Goal: Task Accomplishment & Management: Complete application form

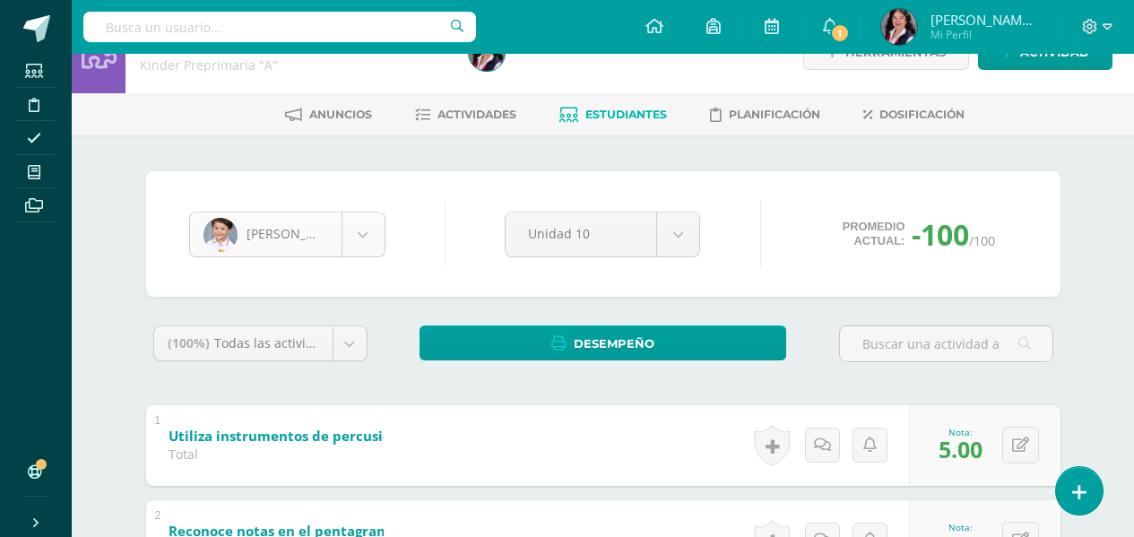
scroll to position [185, 0]
click at [368, 246] on body "Estudiantes Disciplina Asistencia Mis cursos Archivos Soporte Ayuda Reportar un…" at bounding box center [567, 471] width 1134 height 1027
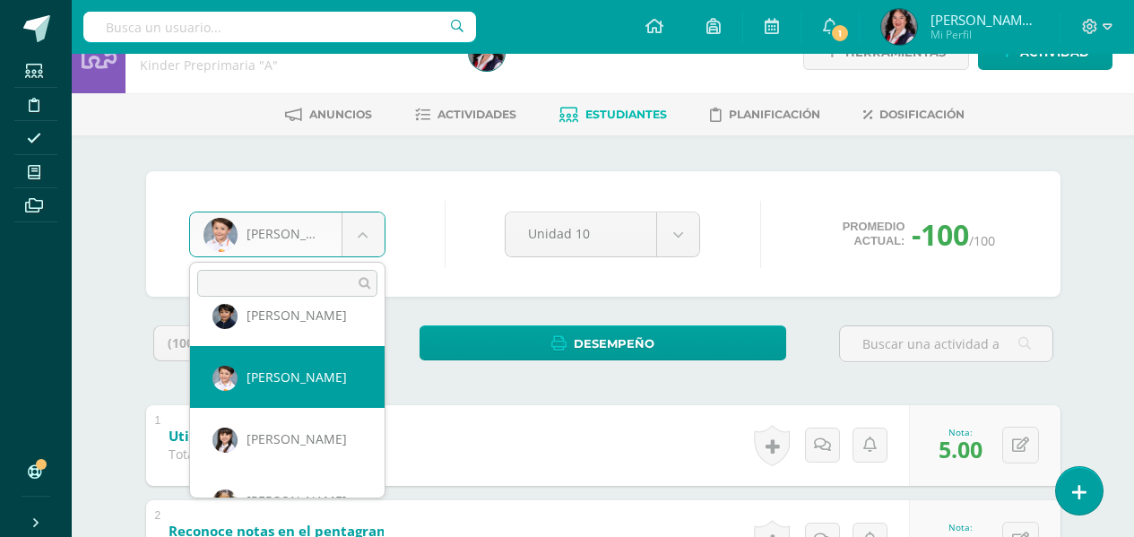
scroll to position [308, 0]
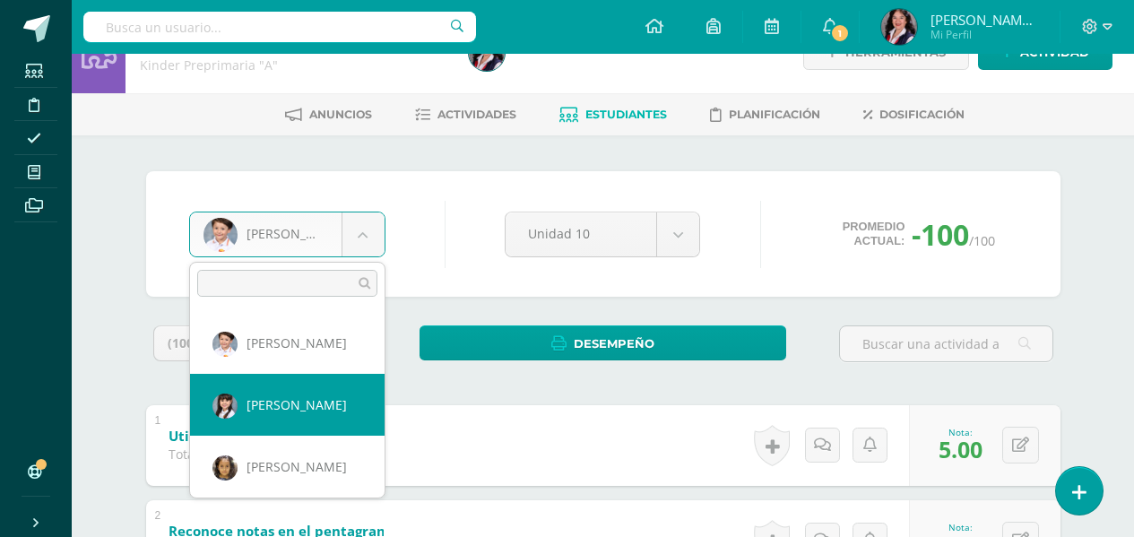
select select "3369"
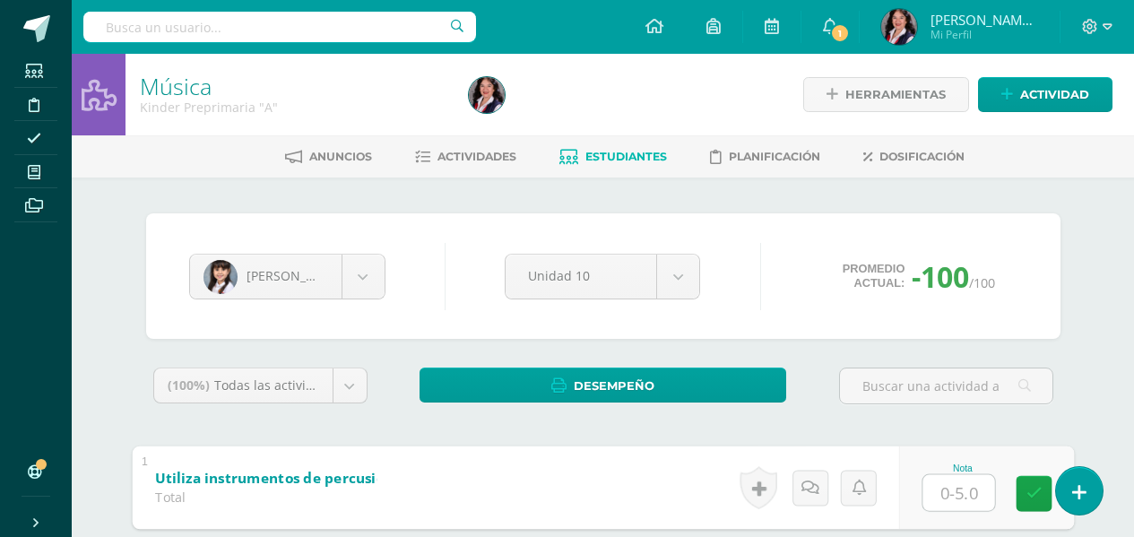
click at [951, 496] on input "text" at bounding box center [958, 492] width 72 height 36
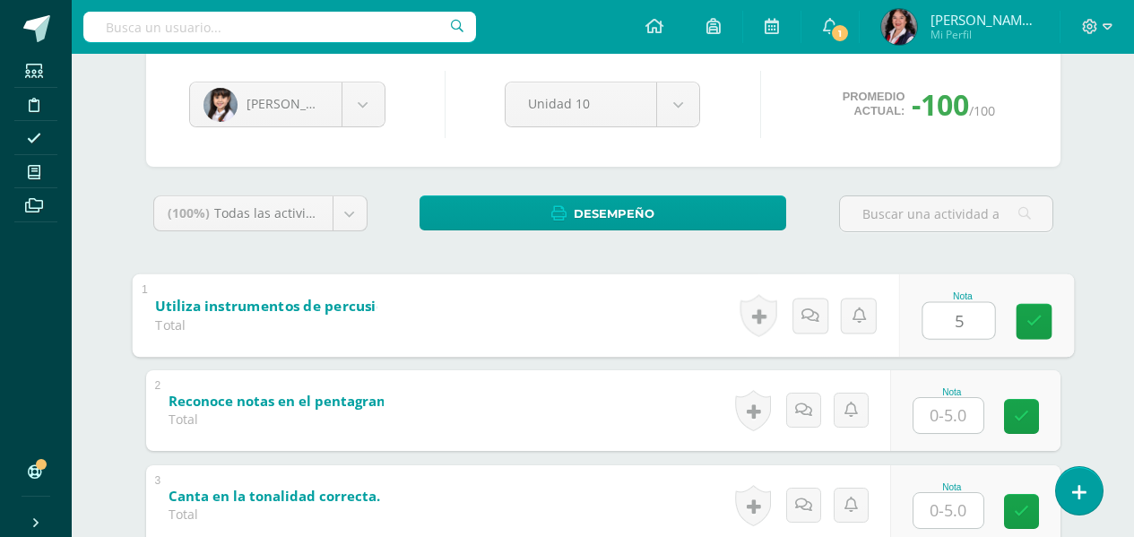
scroll to position [179, 0]
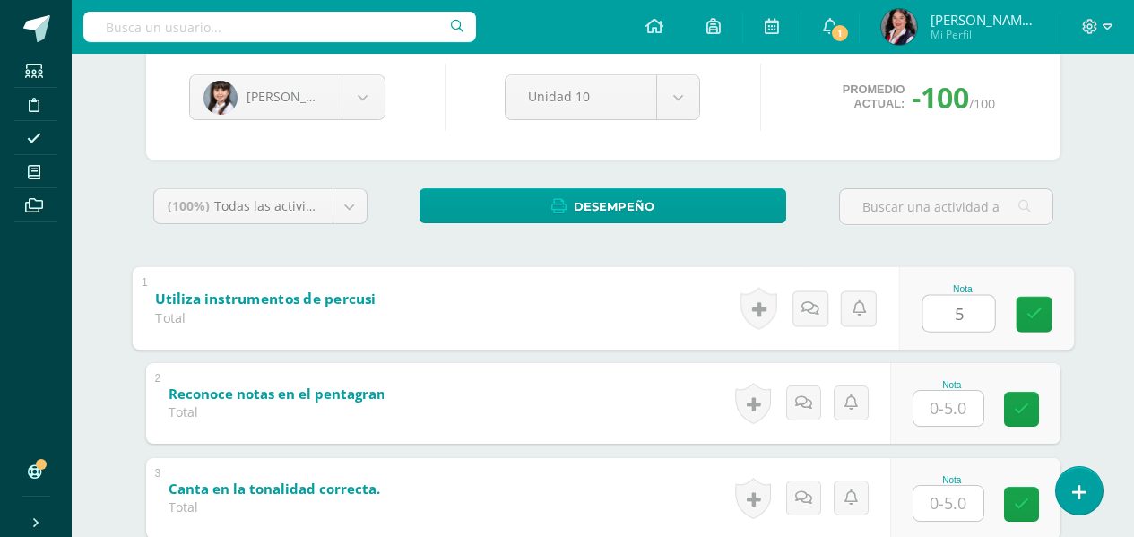
type input "5"
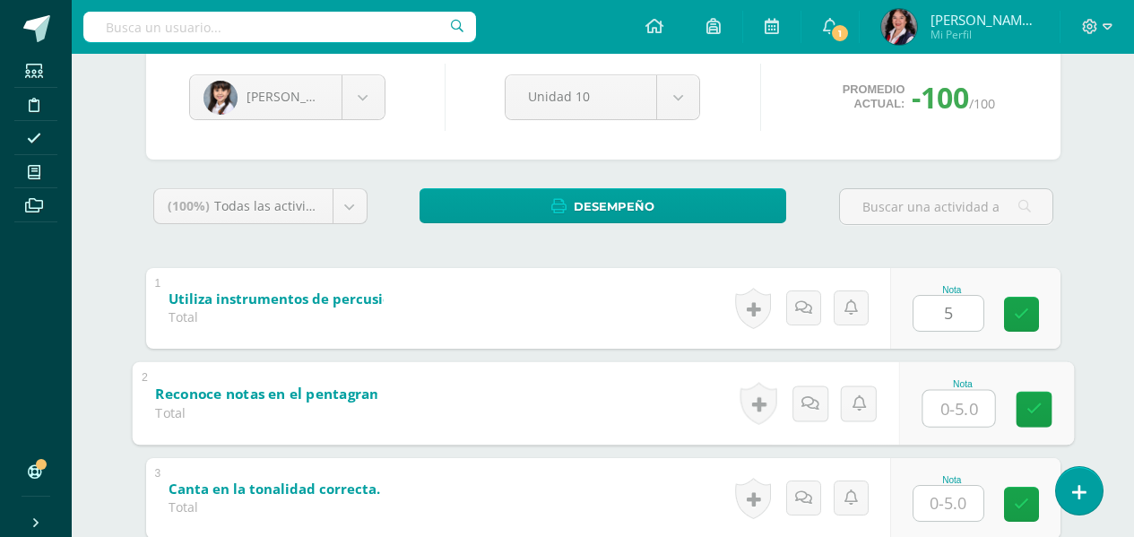
click at [961, 409] on input "text" at bounding box center [958, 408] width 72 height 36
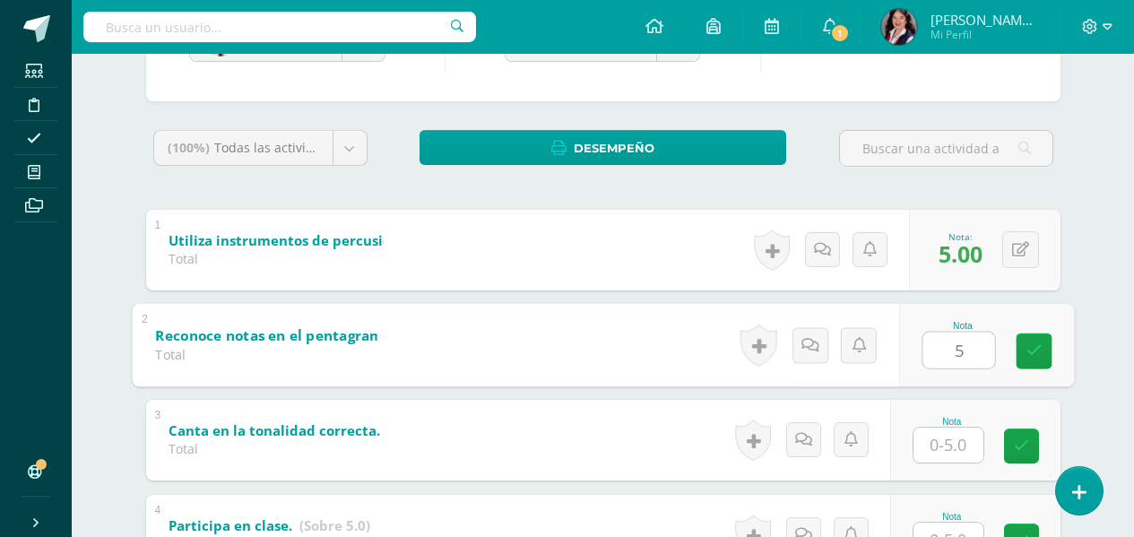
scroll to position [269, 0]
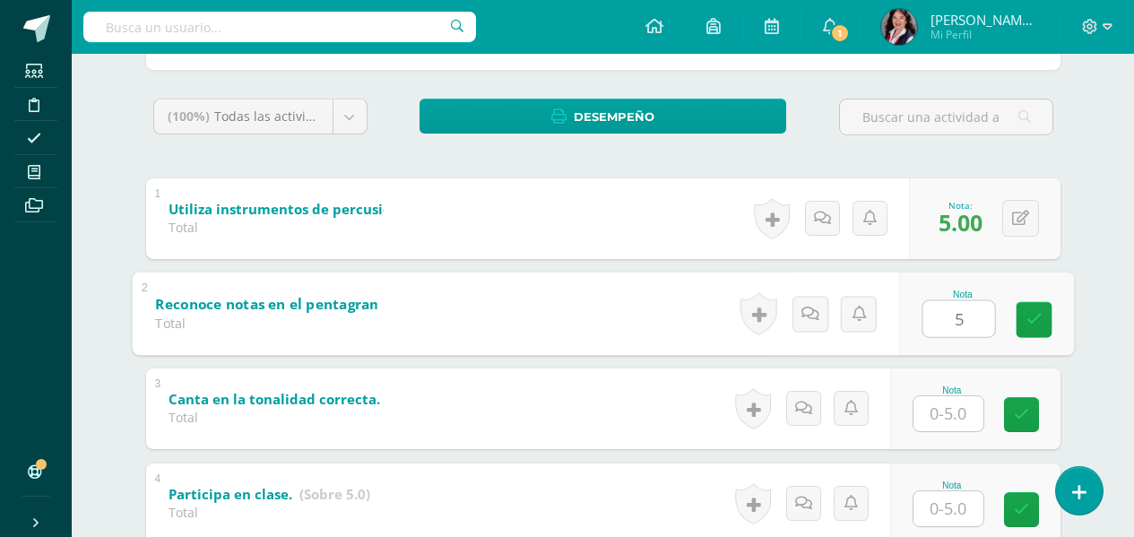
type input "5"
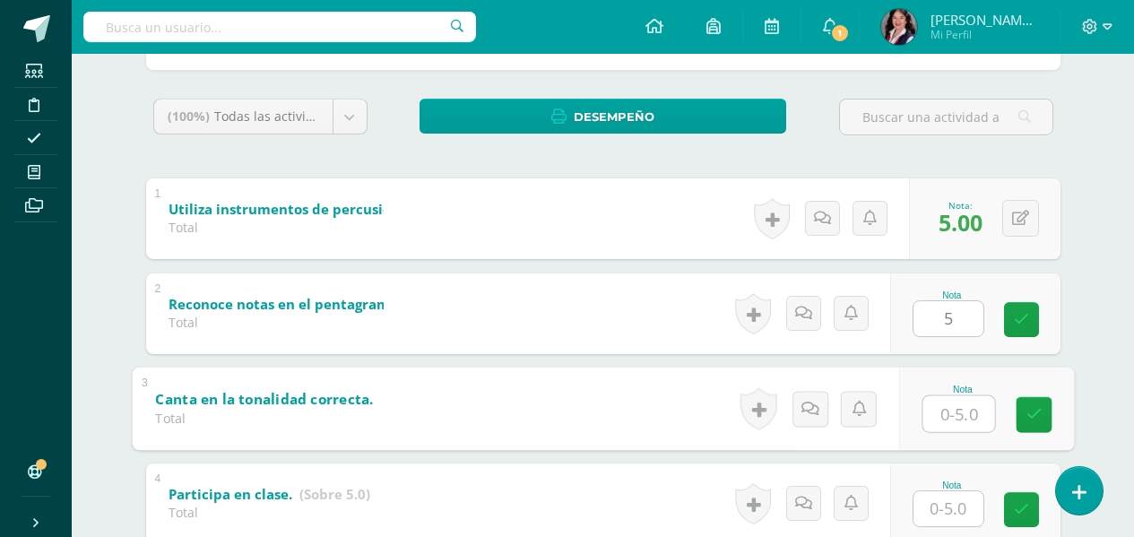
click at [964, 403] on input "text" at bounding box center [958, 413] width 72 height 36
type input "5"
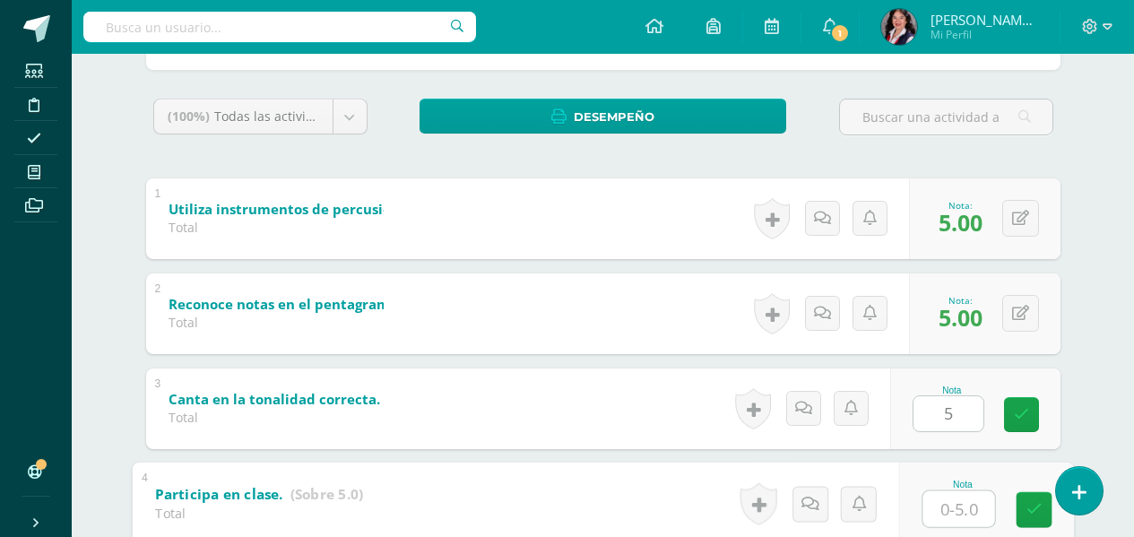
click at [954, 498] on input "text" at bounding box center [958, 508] width 72 height 36
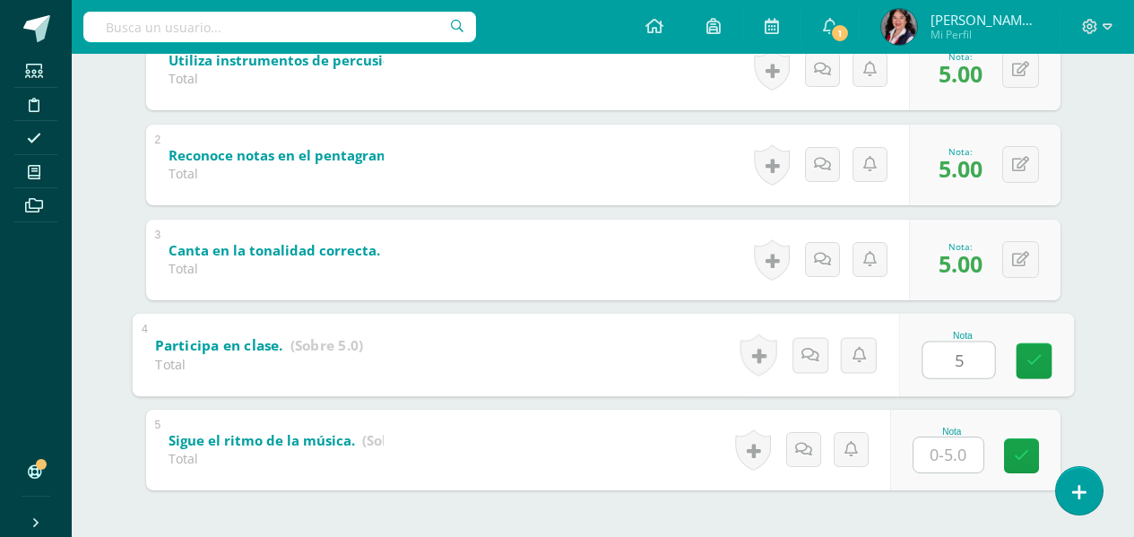
scroll to position [448, 0]
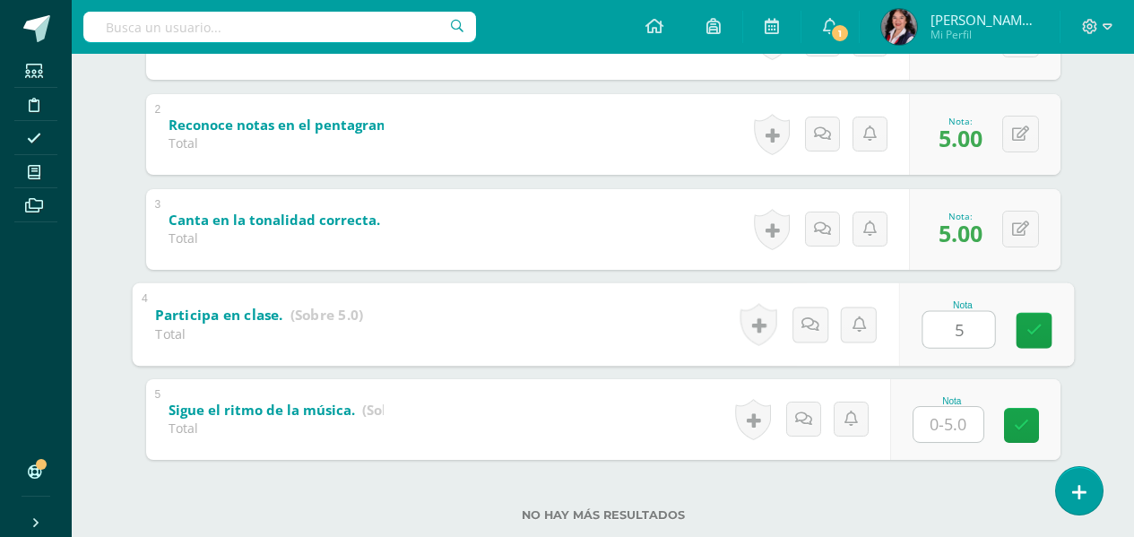
type input "5"
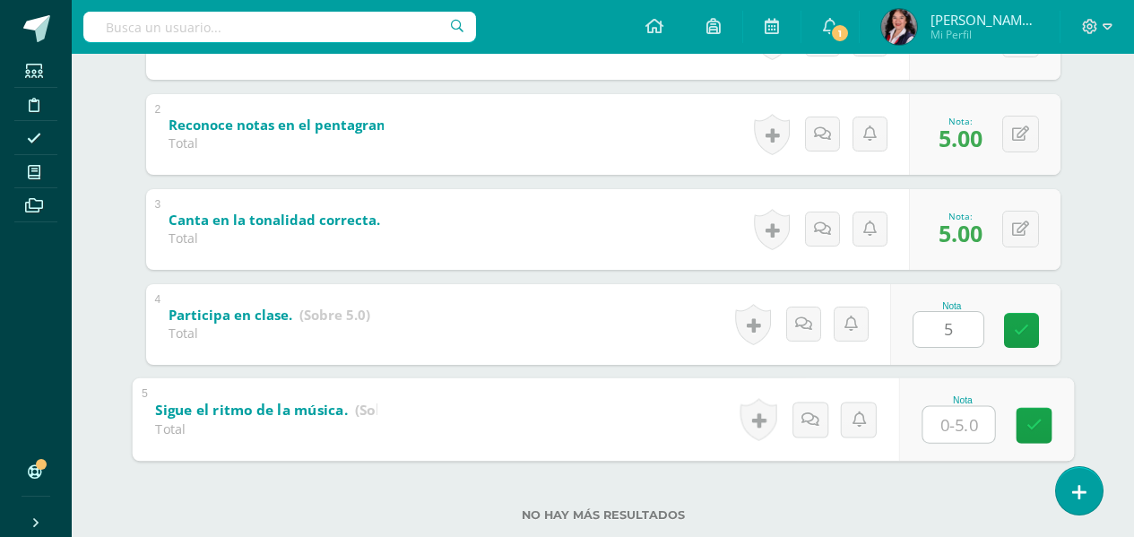
click at [956, 436] on input "text" at bounding box center [958, 424] width 72 height 36
type input "5"
click at [1031, 424] on icon at bounding box center [1033, 425] width 16 height 15
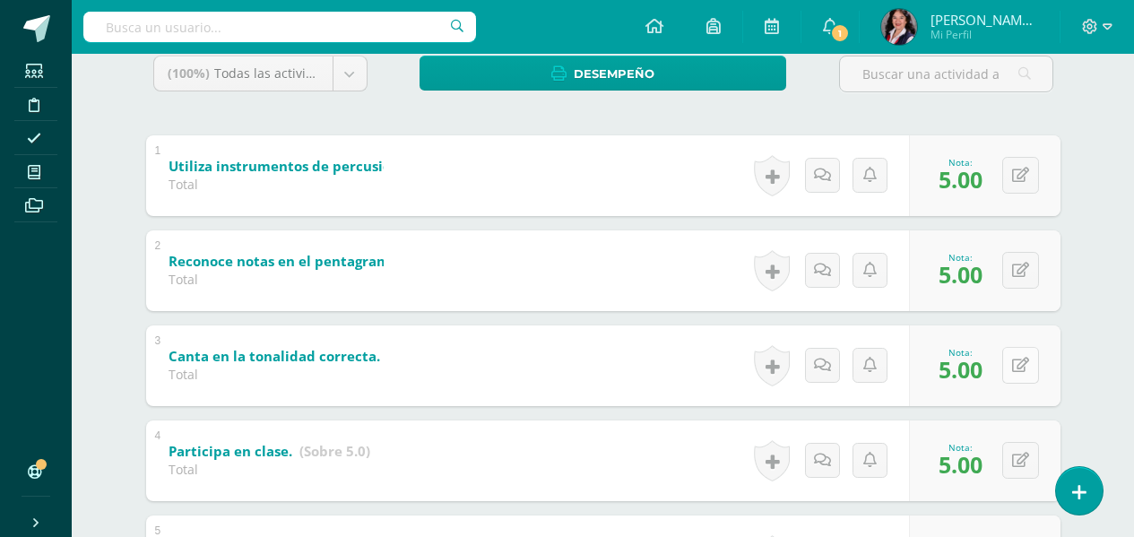
scroll to position [269, 0]
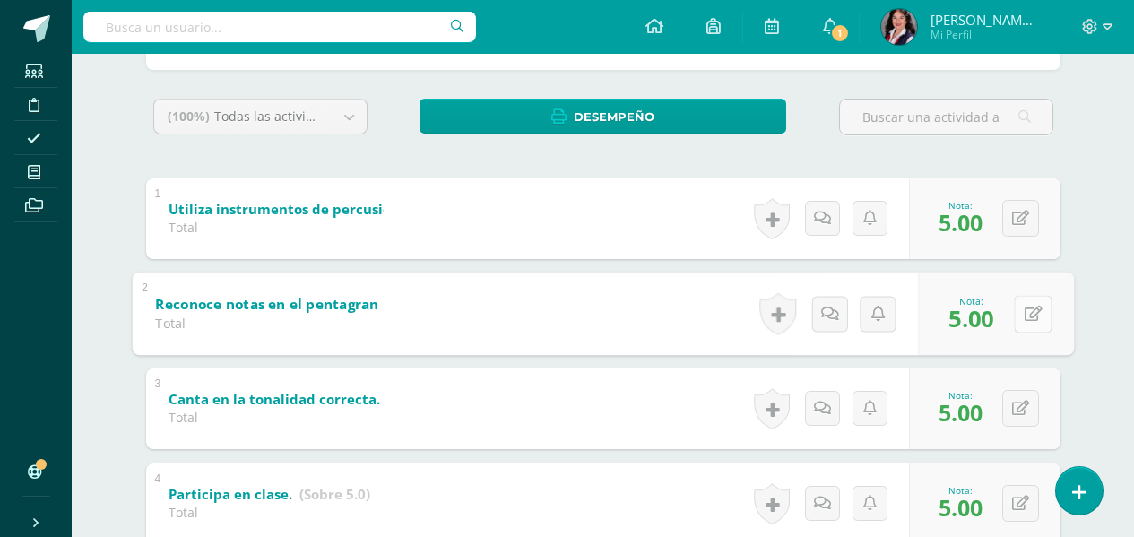
click at [1027, 304] on button at bounding box center [1033, 314] width 38 height 38
type input "4"
click at [999, 320] on link at bounding box center [985, 319] width 36 height 36
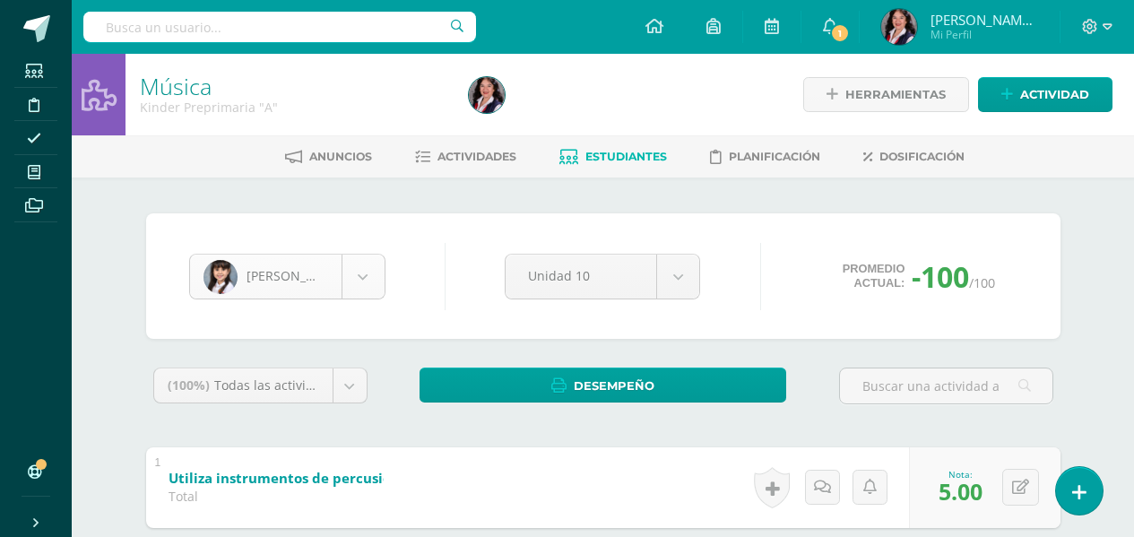
click at [376, 282] on body "Estudiantes Disciplina Asistencia Mis cursos Archivos Soporte Ayuda Reportar un…" at bounding box center [567, 513] width 1134 height 1027
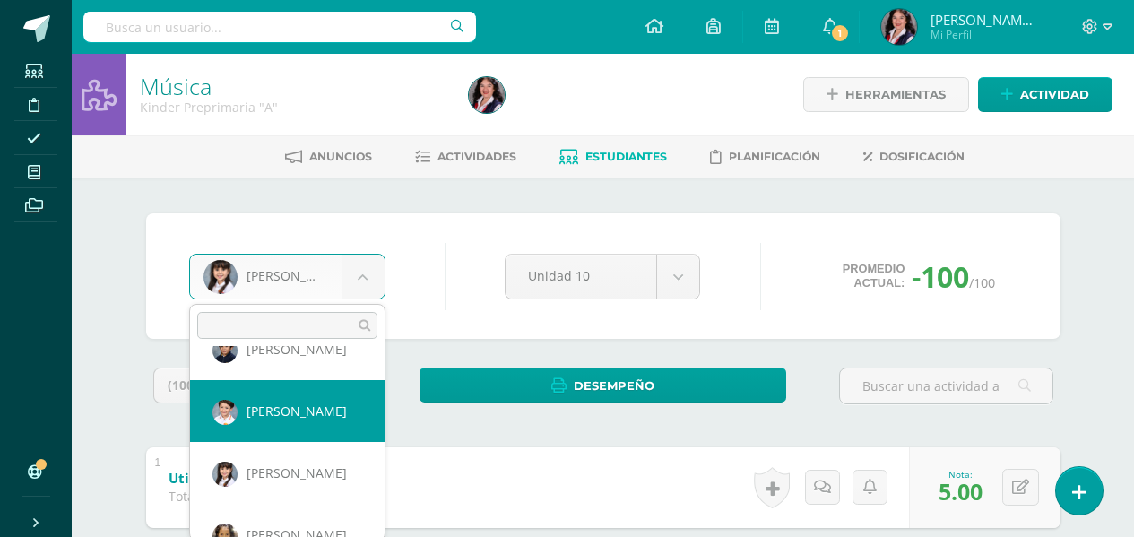
scroll to position [316, 0]
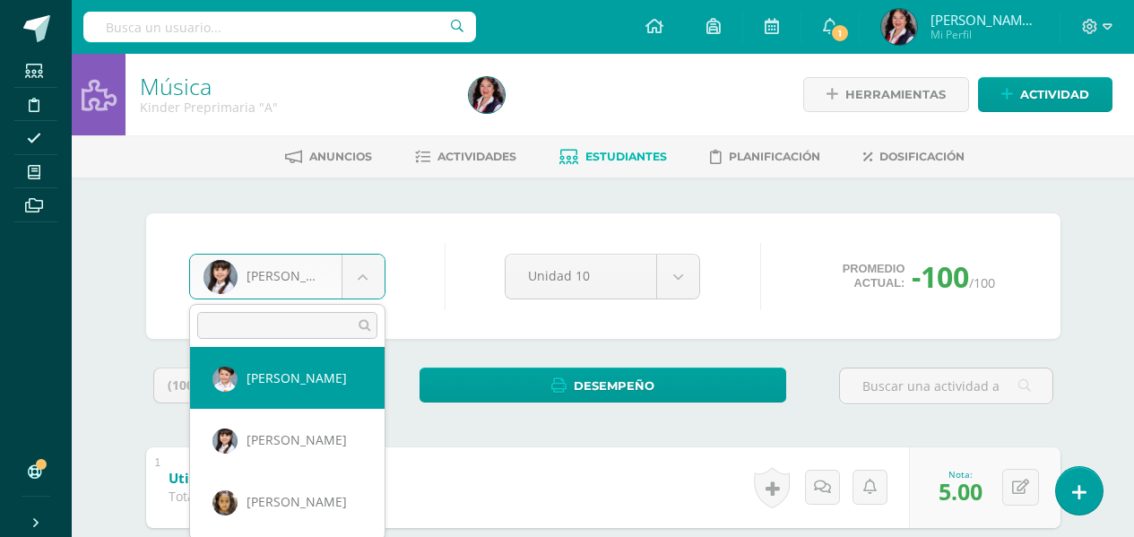
select select "3427"
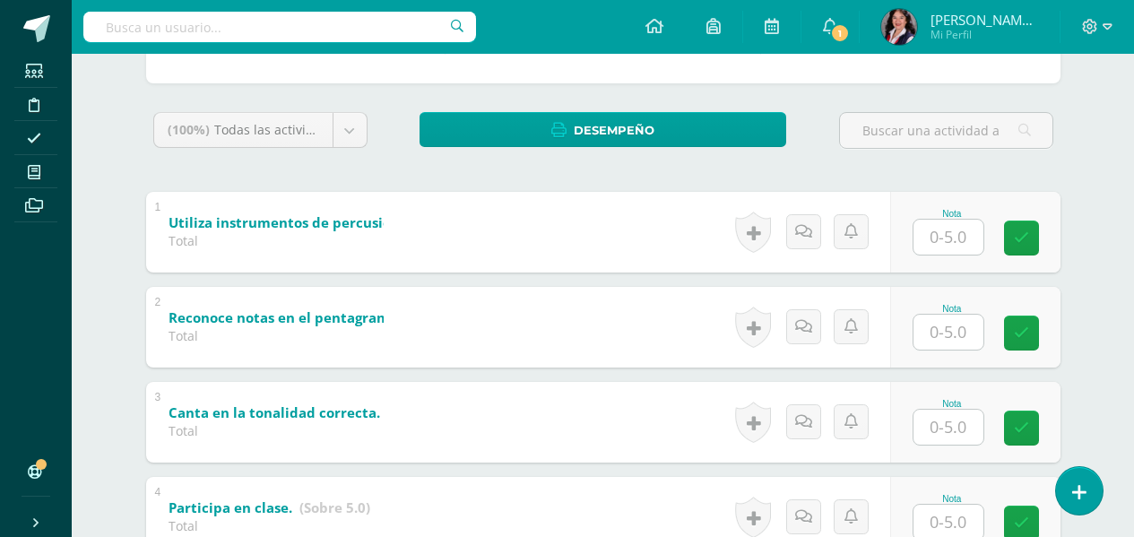
scroll to position [359, 0]
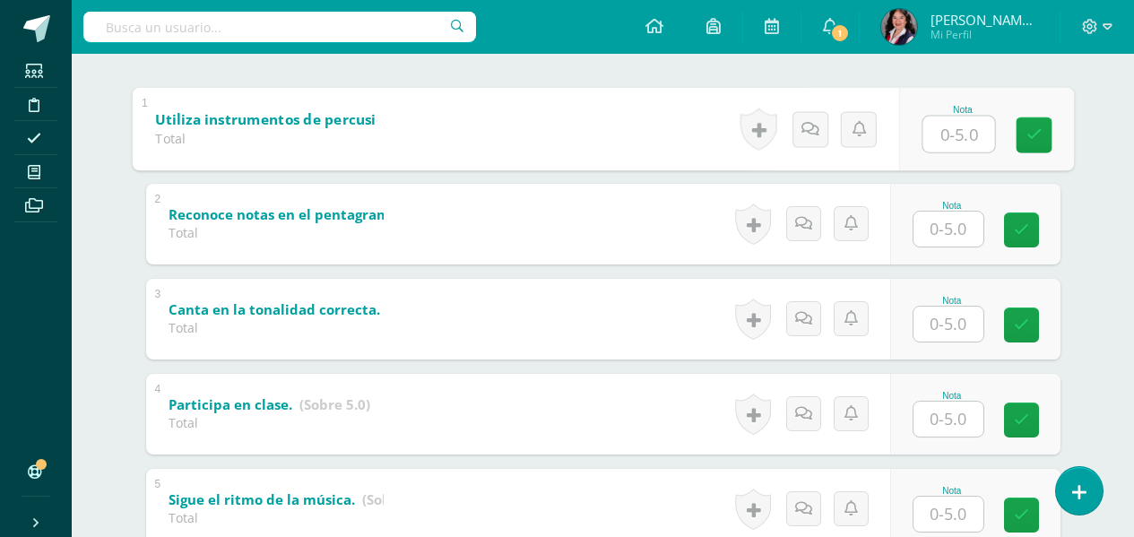
click at [962, 131] on input "text" at bounding box center [958, 134] width 72 height 36
type input "5"
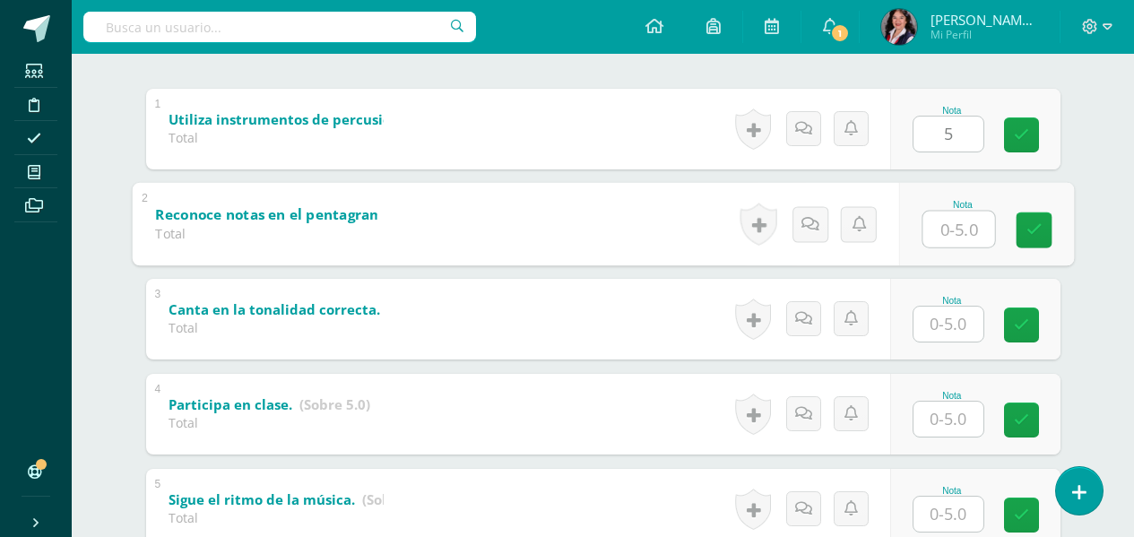
click at [950, 225] on input "text" at bounding box center [958, 229] width 72 height 36
type input "4"
click at [940, 320] on input "text" at bounding box center [948, 324] width 70 height 35
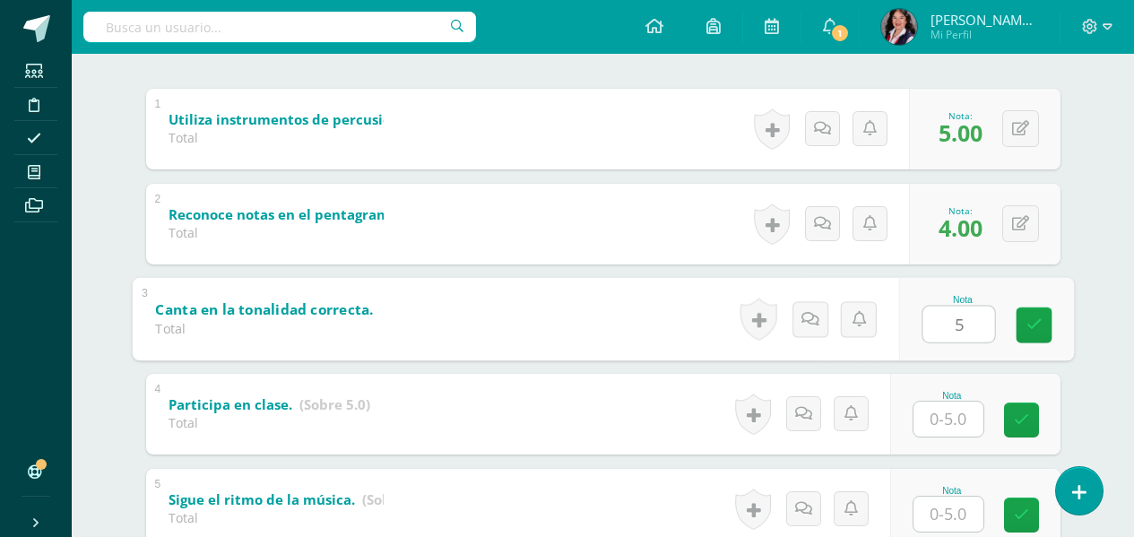
type input "5"
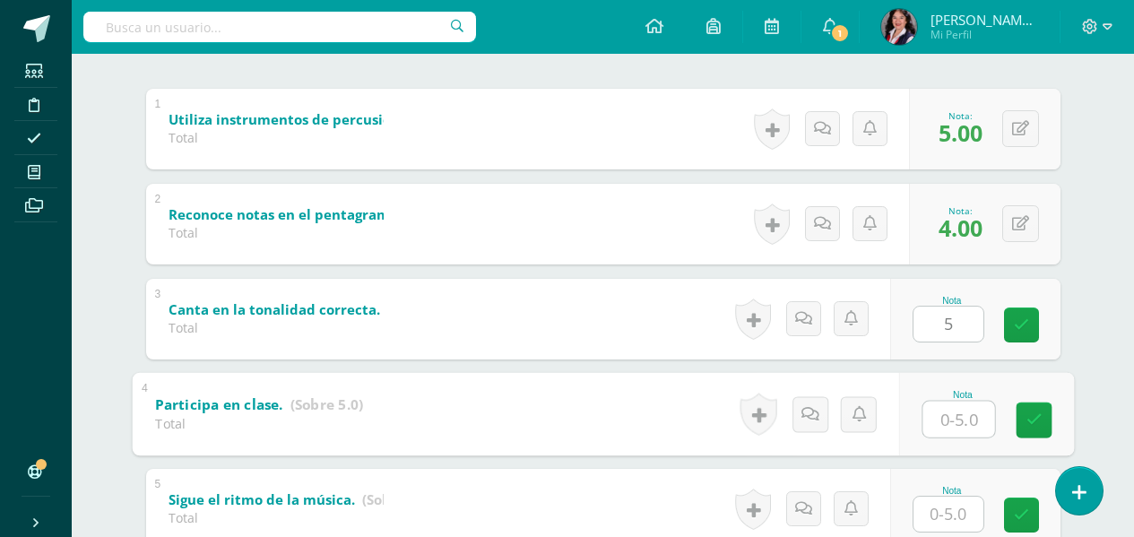
click at [956, 416] on input "text" at bounding box center [958, 419] width 72 height 36
type input "4"
type input "5"
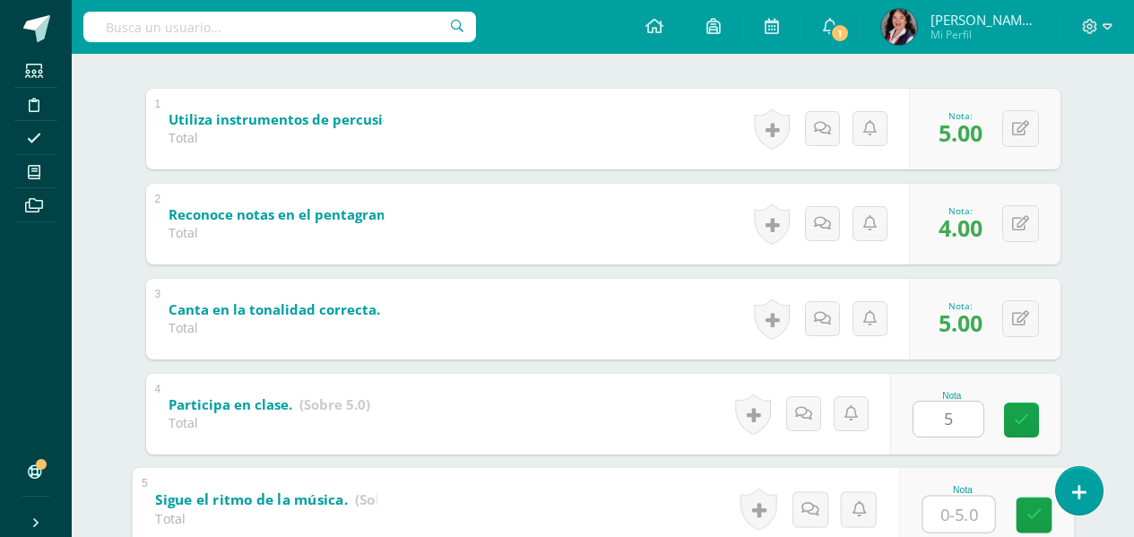
click at [958, 521] on input "text" at bounding box center [958, 514] width 72 height 36
type input "5"
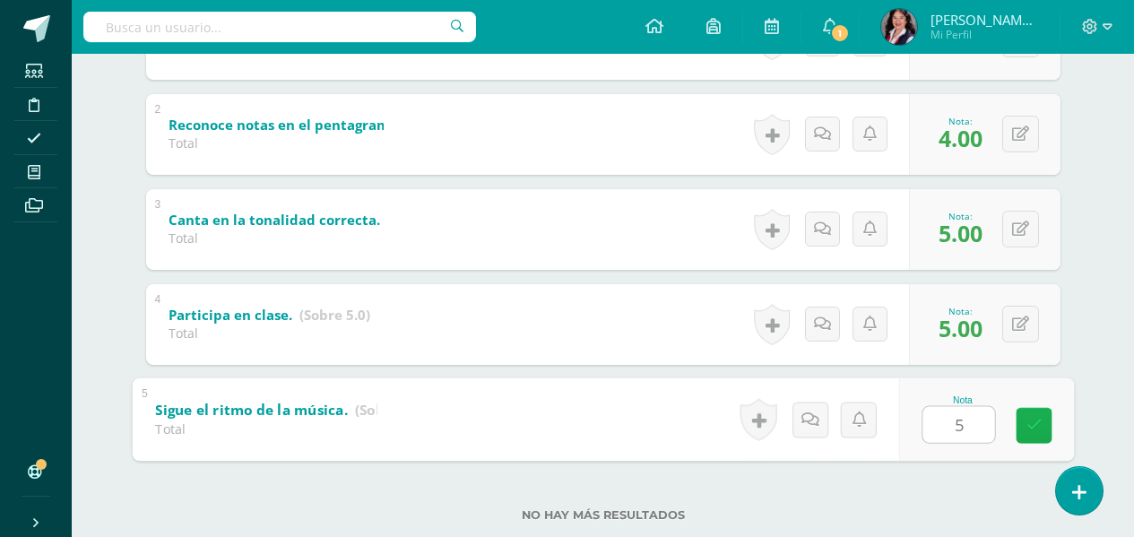
click at [1039, 436] on link at bounding box center [1034, 425] width 36 height 36
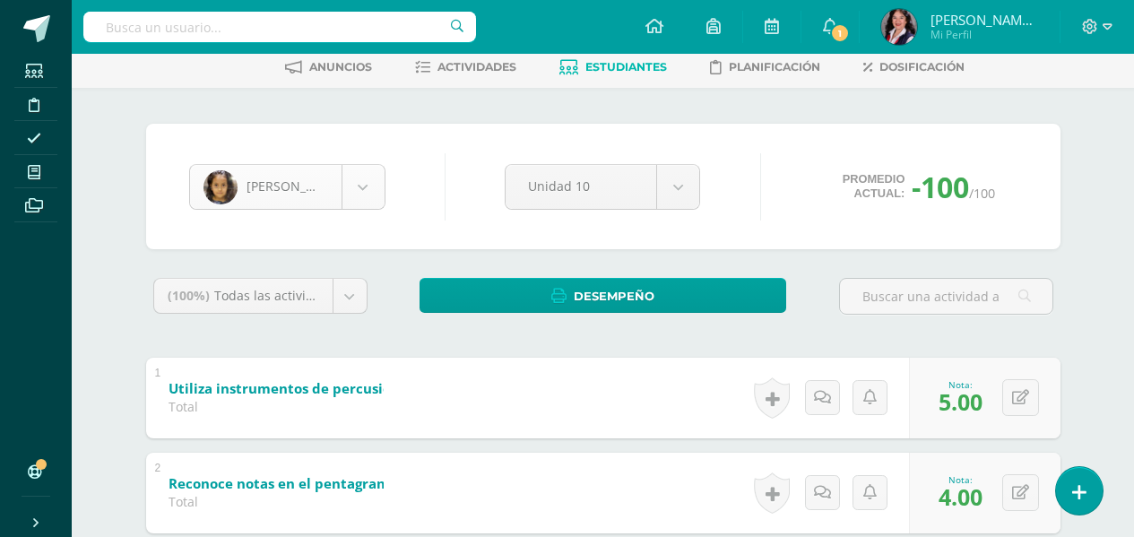
scroll to position [308, 0]
click at [359, 190] on body "Estudiantes Disciplina Asistencia Mis cursos Archivos Soporte Ayuda Reportar un…" at bounding box center [567, 423] width 1134 height 1027
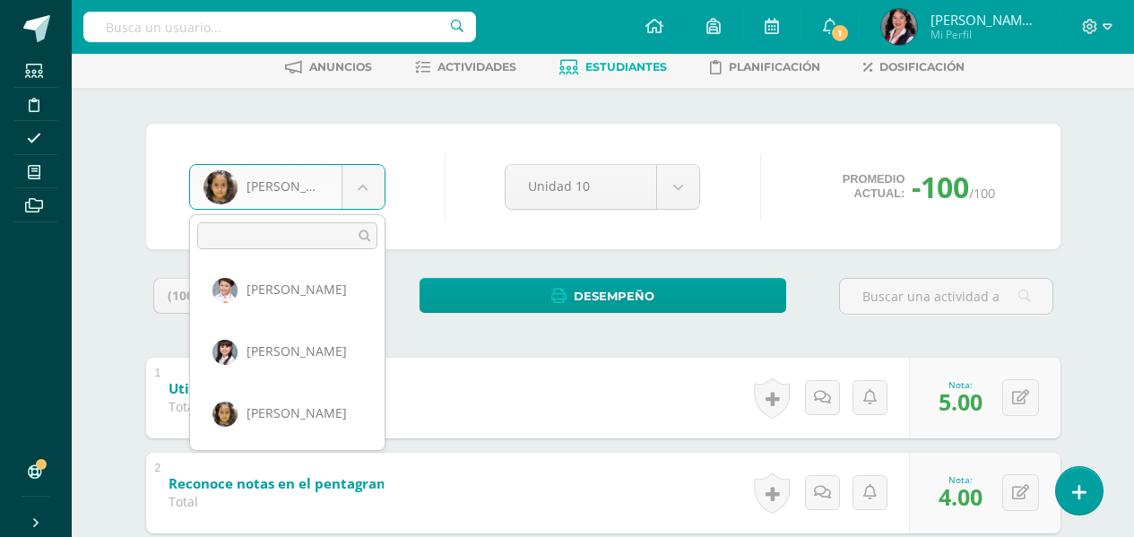
scroll to position [316, 0]
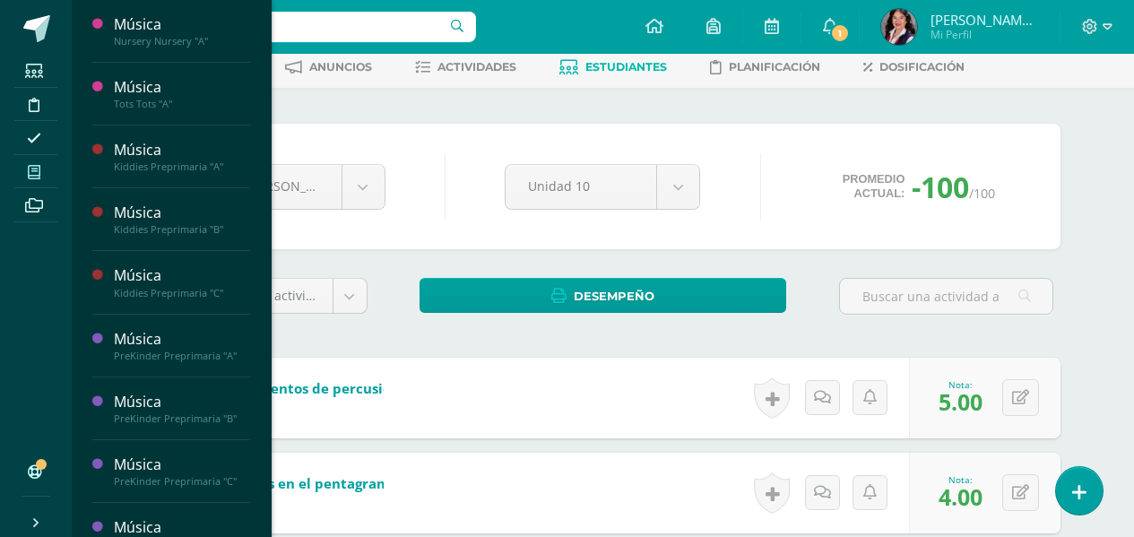
click at [37, 171] on body "Estudiantes Disciplina Asistencia Mis cursos Archivos Soporte Ayuda Reportar un…" at bounding box center [567, 423] width 1134 height 1027
click at [51, 171] on span at bounding box center [34, 172] width 40 height 24
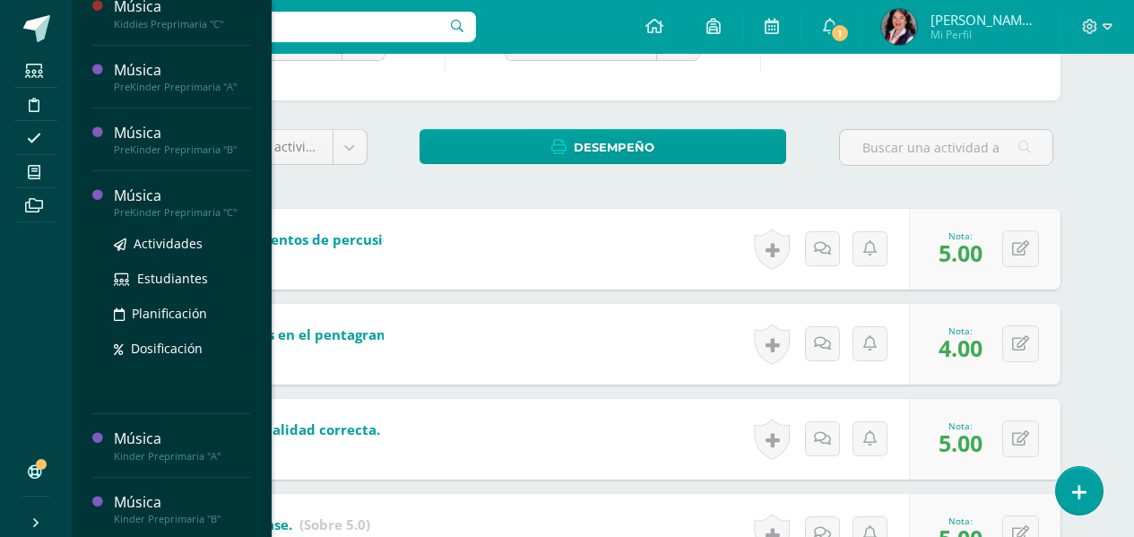
scroll to position [269, 0]
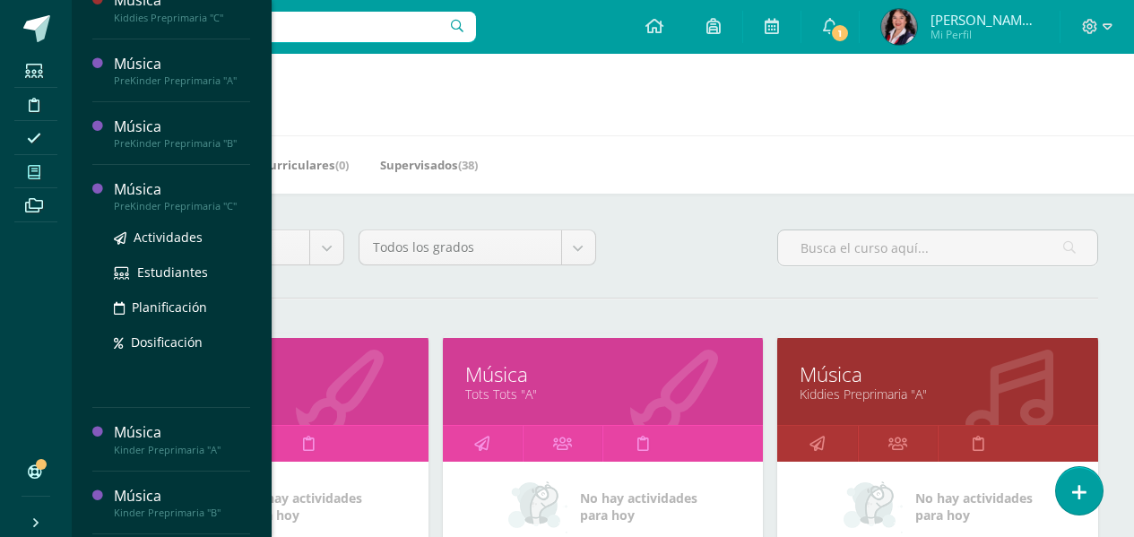
scroll to position [335, 0]
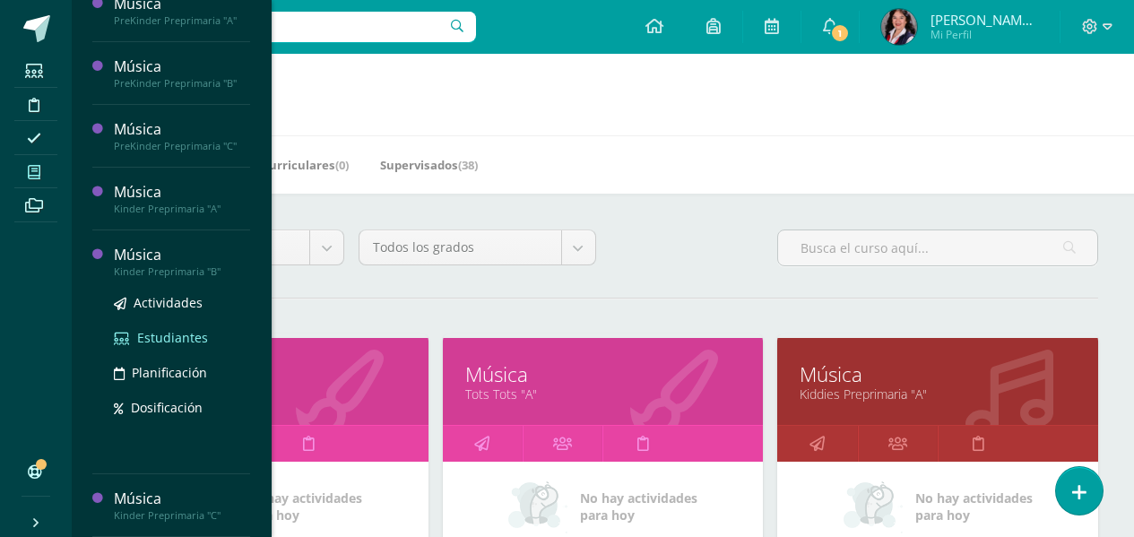
click at [143, 337] on span "Estudiantes" at bounding box center [172, 337] width 71 height 17
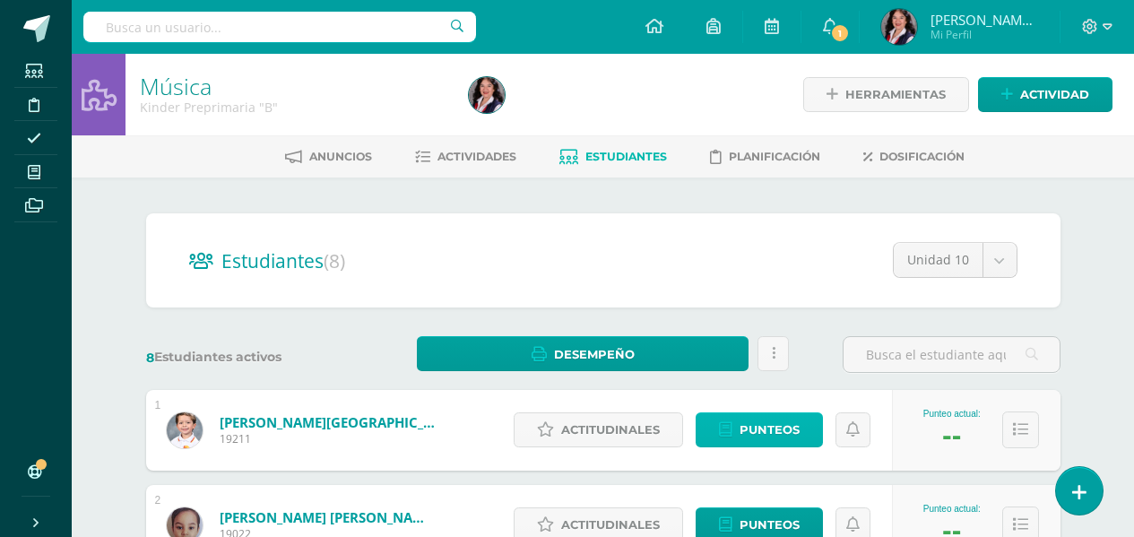
click at [744, 425] on span "Punteos" at bounding box center [769, 429] width 60 height 33
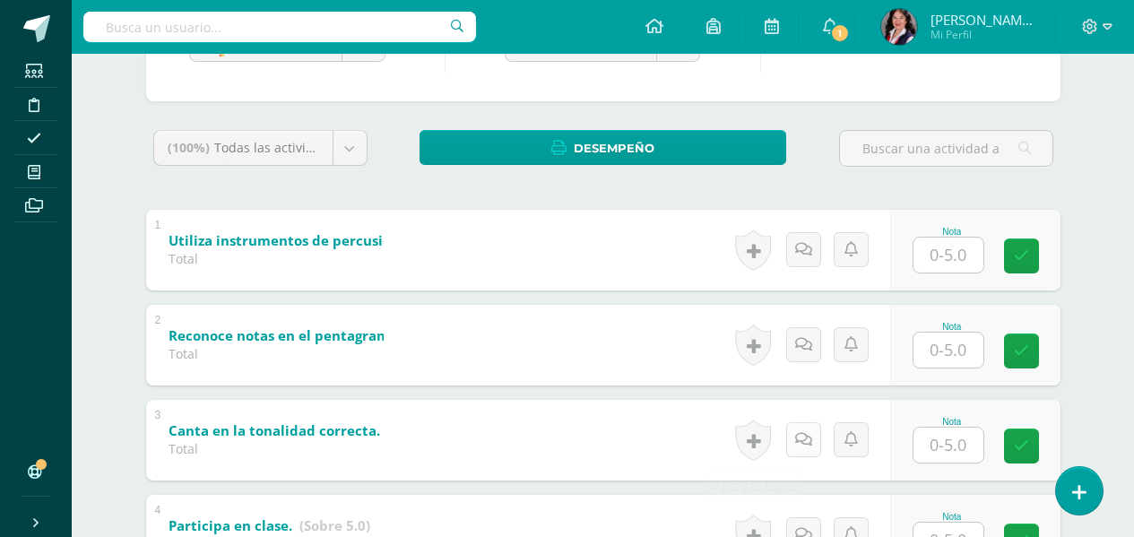
scroll to position [269, 0]
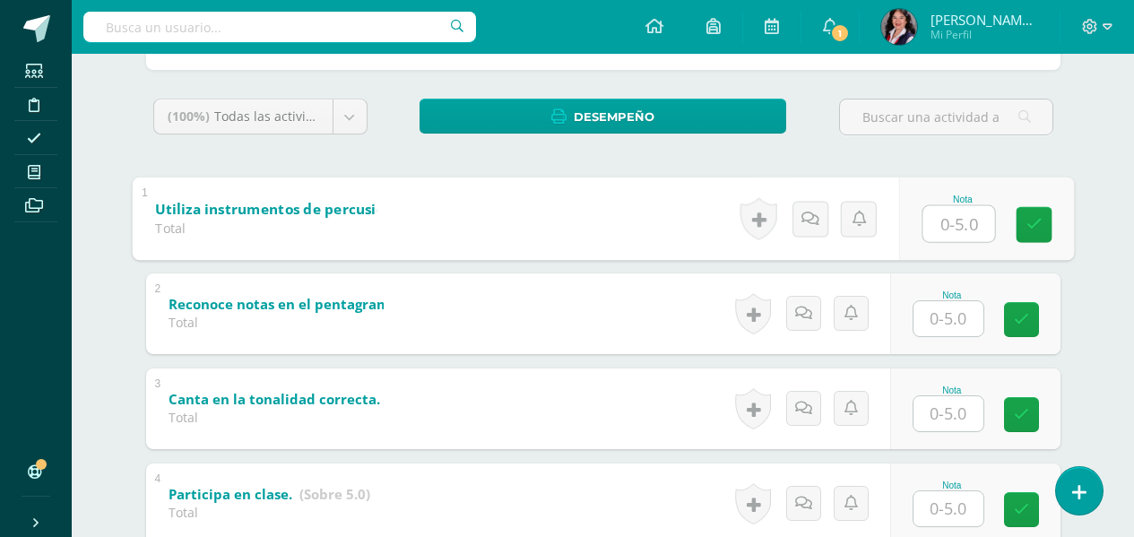
click at [946, 229] on input "text" at bounding box center [958, 223] width 72 height 36
type input "5"
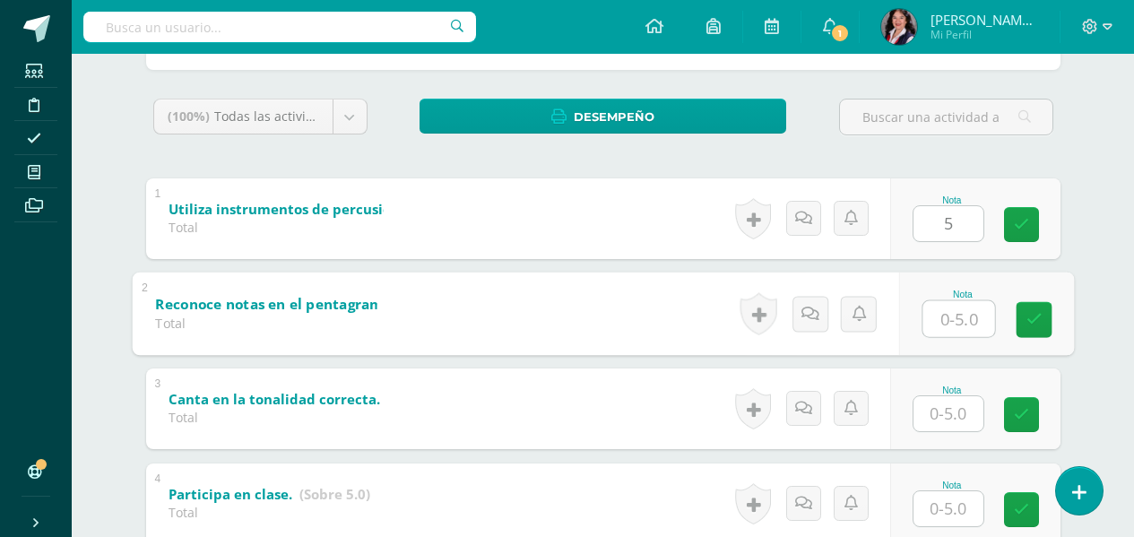
click at [949, 316] on input "text" at bounding box center [958, 318] width 72 height 36
type input "4"
click at [948, 419] on input "text" at bounding box center [948, 413] width 70 height 35
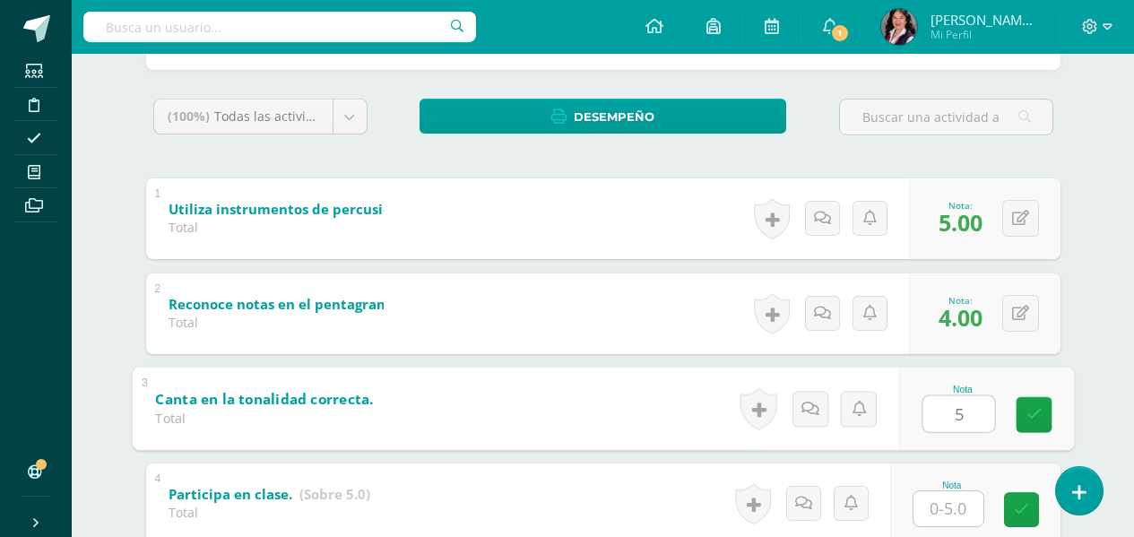
type input "5"
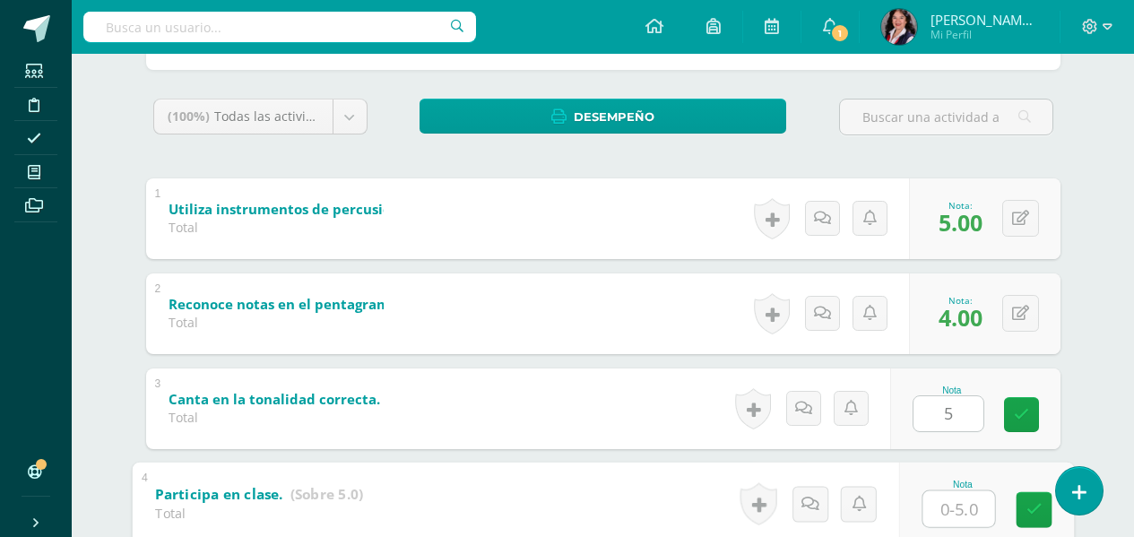
click at [938, 509] on input "text" at bounding box center [958, 508] width 72 height 36
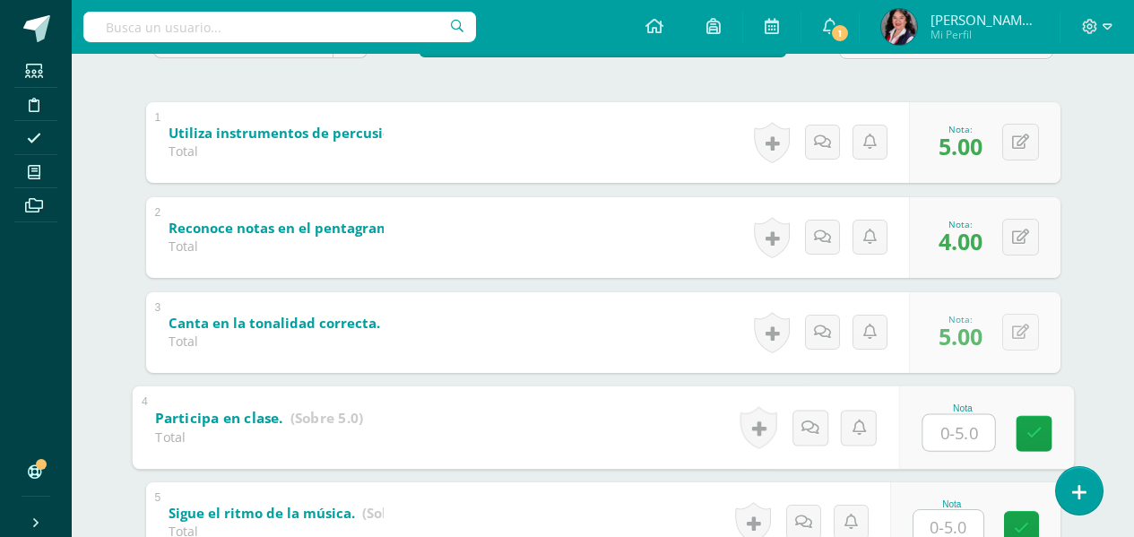
scroll to position [448, 0]
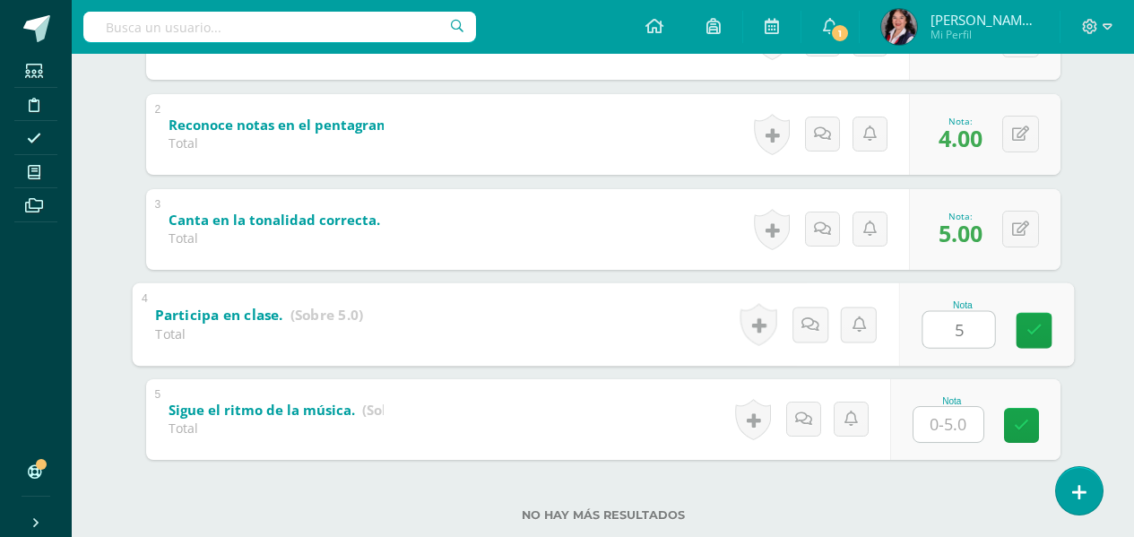
type input "5"
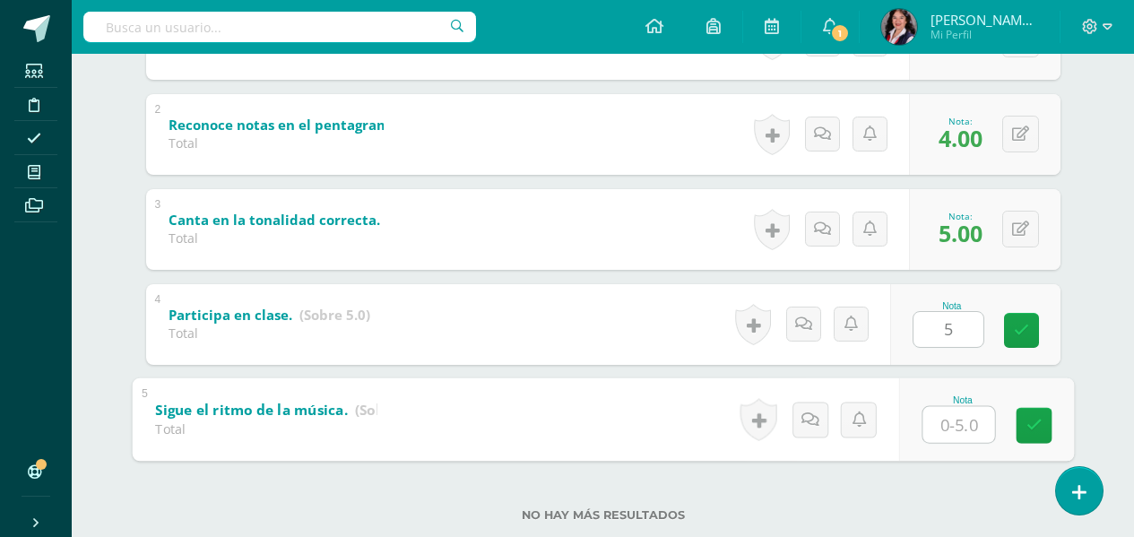
click at [956, 423] on input "text" at bounding box center [958, 424] width 72 height 36
type input "5"
click at [1035, 418] on icon at bounding box center [1033, 425] width 16 height 15
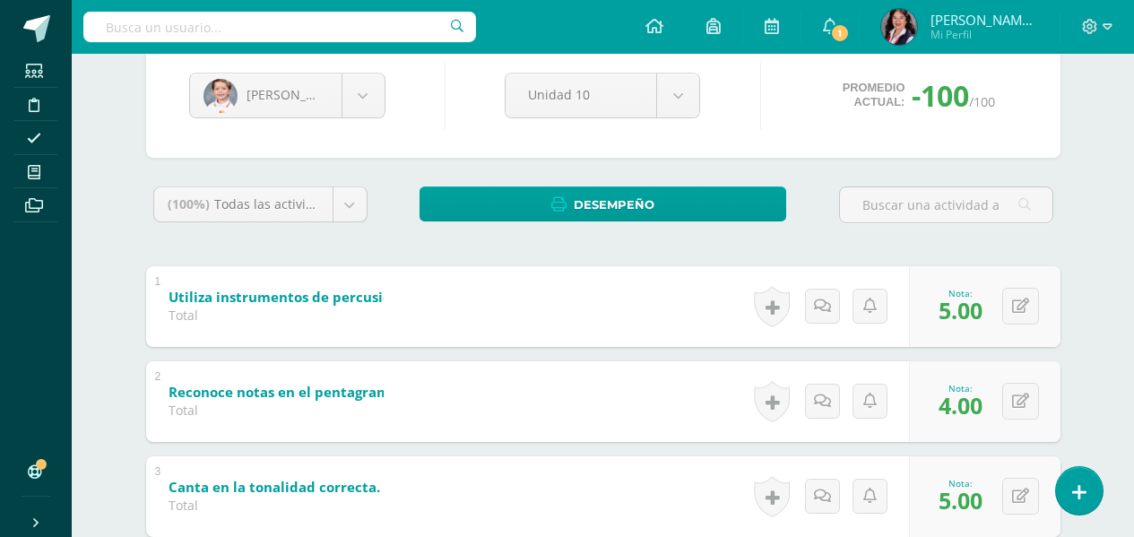
scroll to position [179, 0]
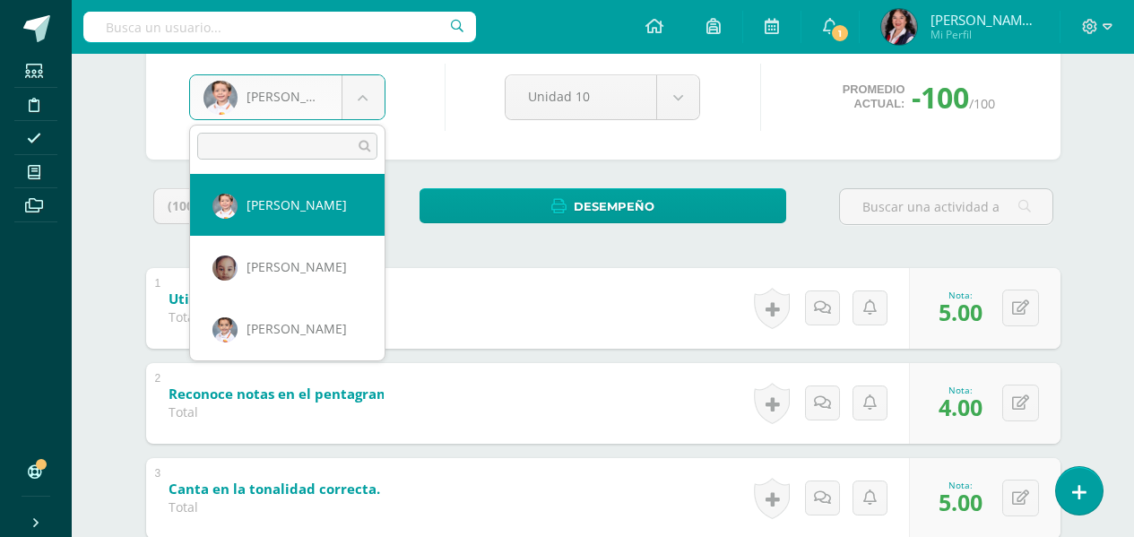
click at [359, 107] on body "Estudiantes Disciplina Asistencia Mis cursos Archivos Soporte Ayuda Reportar un…" at bounding box center [567, 334] width 1134 height 1027
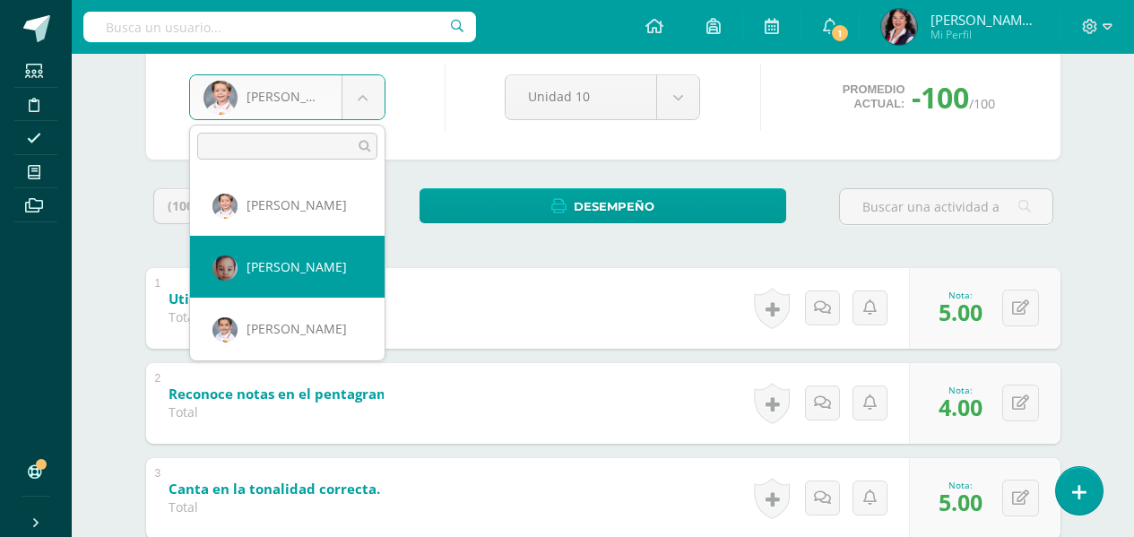
select select "3398"
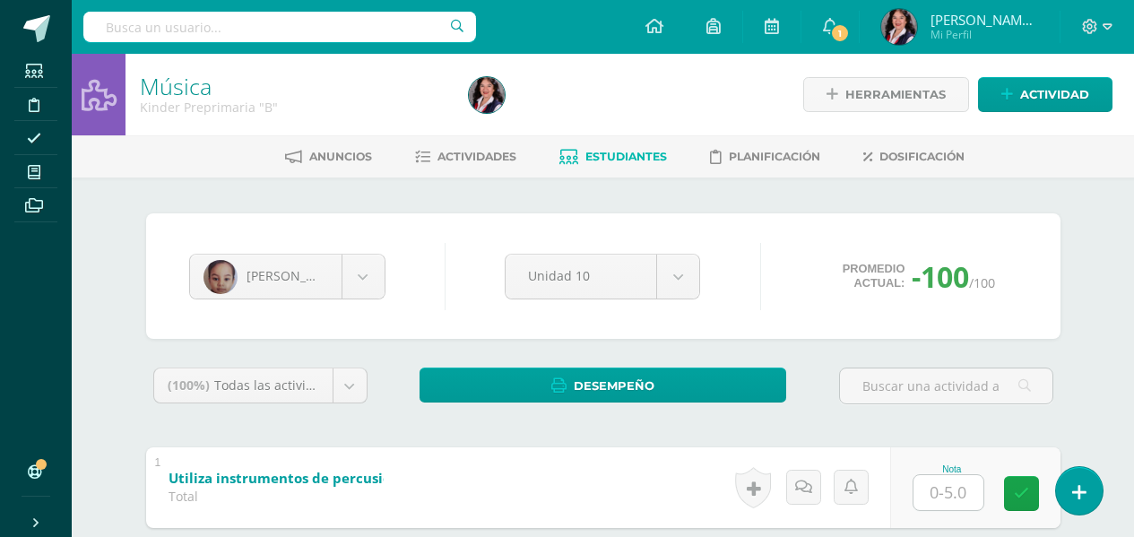
click at [951, 498] on input "text" at bounding box center [948, 492] width 70 height 35
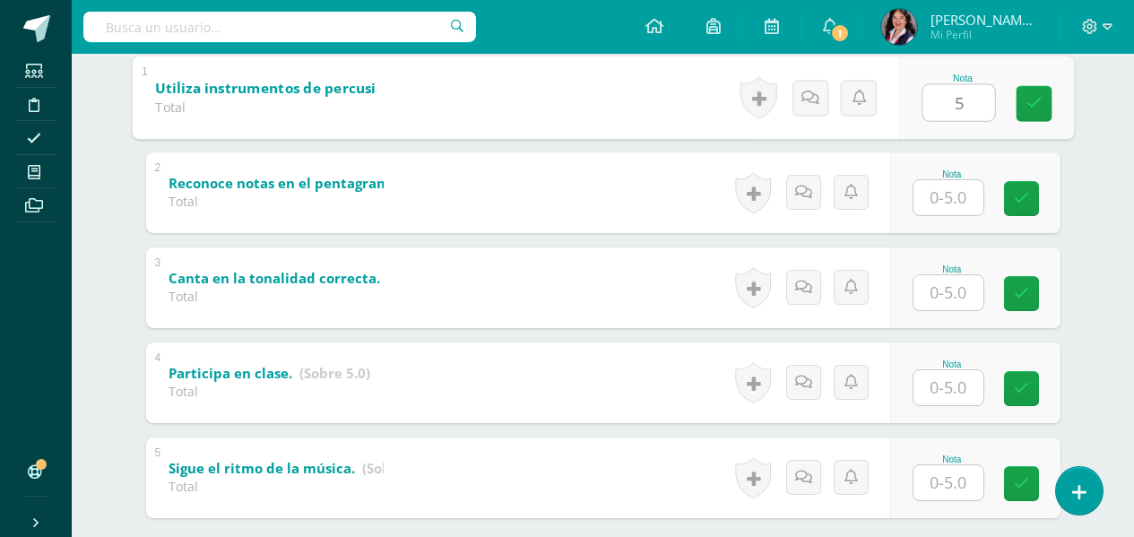
scroll to position [359, 0]
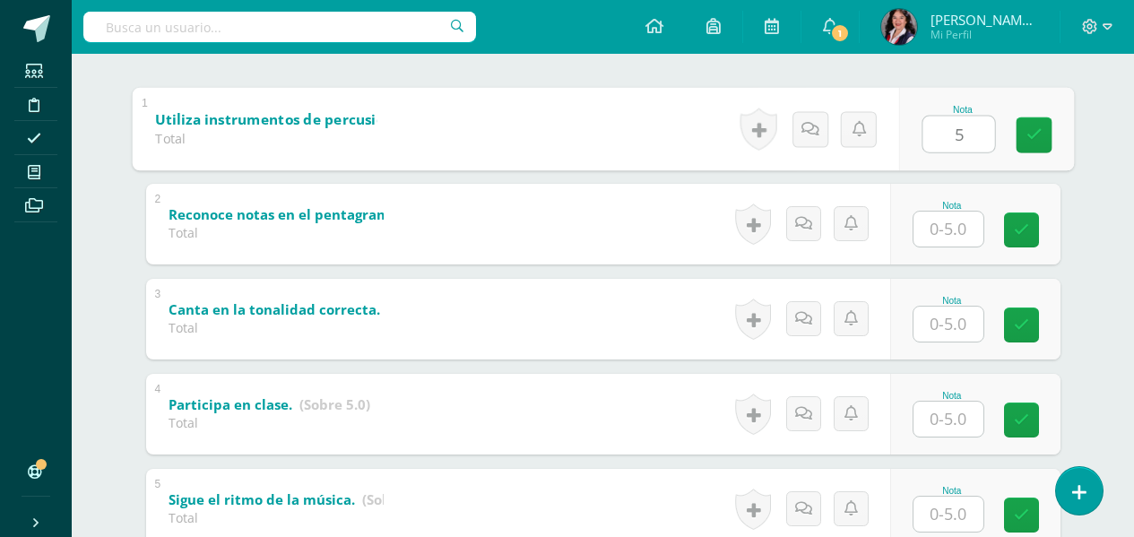
type input "5"
click at [947, 236] on input "text" at bounding box center [948, 229] width 70 height 35
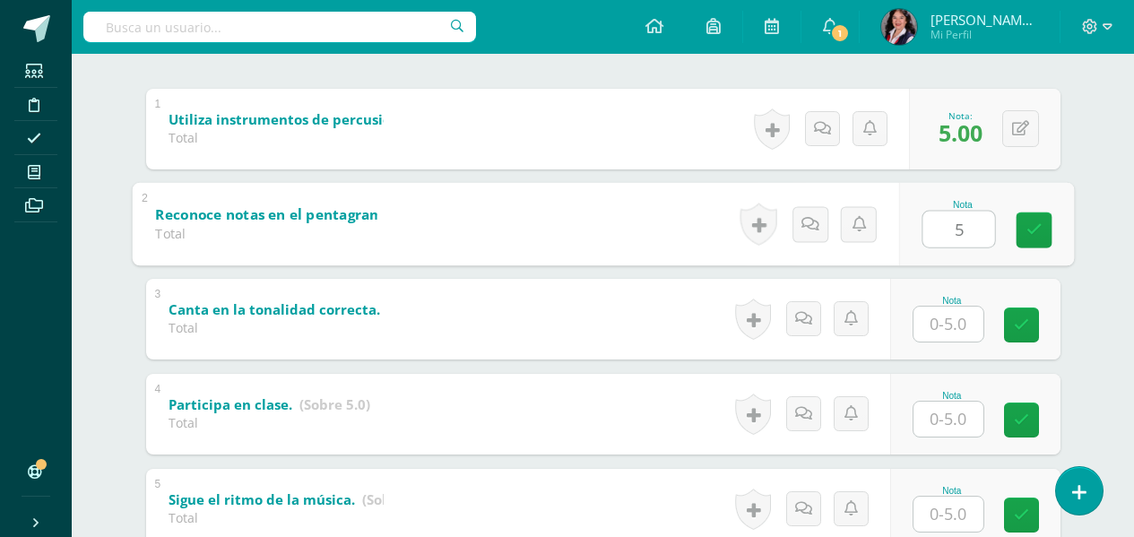
type input "5"
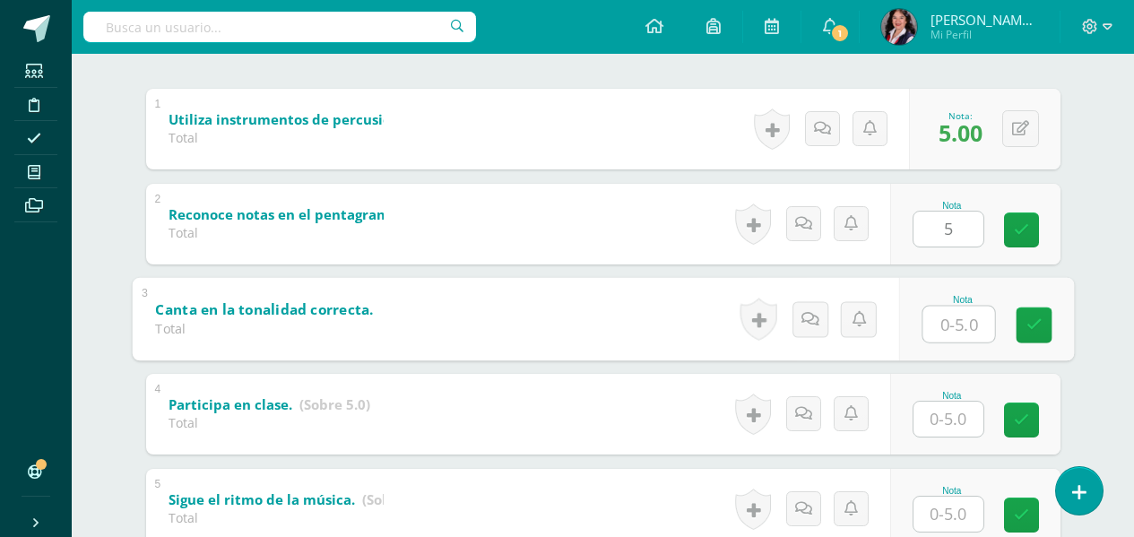
click at [956, 323] on input "text" at bounding box center [958, 324] width 72 height 36
type input "4"
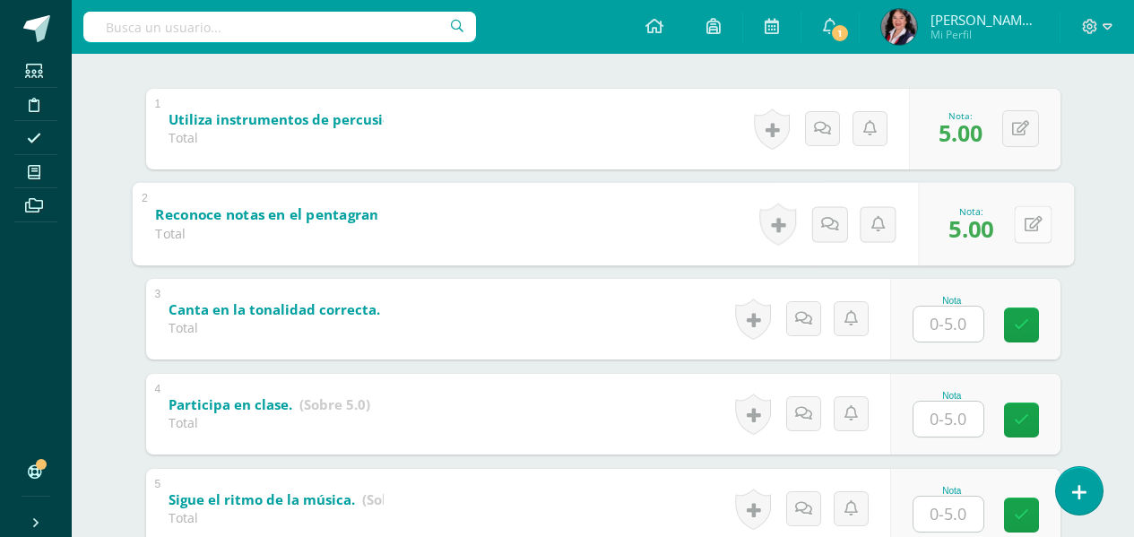
click at [1025, 224] on icon at bounding box center [1033, 223] width 18 height 15
type input "4"
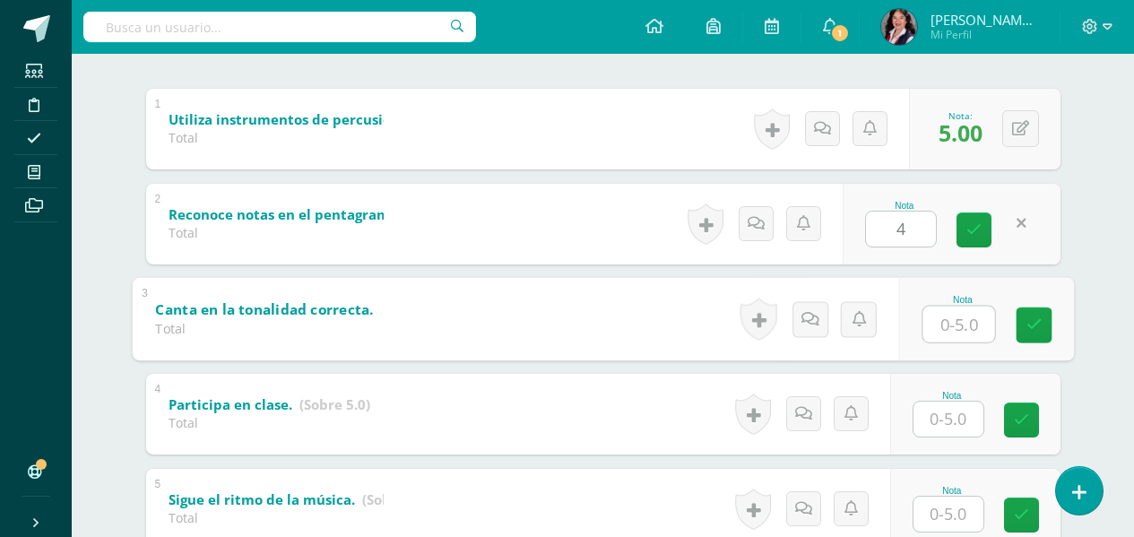
click at [952, 326] on input "text" at bounding box center [958, 324] width 72 height 36
type input "5"
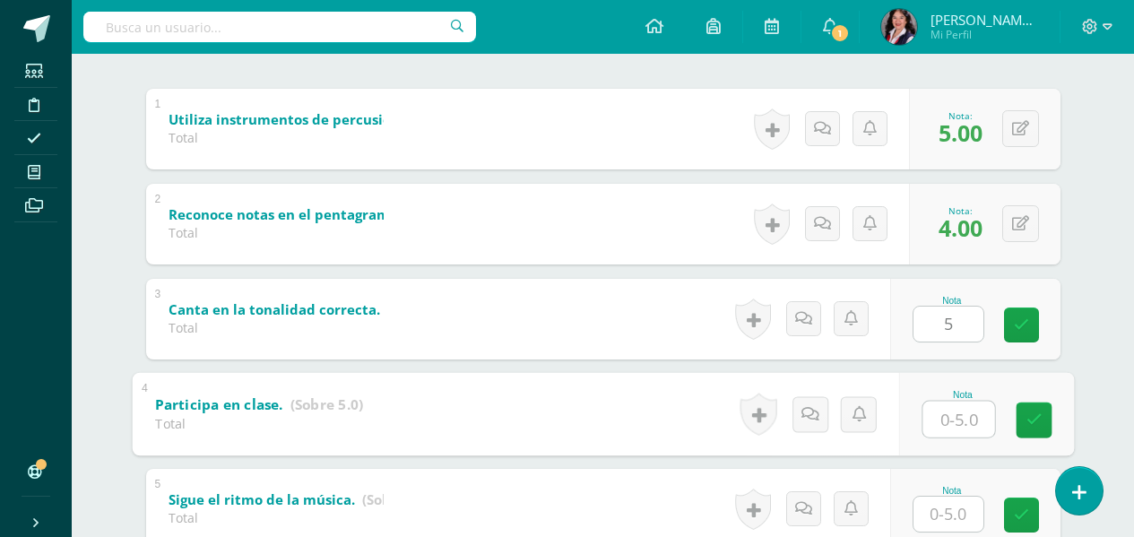
click at [955, 419] on input "text" at bounding box center [958, 419] width 72 height 36
type input "5"
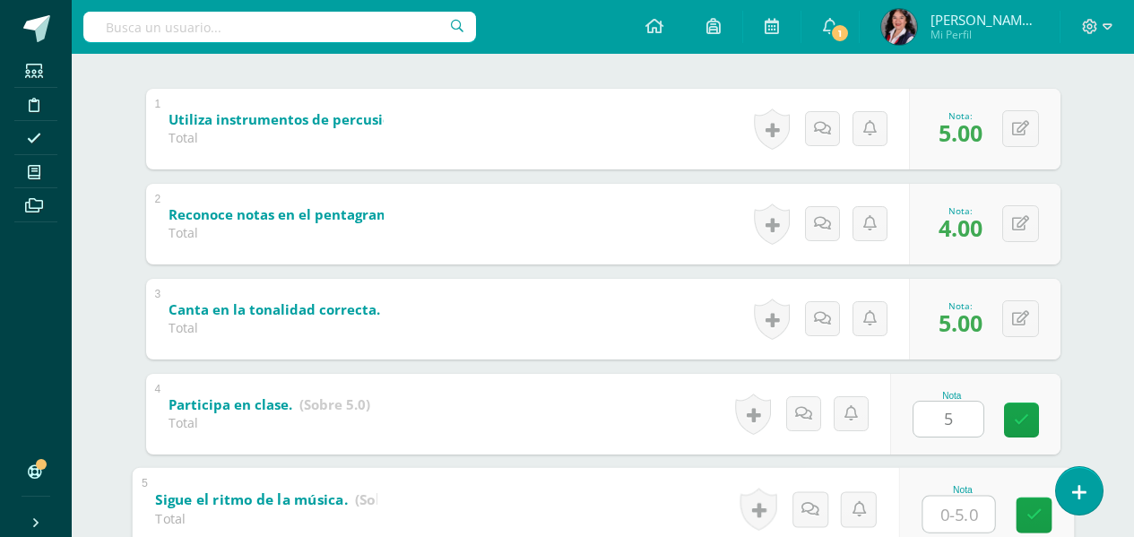
click at [951, 511] on input "text" at bounding box center [958, 514] width 72 height 36
type input "5"
click at [1034, 516] on icon at bounding box center [1033, 514] width 16 height 15
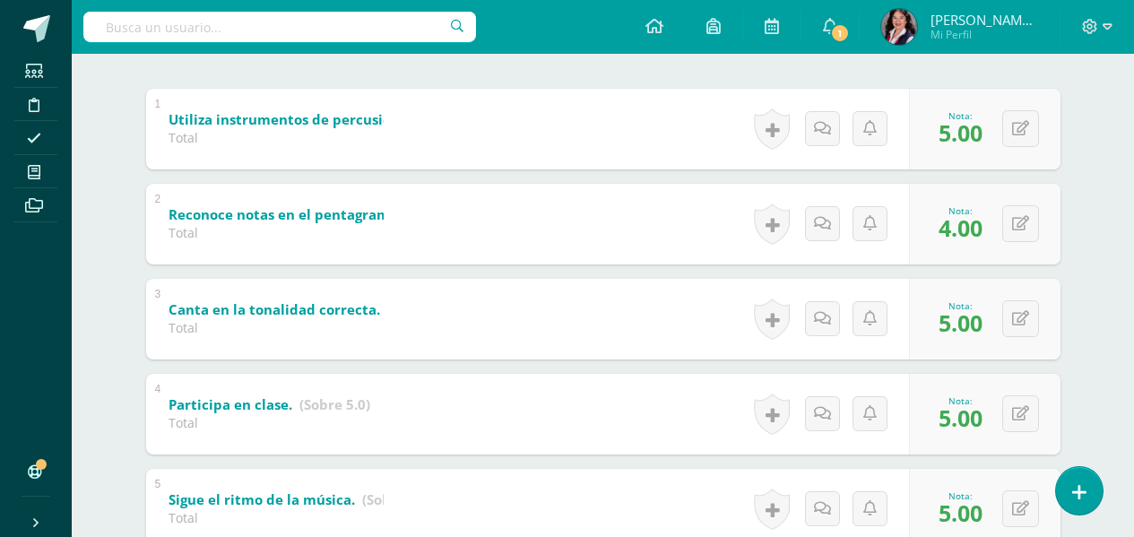
scroll to position [0, 0]
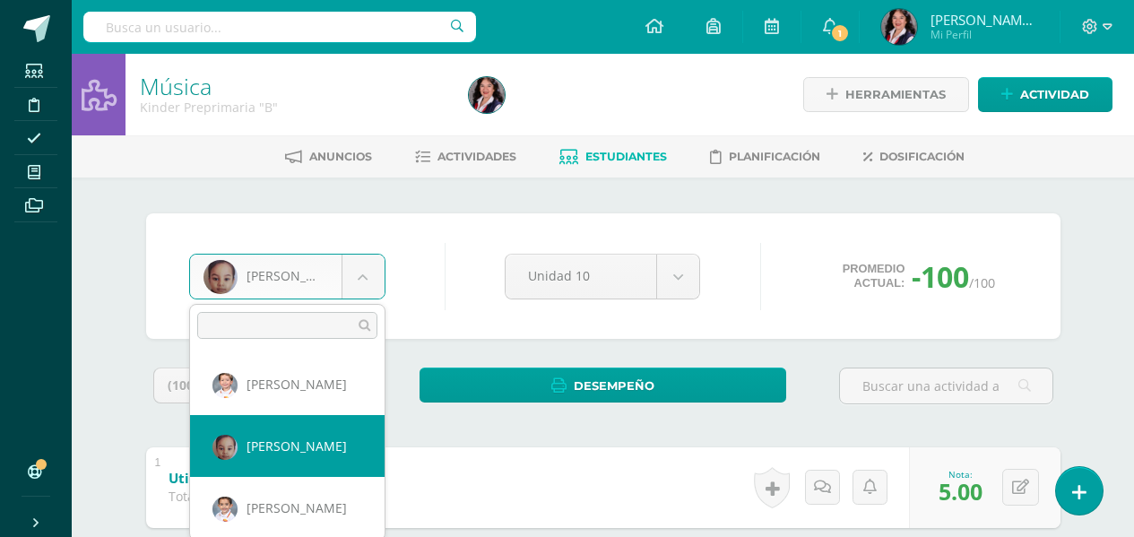
click at [361, 272] on body "Estudiantes Disciplina Asistencia Mis cursos Archivos Soporte Ayuda Reportar un…" at bounding box center [567, 513] width 1134 height 1027
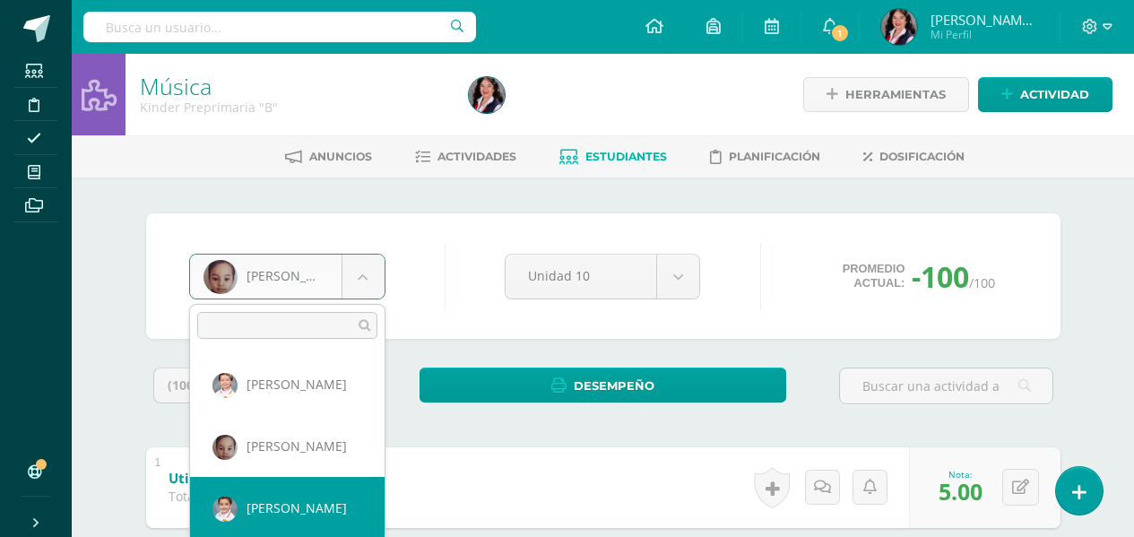
select select "3208"
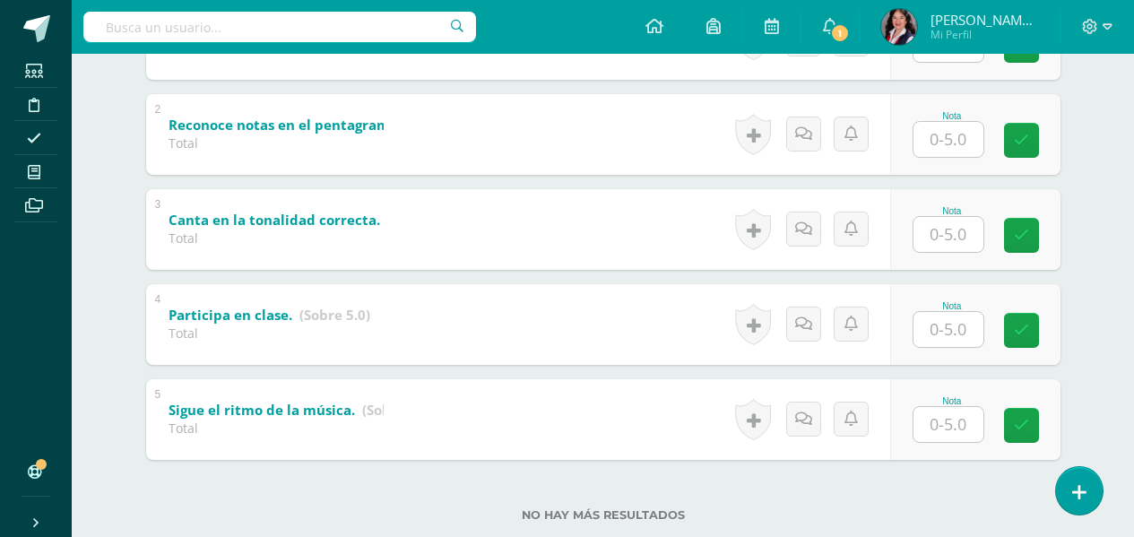
scroll to position [359, 0]
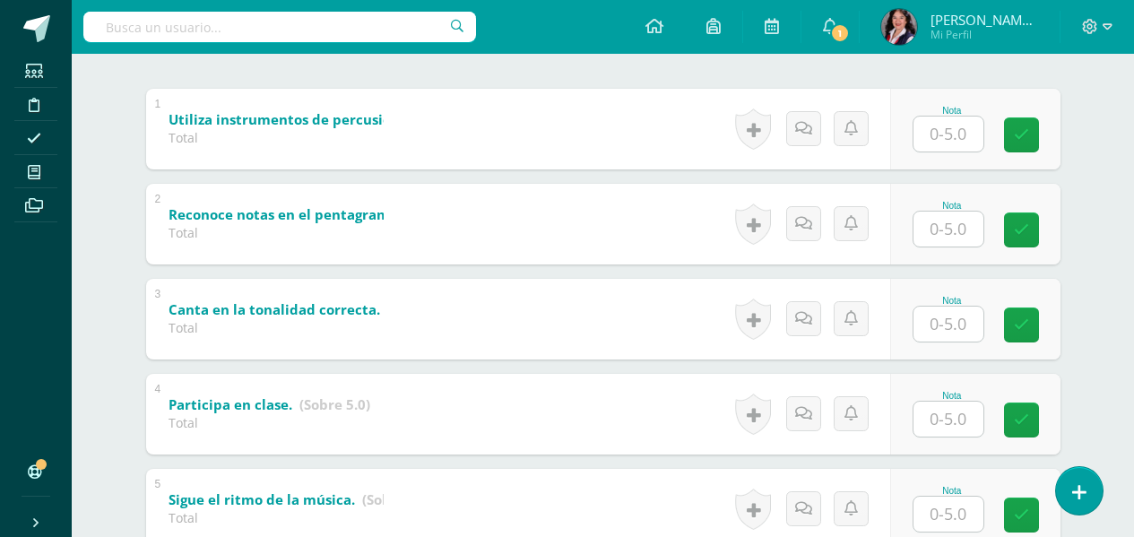
click at [963, 143] on input "text" at bounding box center [948, 134] width 70 height 35
type input "5"
click at [966, 225] on input "text" at bounding box center [958, 229] width 72 height 36
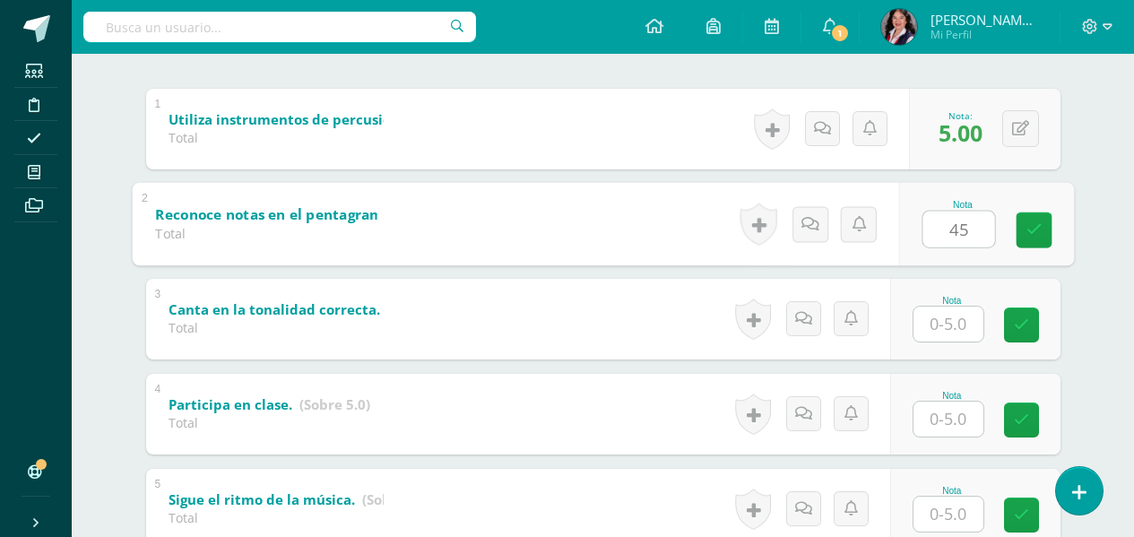
click at [956, 315] on input "text" at bounding box center [948, 324] width 70 height 35
type input "5"
type input "4"
click at [967, 321] on input "text" at bounding box center [948, 324] width 70 height 35
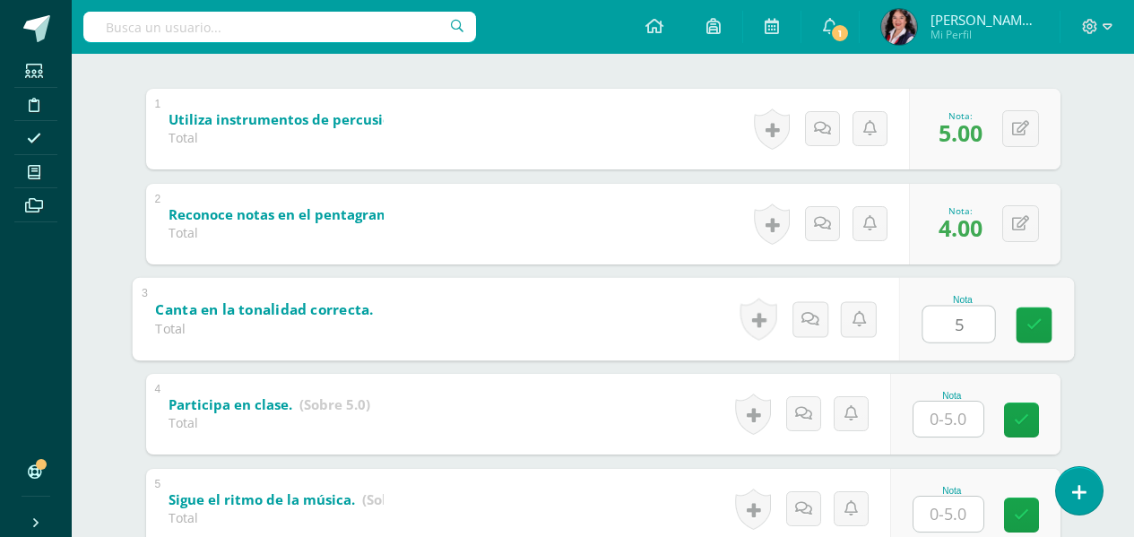
type input "5"
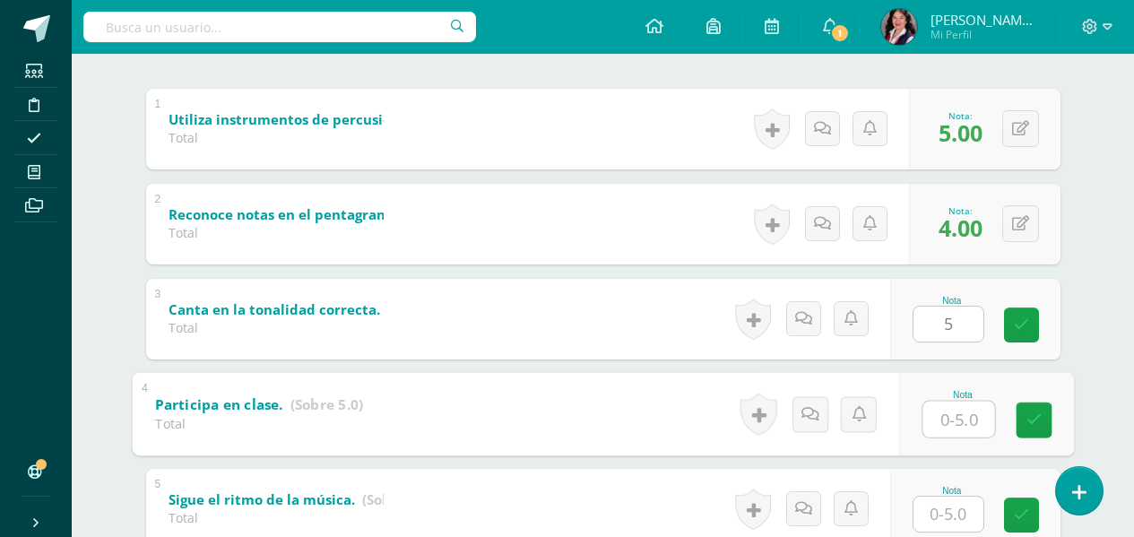
click at [958, 409] on input "text" at bounding box center [958, 419] width 72 height 36
type input "5"
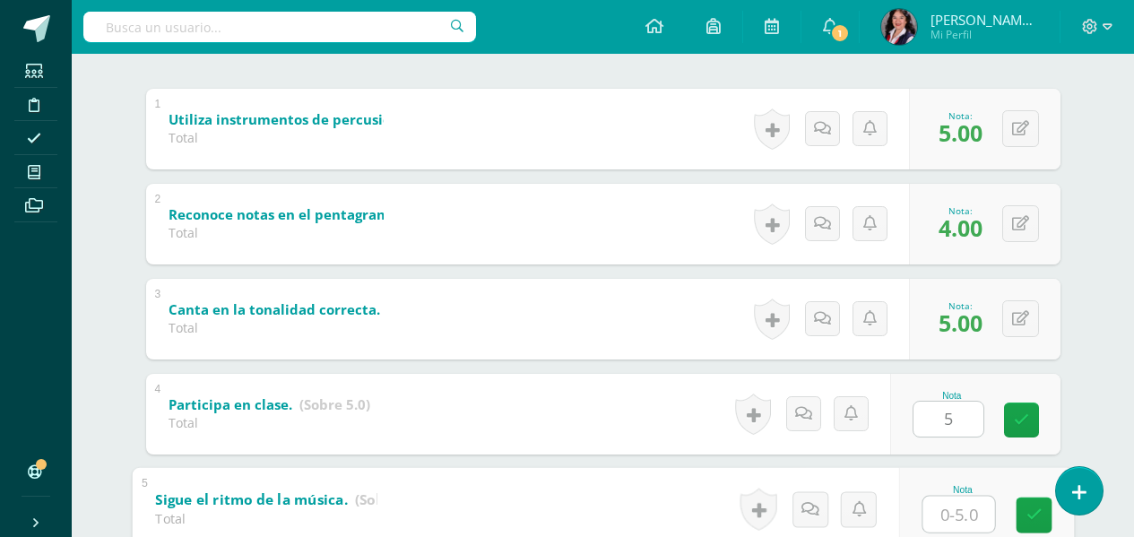
click at [943, 509] on input "text" at bounding box center [958, 514] width 72 height 36
type input "5"
click at [1029, 515] on icon at bounding box center [1033, 514] width 16 height 15
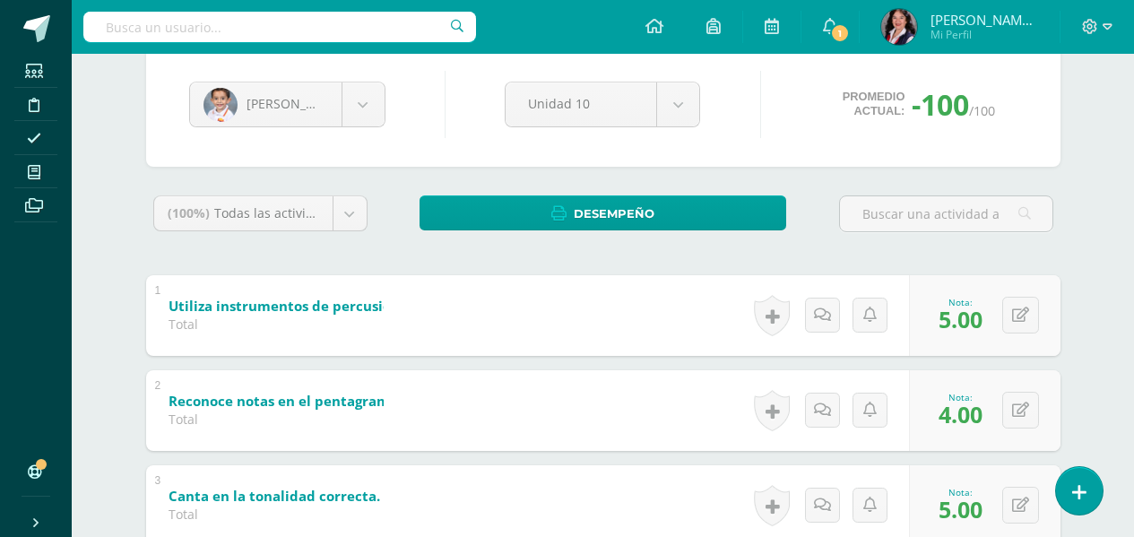
scroll to position [90, 0]
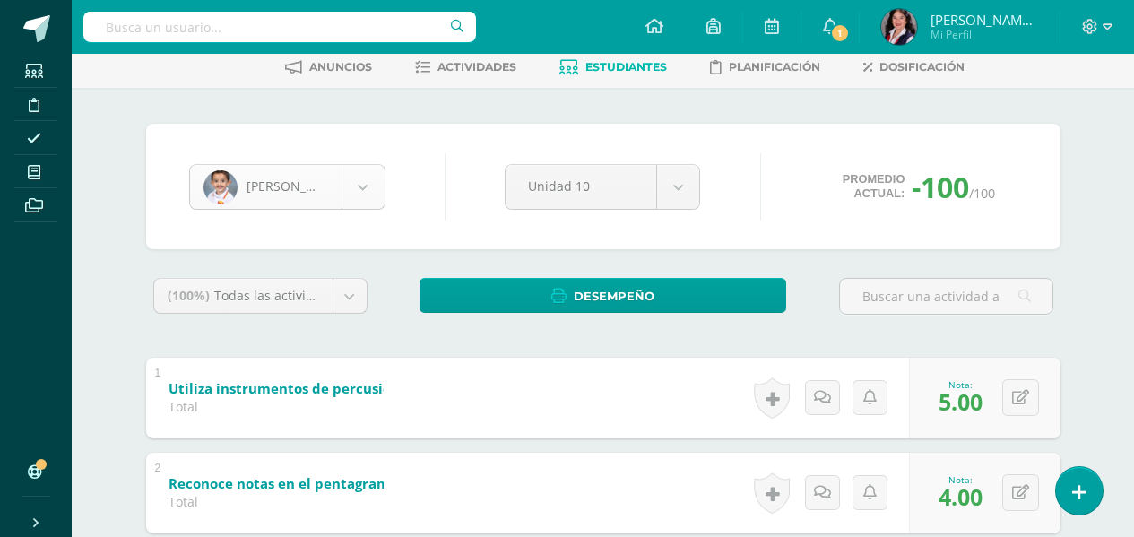
click at [376, 197] on body "Estudiantes Disciplina Asistencia Mis cursos Archivos Soporte Ayuda Reportar un…" at bounding box center [567, 423] width 1134 height 1027
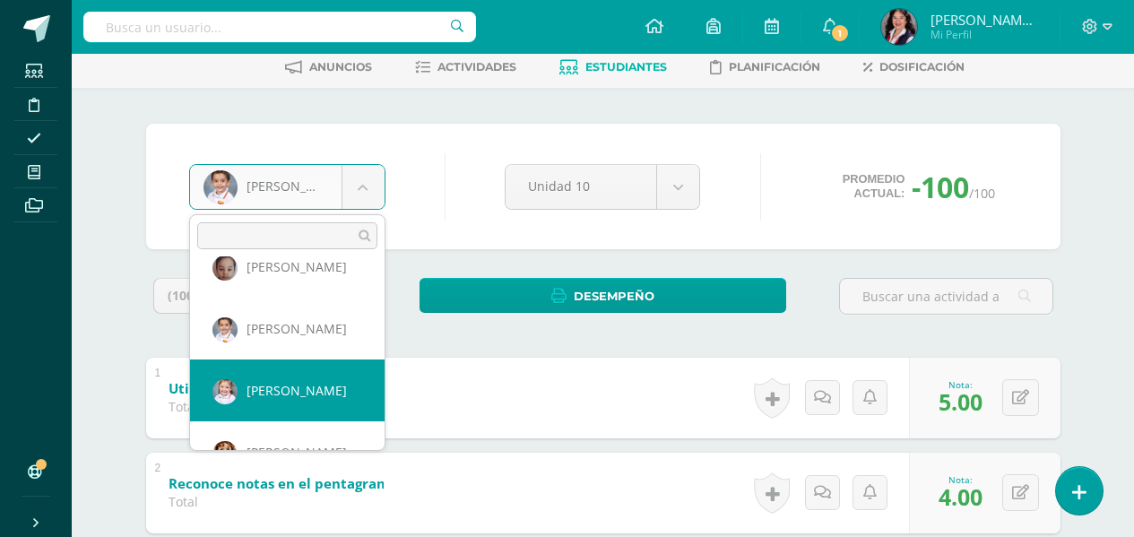
select select "3332"
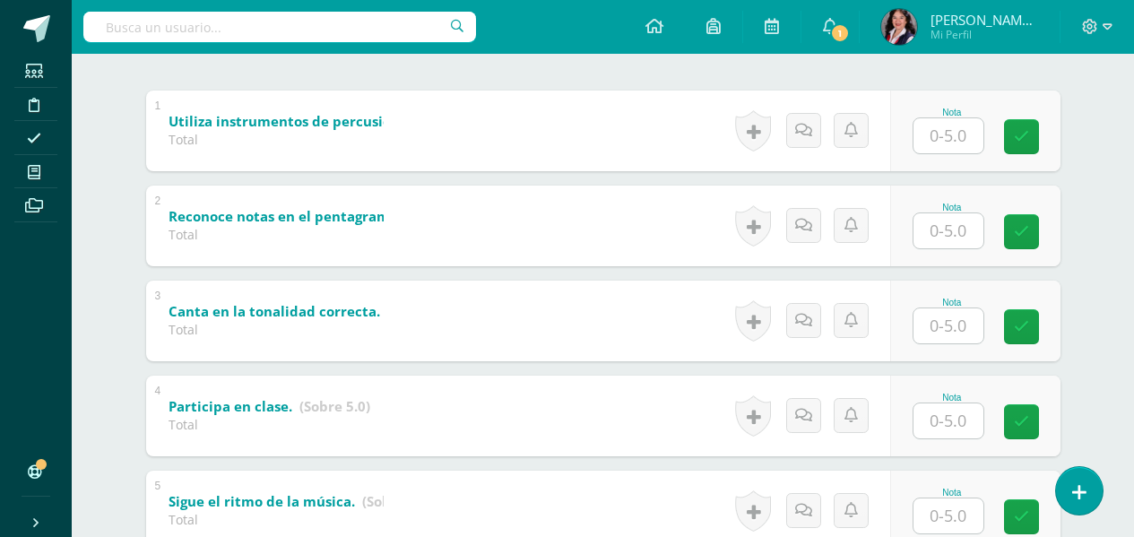
scroll to position [359, 0]
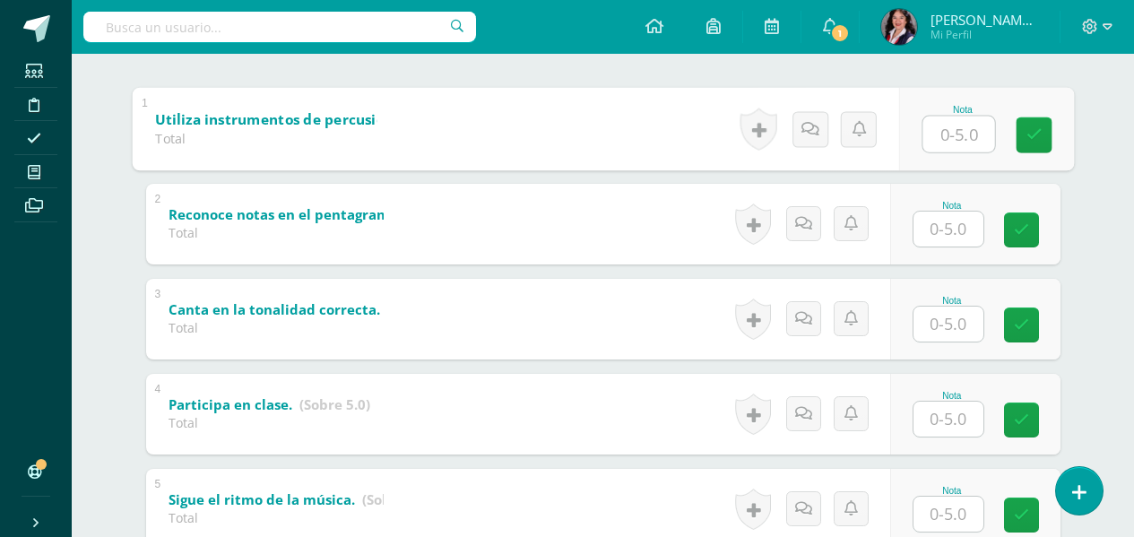
click at [961, 134] on input "text" at bounding box center [958, 134] width 72 height 36
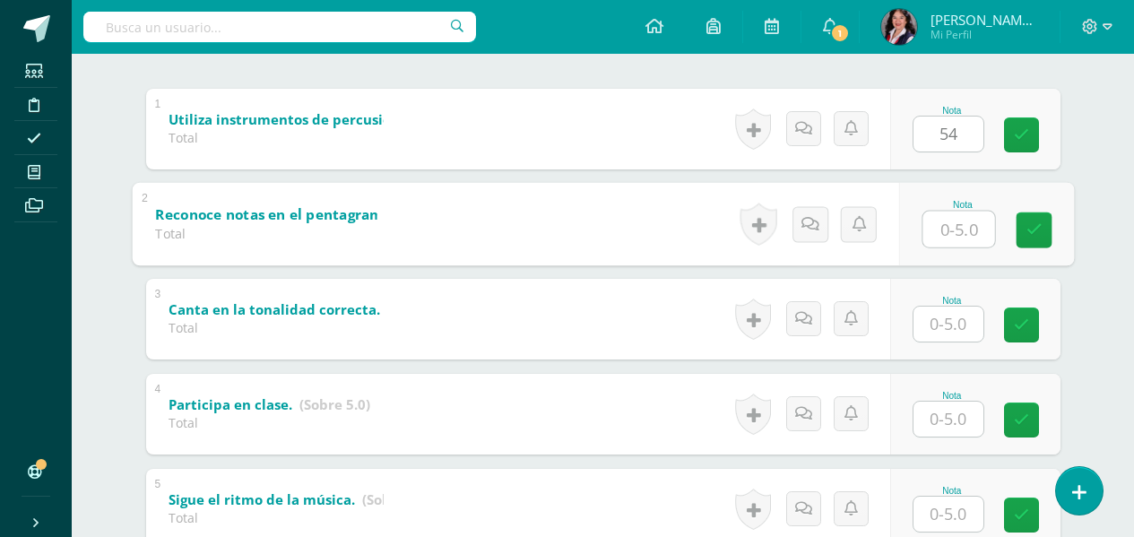
click at [944, 227] on input "text" at bounding box center [958, 229] width 72 height 36
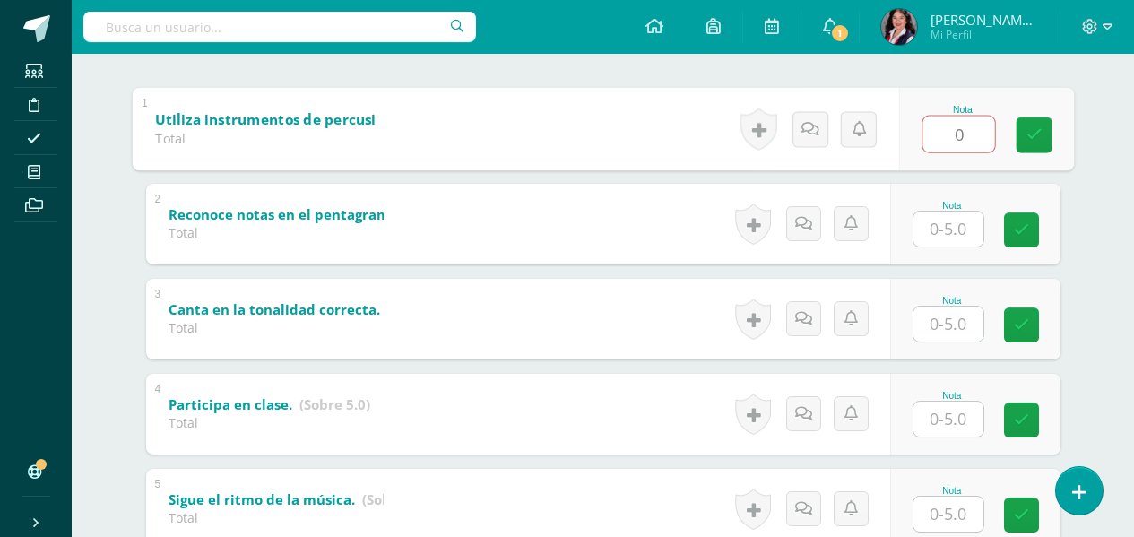
type input "4"
type input "5"
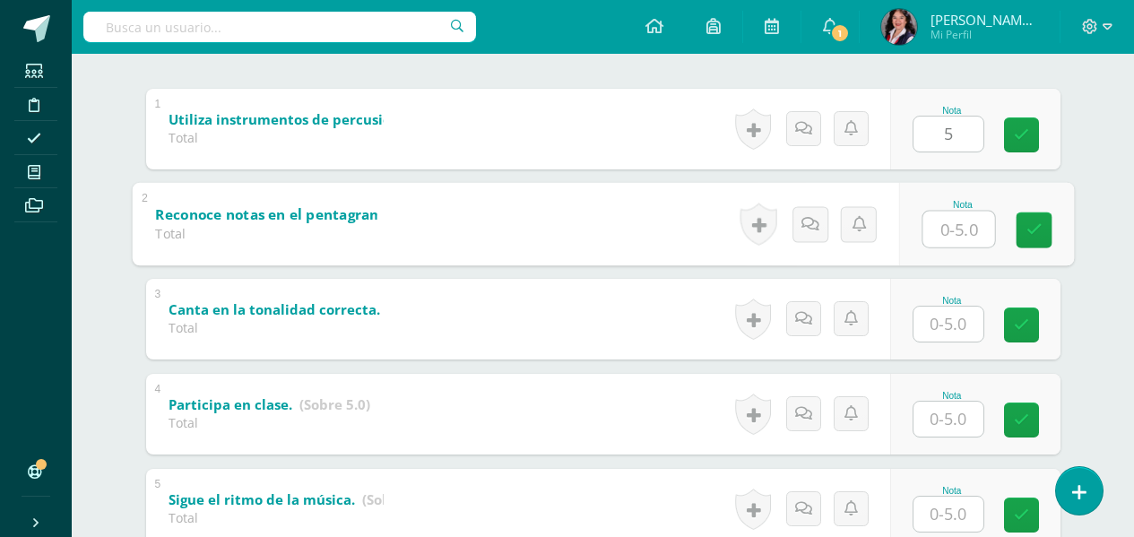
click at [956, 241] on input "text" at bounding box center [958, 229] width 72 height 36
type input "4"
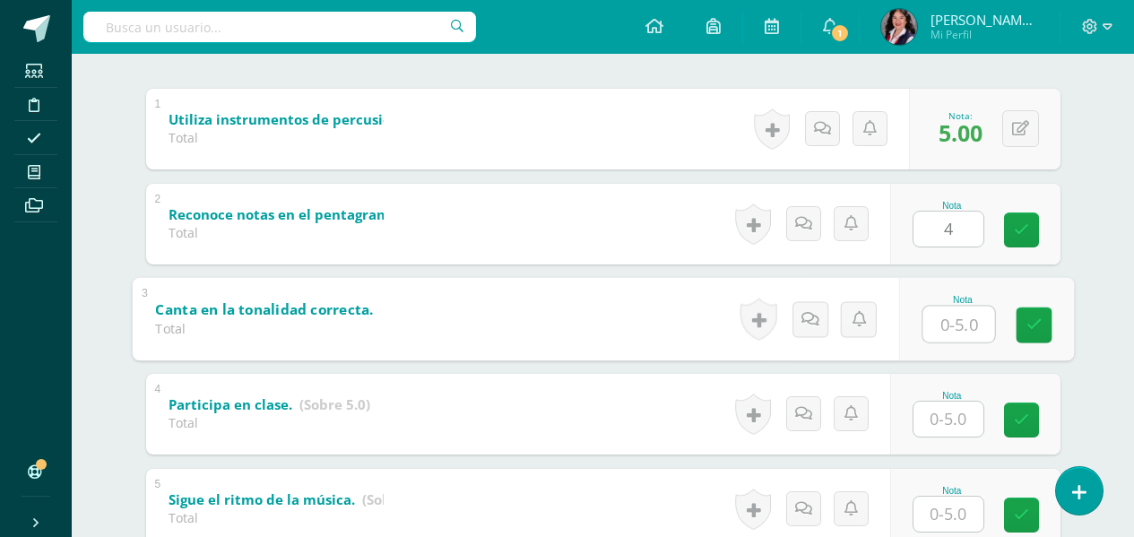
click at [939, 309] on input "text" at bounding box center [958, 324] width 72 height 36
type input "5"
click at [955, 434] on input "text" at bounding box center [948, 419] width 70 height 35
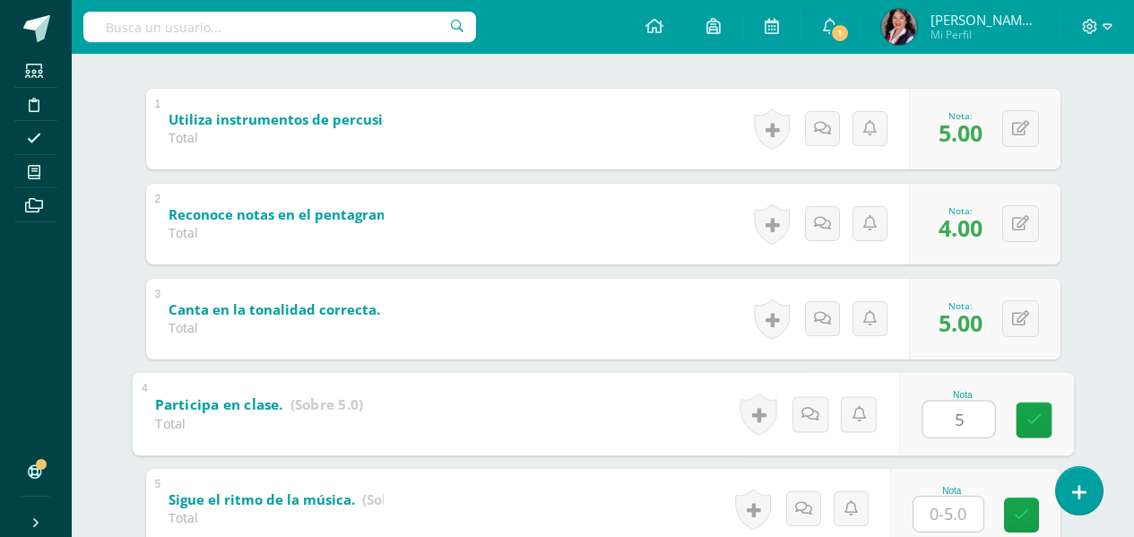
type input "5"
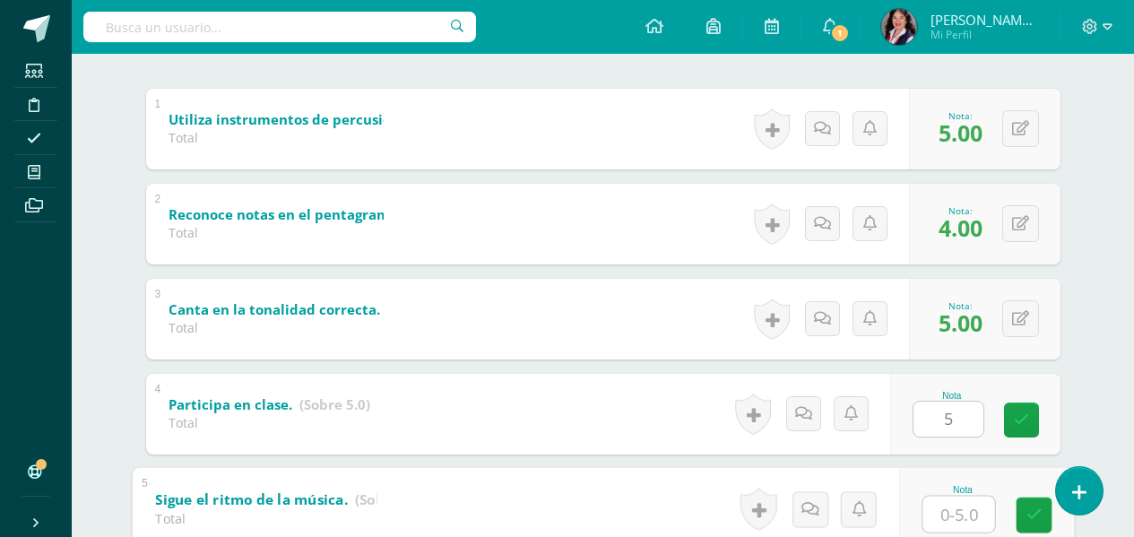
click at [977, 513] on input "text" at bounding box center [958, 514] width 72 height 36
type input "5"
click at [1032, 507] on icon at bounding box center [1033, 514] width 16 height 15
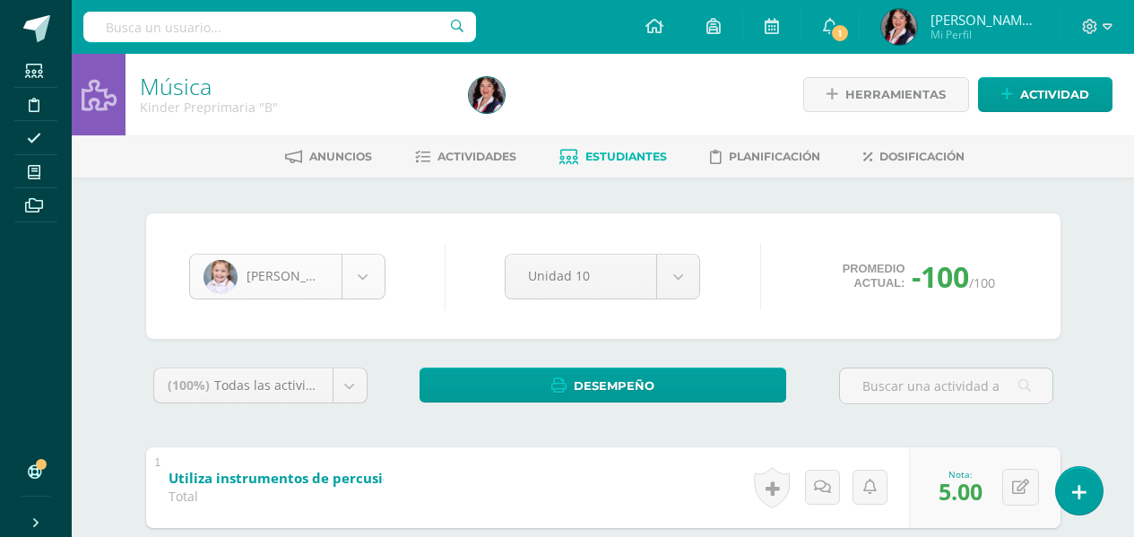
scroll to position [61, 0]
click at [372, 281] on body "Estudiantes Disciplina Asistencia Mis cursos Archivos Soporte Ayuda Reportar un…" at bounding box center [567, 513] width 1134 height 1027
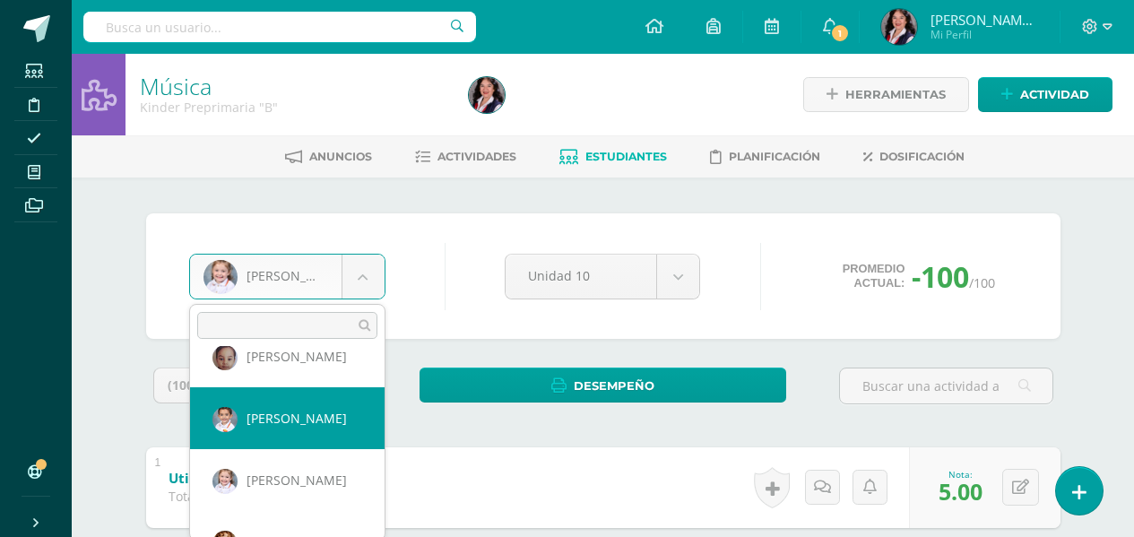
scroll to position [123, 0]
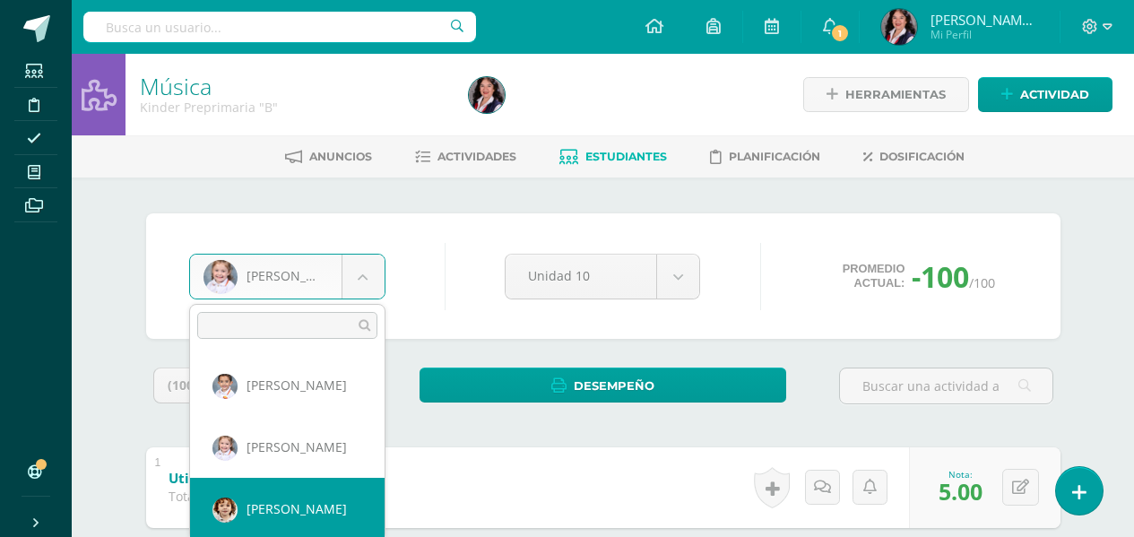
select select "3401"
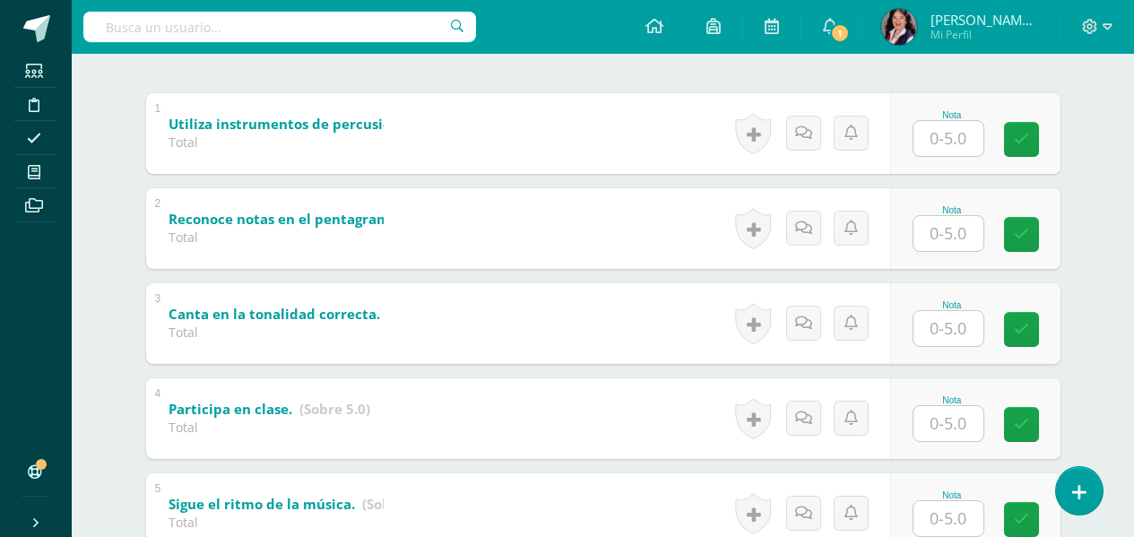
scroll to position [359, 0]
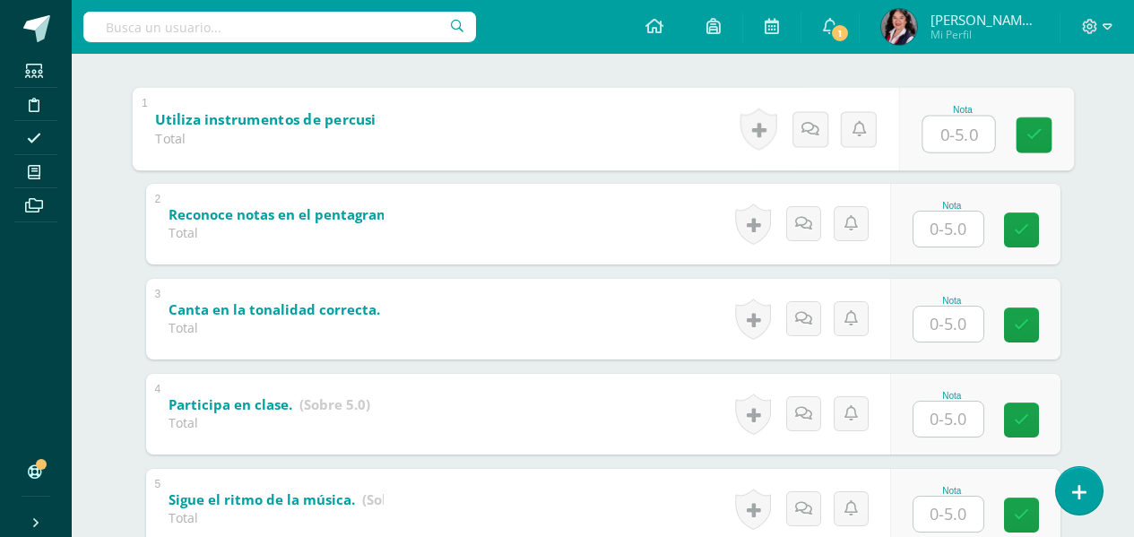
click at [943, 132] on input "text" at bounding box center [958, 134] width 72 height 36
type input "5"
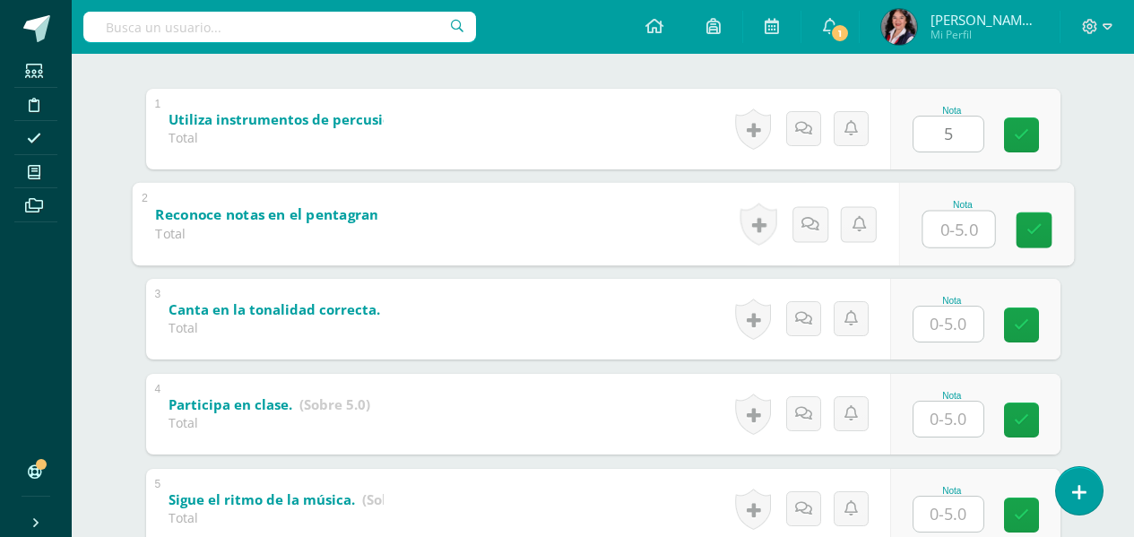
click at [957, 229] on input "text" at bounding box center [958, 229] width 72 height 36
type input "4"
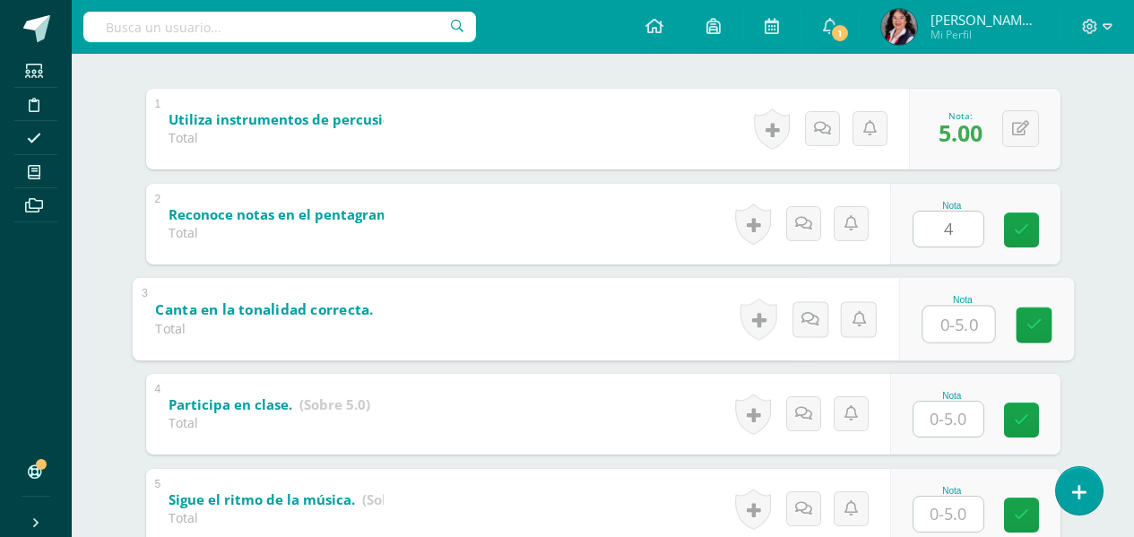
click at [975, 330] on input "text" at bounding box center [958, 324] width 72 height 36
type input "5"
click at [945, 409] on input "text" at bounding box center [948, 419] width 70 height 35
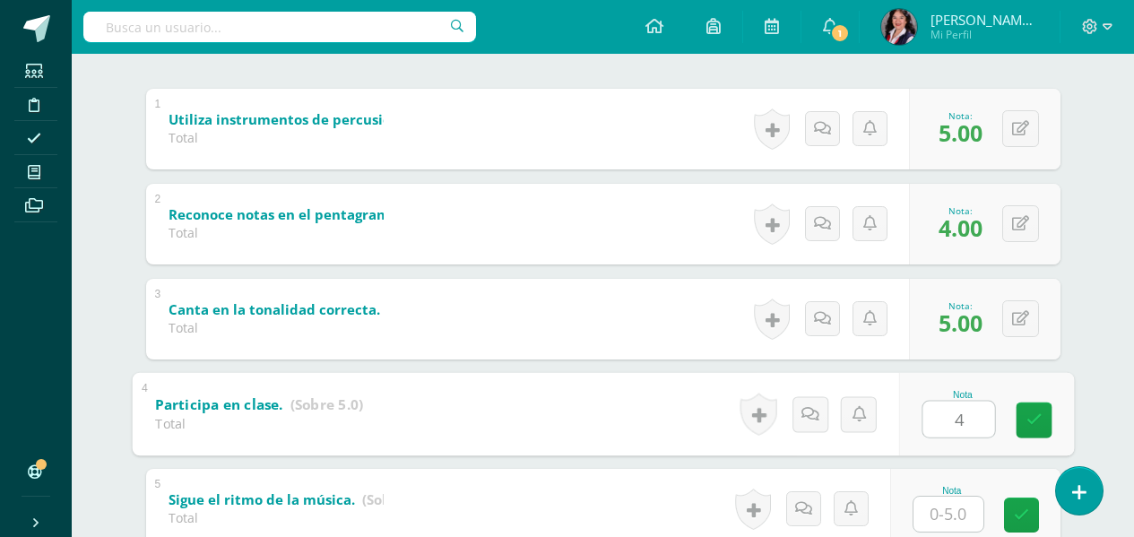
type input "4"
click at [949, 519] on input "text" at bounding box center [948, 514] width 70 height 35
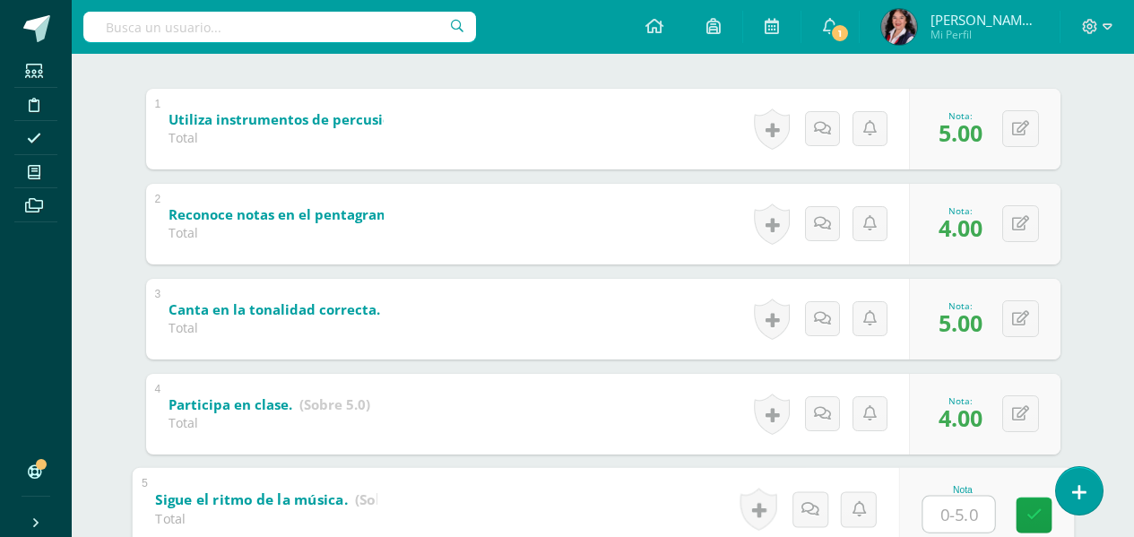
type input "5"
click at [1028, 515] on icon at bounding box center [1033, 514] width 16 height 15
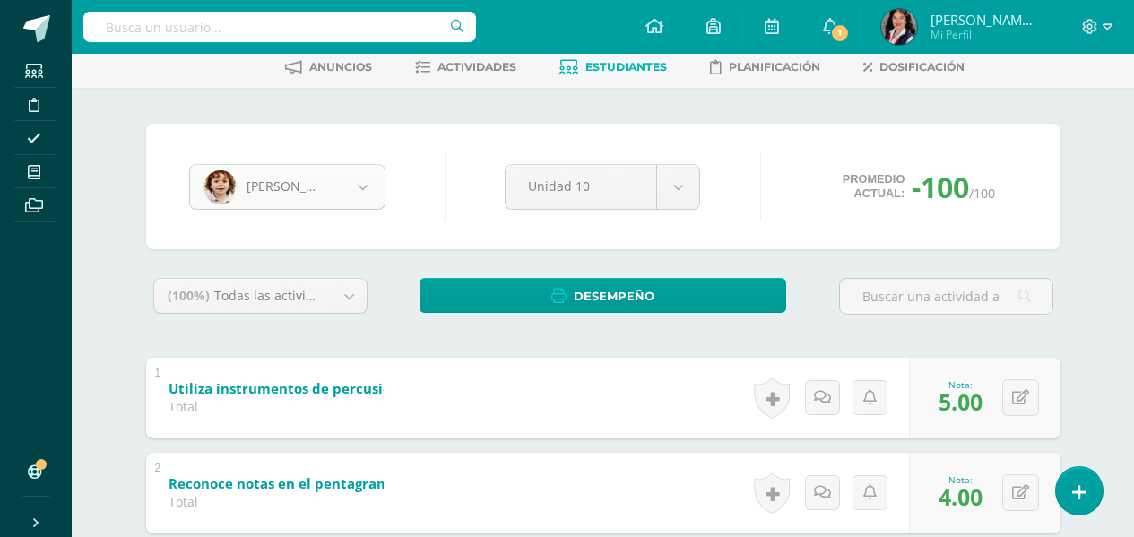
scroll to position [123, 0]
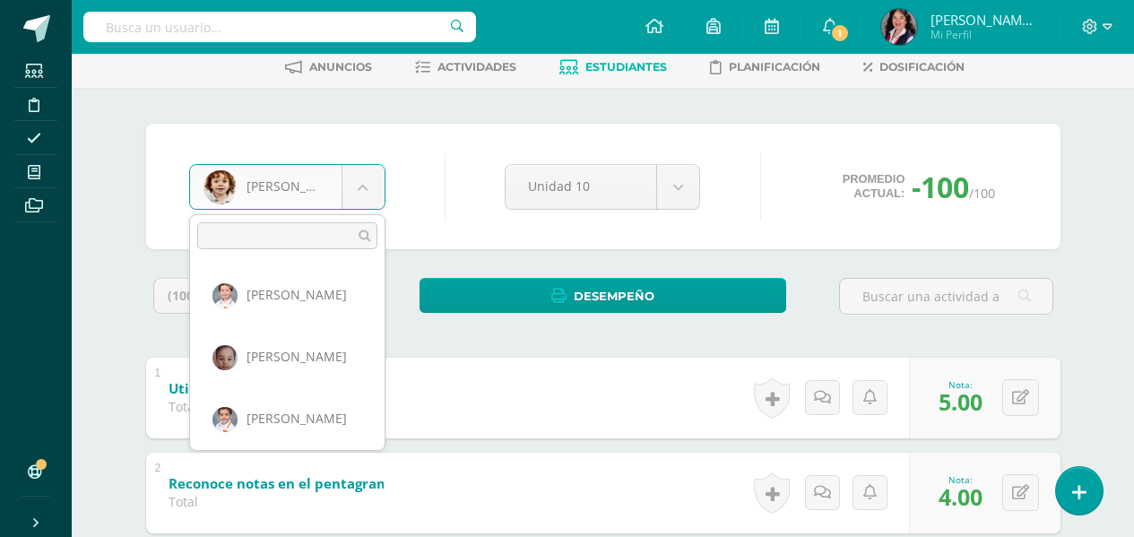
click at [359, 196] on body "Estudiantes Disciplina Asistencia Mis cursos Archivos Soporte Ayuda Reportar un…" at bounding box center [567, 423] width 1134 height 1027
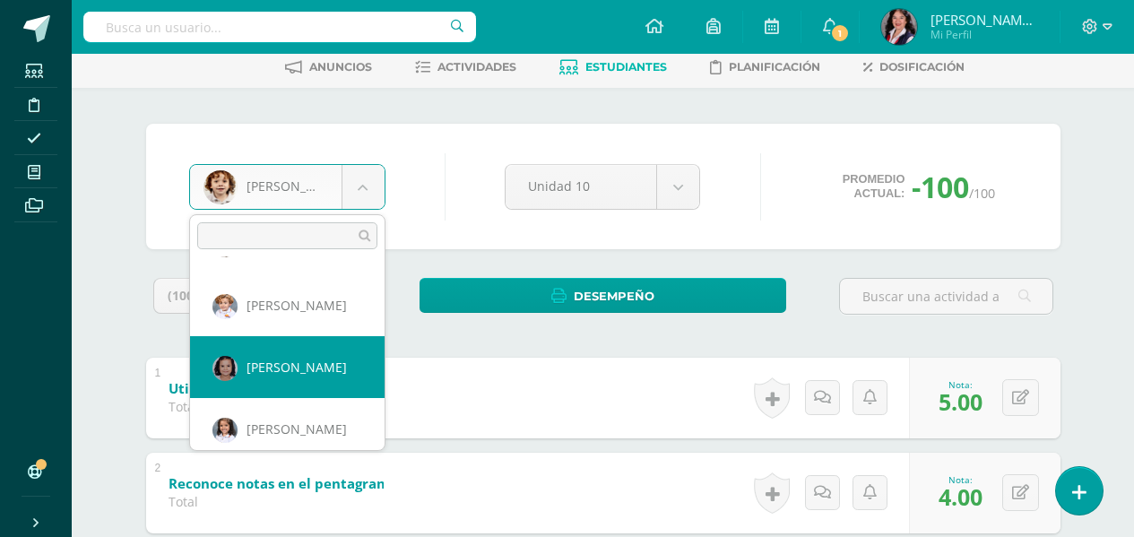
scroll to position [316, 0]
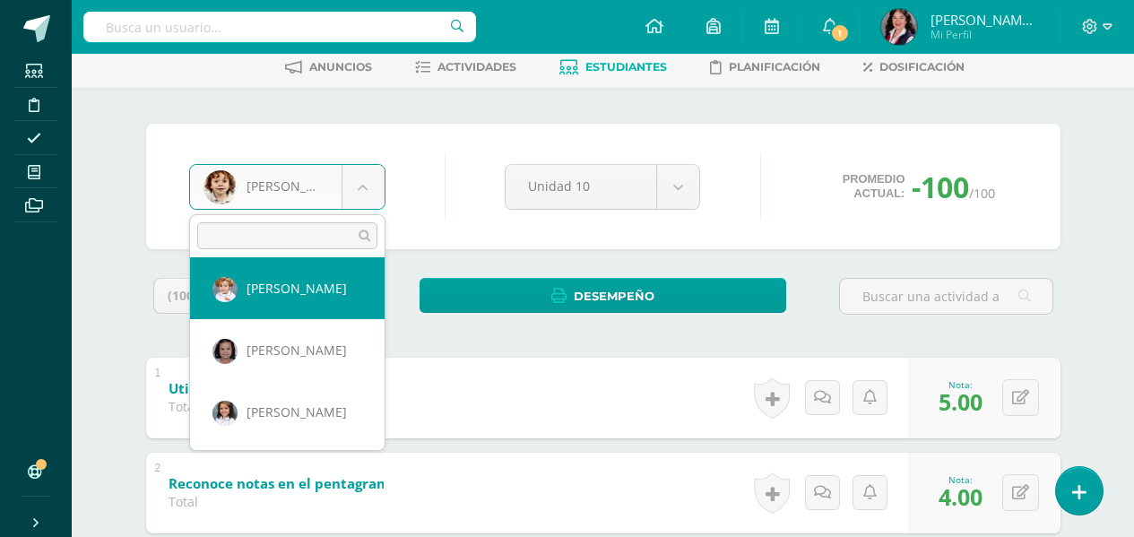
select select "3356"
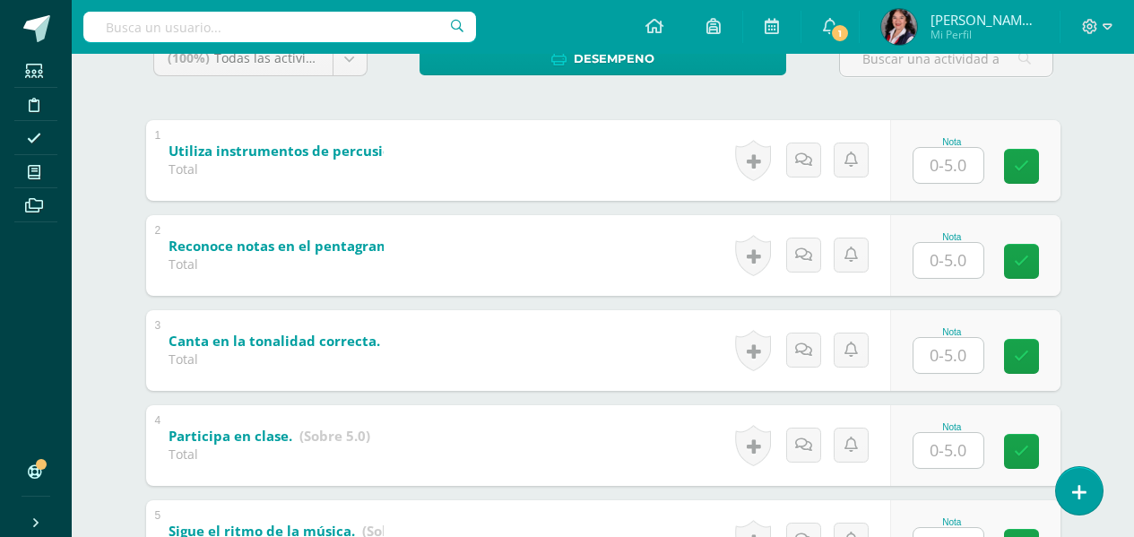
scroll to position [359, 0]
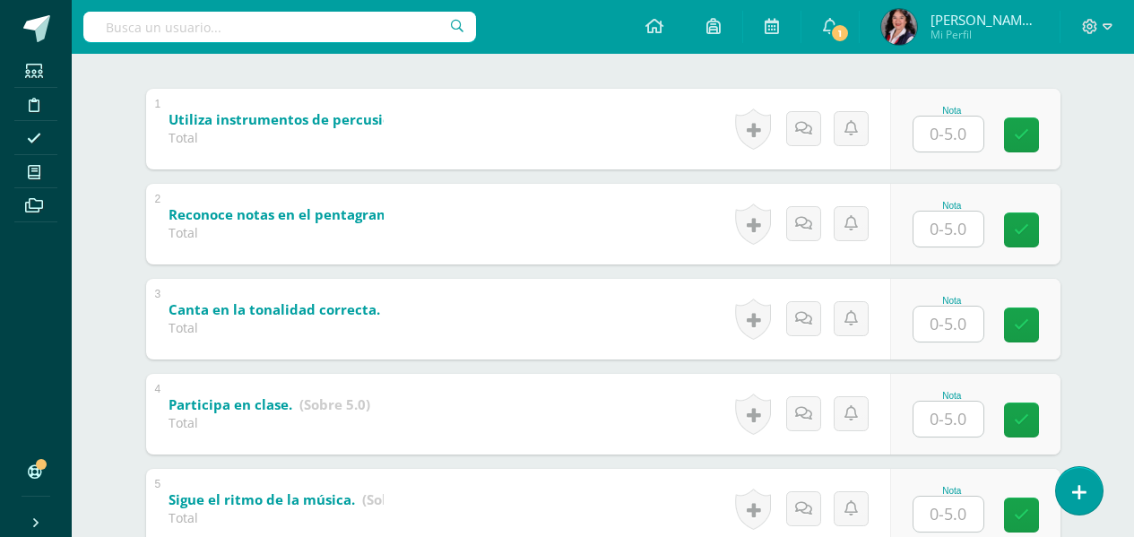
click at [946, 145] on input "text" at bounding box center [948, 134] width 70 height 35
type input "5"
click at [967, 229] on input "text" at bounding box center [948, 229] width 70 height 35
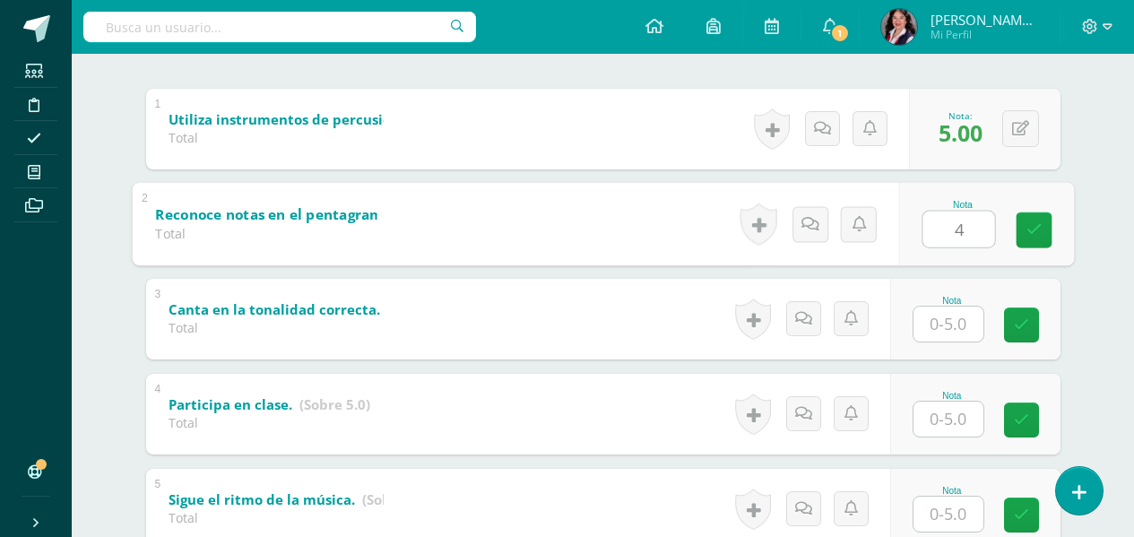
type input "4"
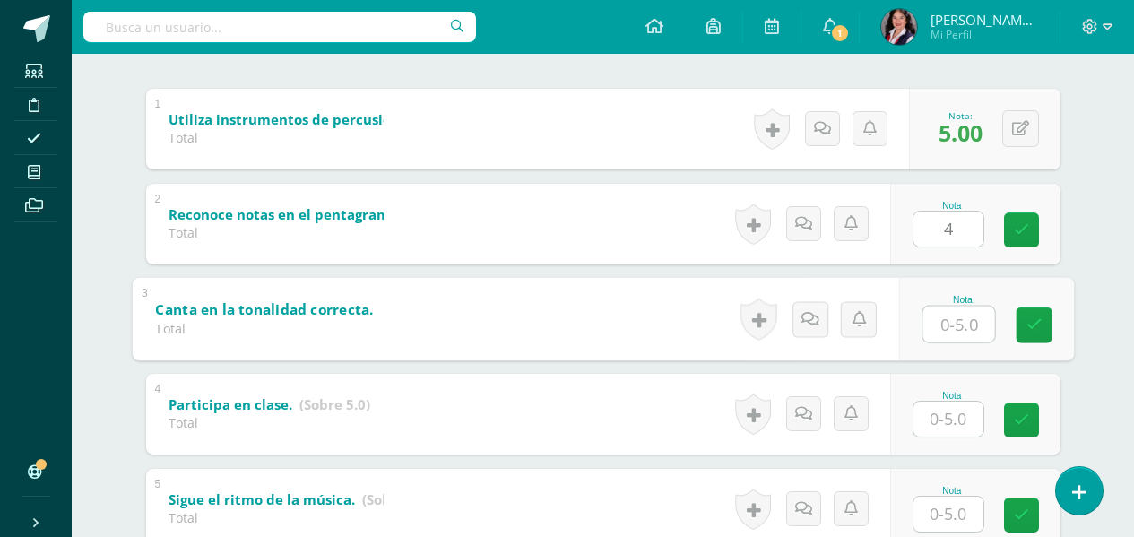
click at [946, 325] on input "text" at bounding box center [958, 324] width 72 height 36
type input "4"
click at [956, 419] on input "text" at bounding box center [948, 419] width 70 height 35
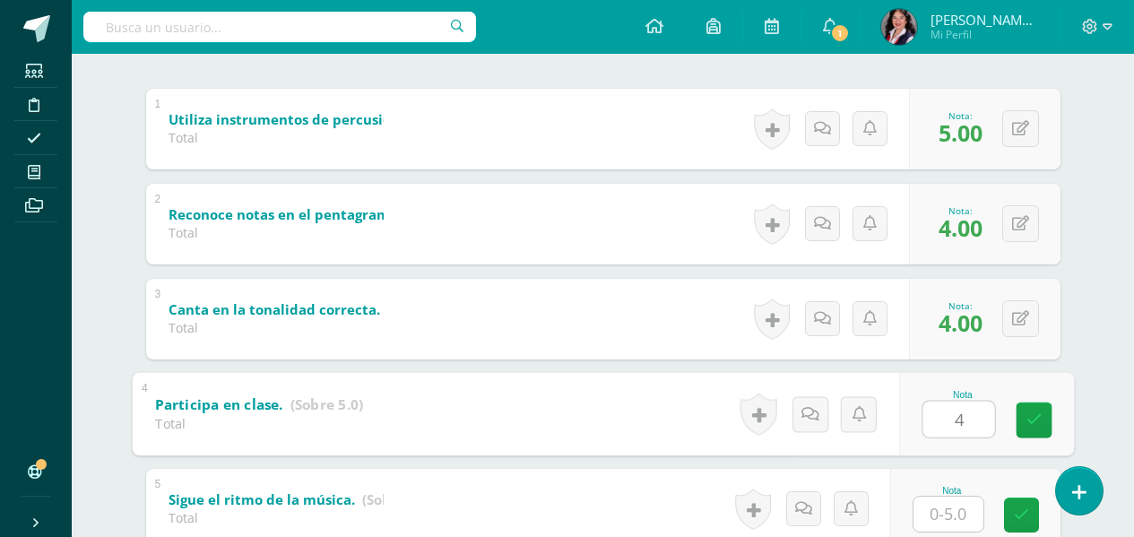
type input "4"
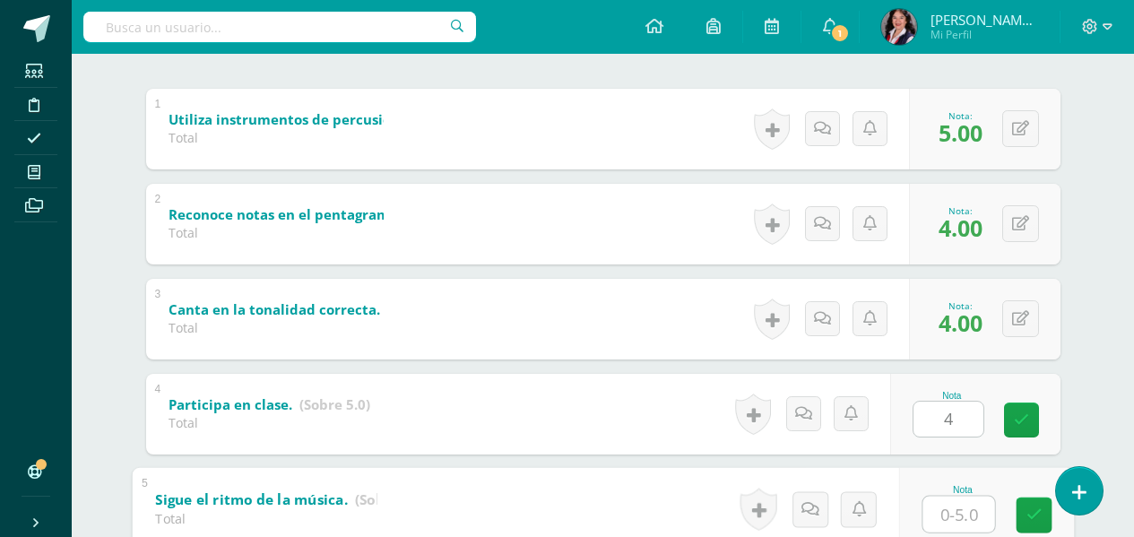
click at [964, 516] on input "text" at bounding box center [958, 514] width 72 height 36
type input "5"
click at [1051, 529] on link at bounding box center [1034, 515] width 36 height 36
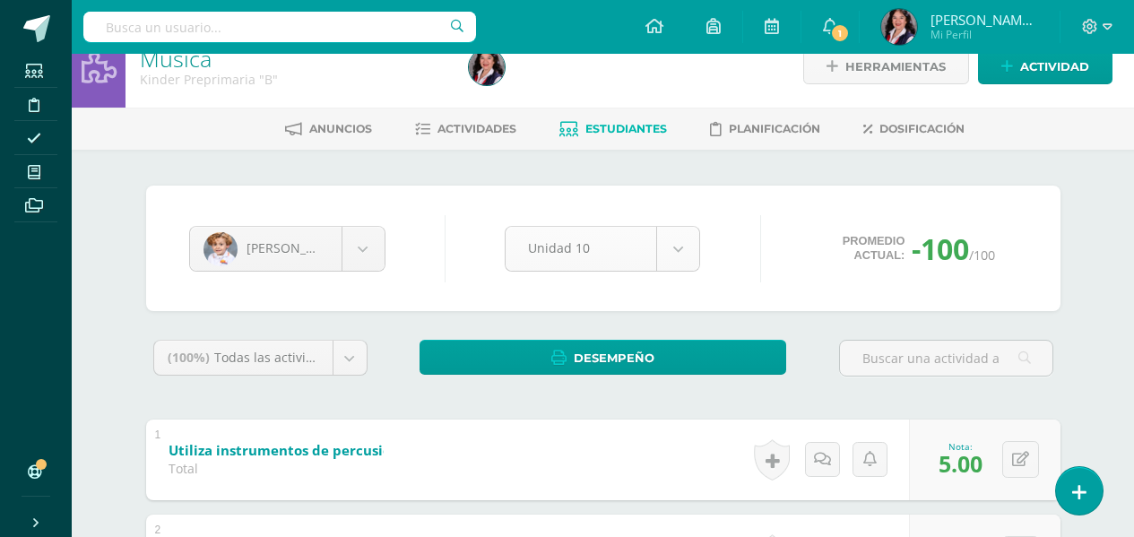
scroll to position [0, 0]
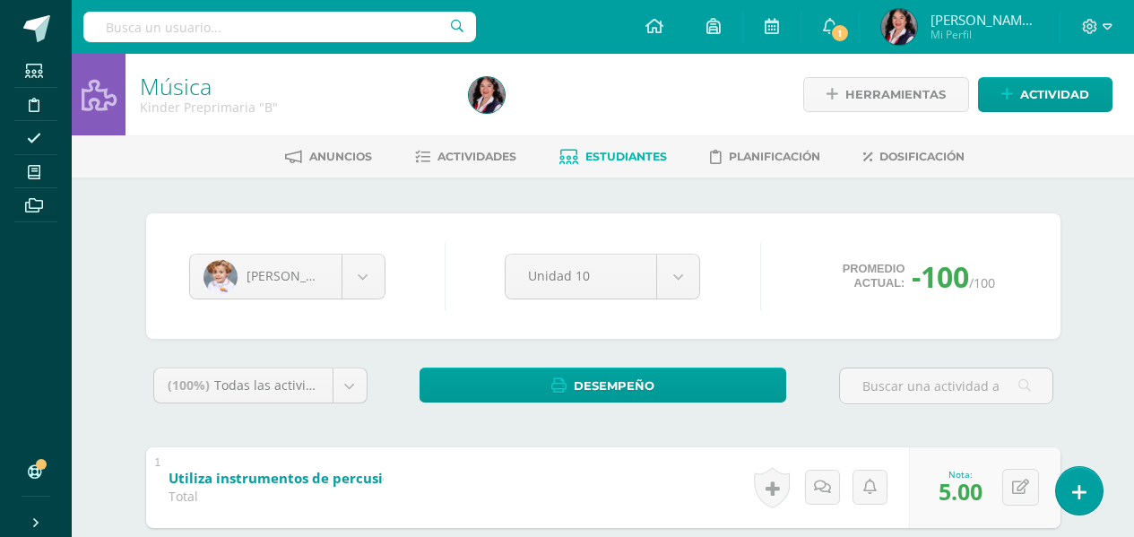
click at [436, 302] on body "Estudiantes Disciplina Asistencia Mis cursos Archivos Soporte Ayuda Reportar un…" at bounding box center [567, 513] width 1134 height 1027
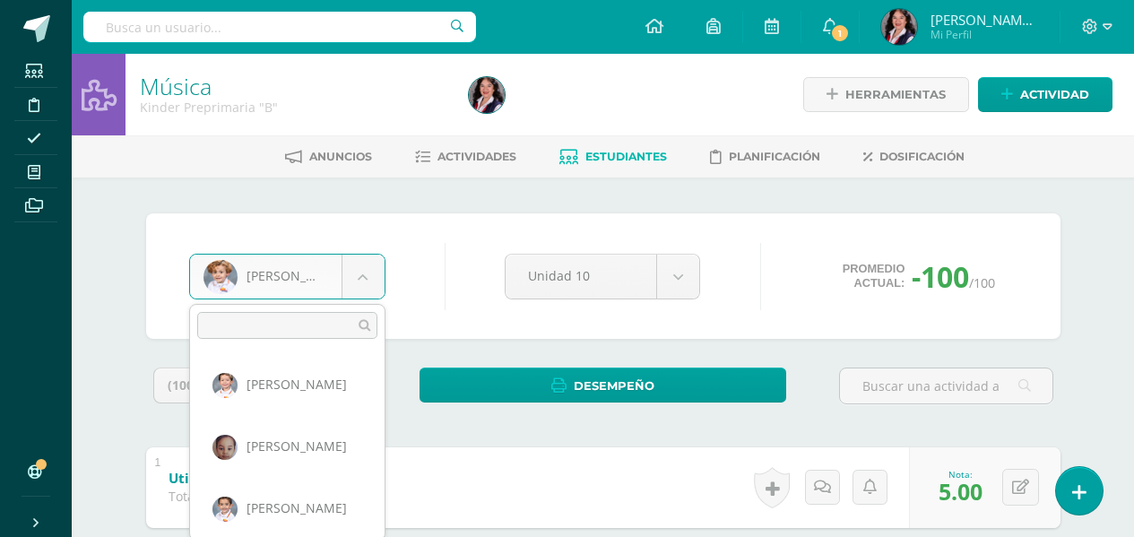
click at [361, 283] on body "Estudiantes Disciplina Asistencia Mis cursos Archivos Soporte Ayuda Reportar un…" at bounding box center [567, 513] width 1134 height 1027
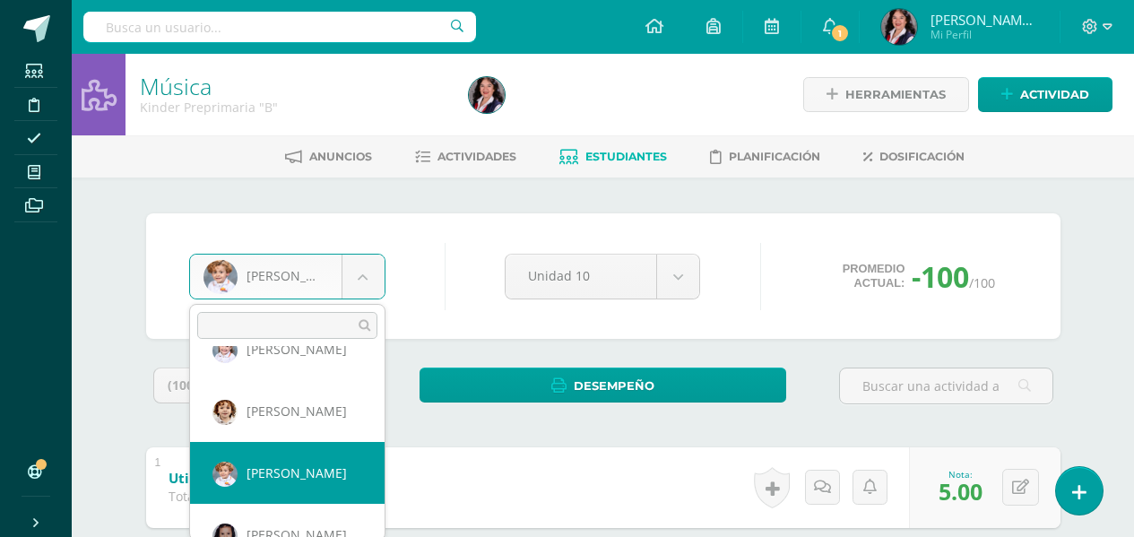
scroll to position [310, 0]
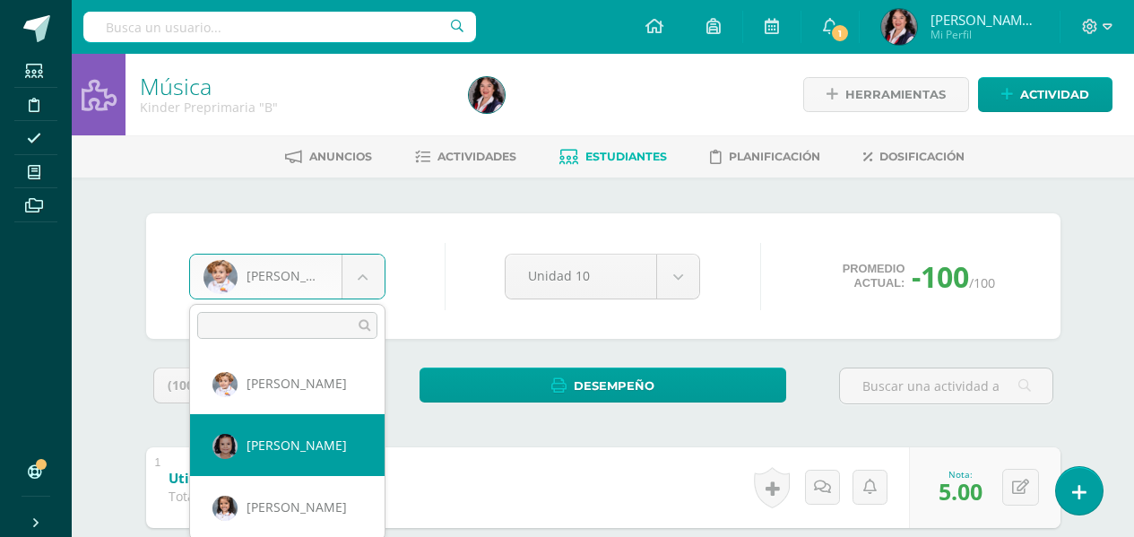
select select "3477"
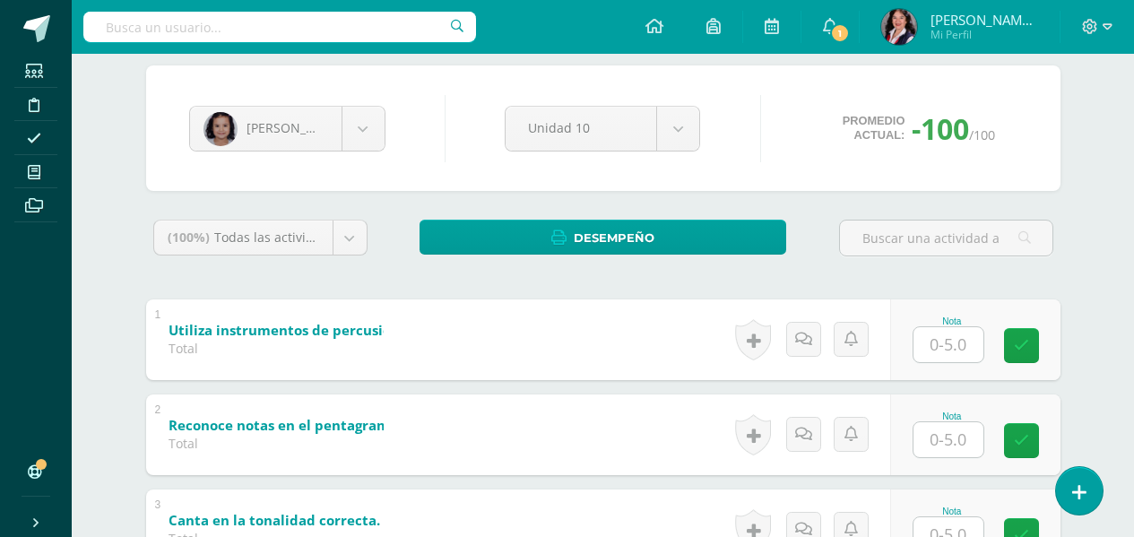
scroll to position [179, 0]
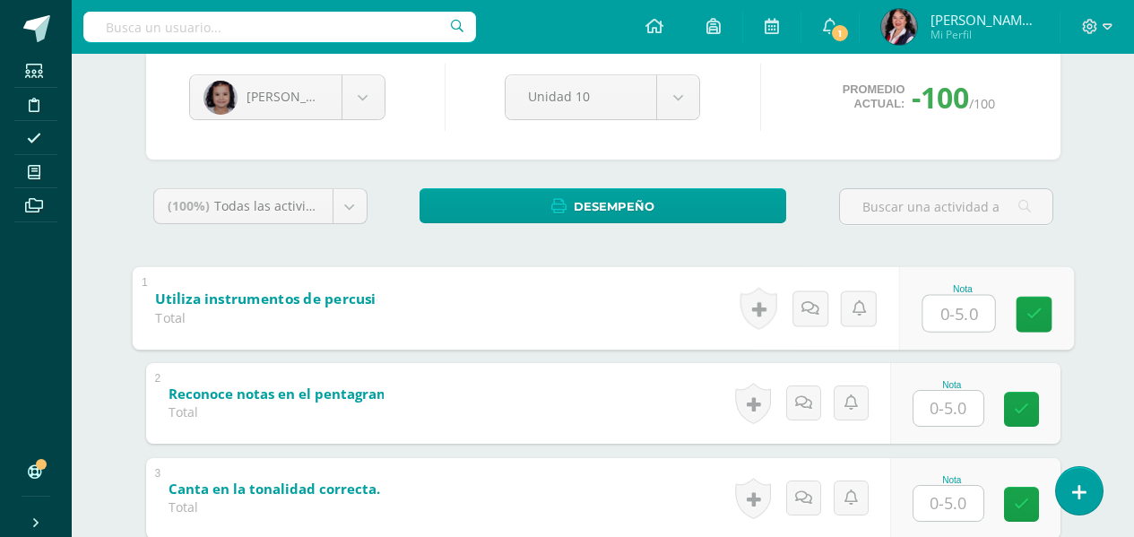
click at [964, 308] on input "text" at bounding box center [958, 313] width 72 height 36
type input "5"
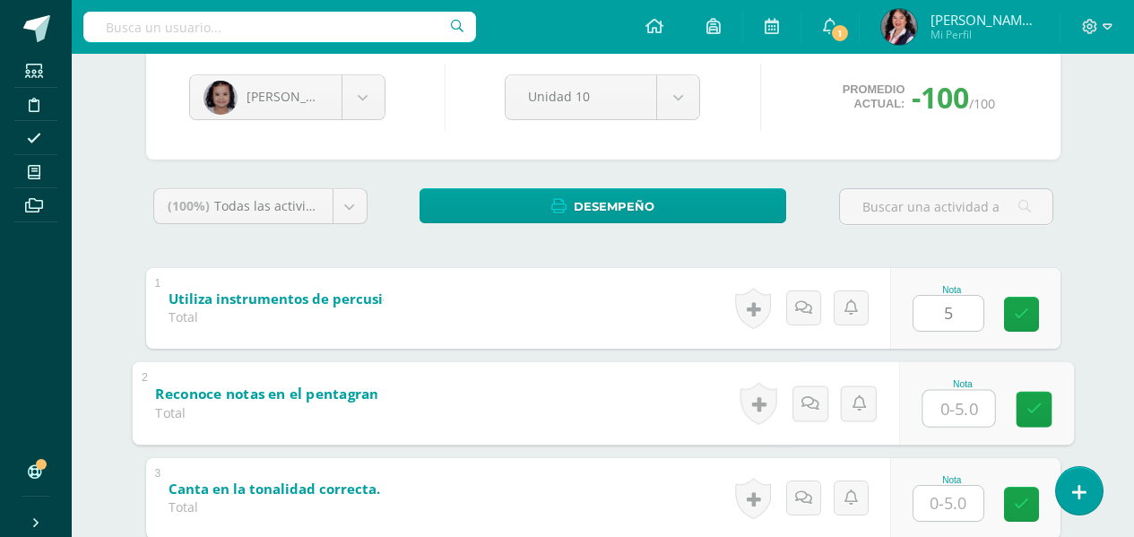
click at [959, 402] on input "text" at bounding box center [958, 408] width 72 height 36
type input "4"
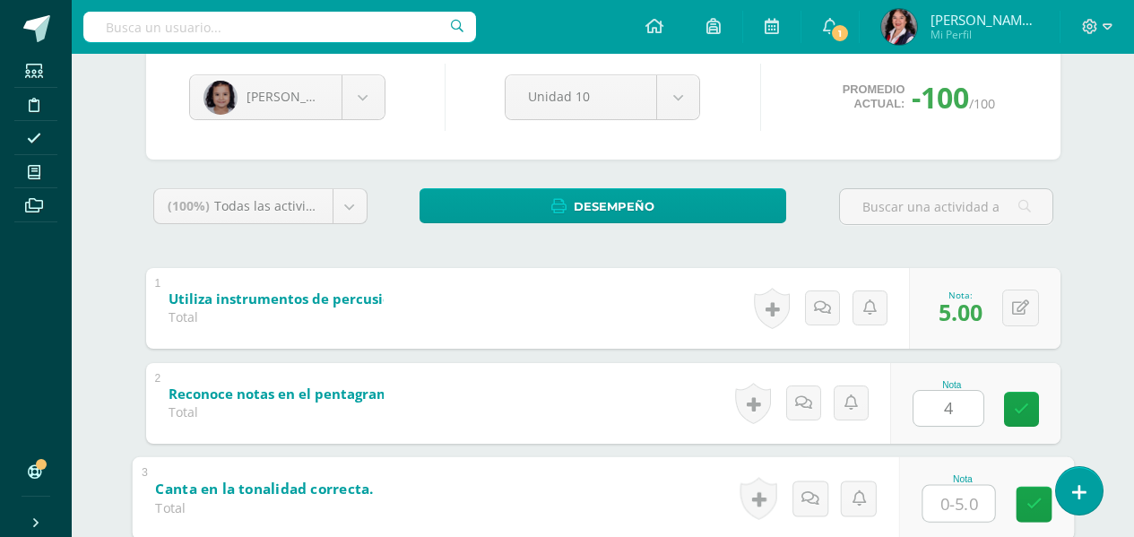
click at [952, 517] on input "text" at bounding box center [958, 503] width 72 height 36
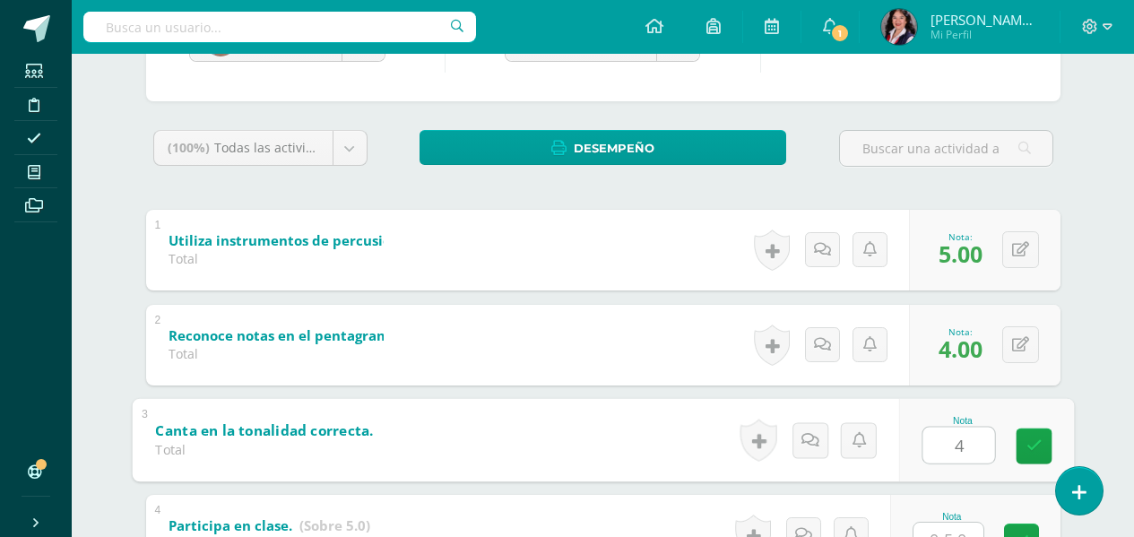
scroll to position [269, 0]
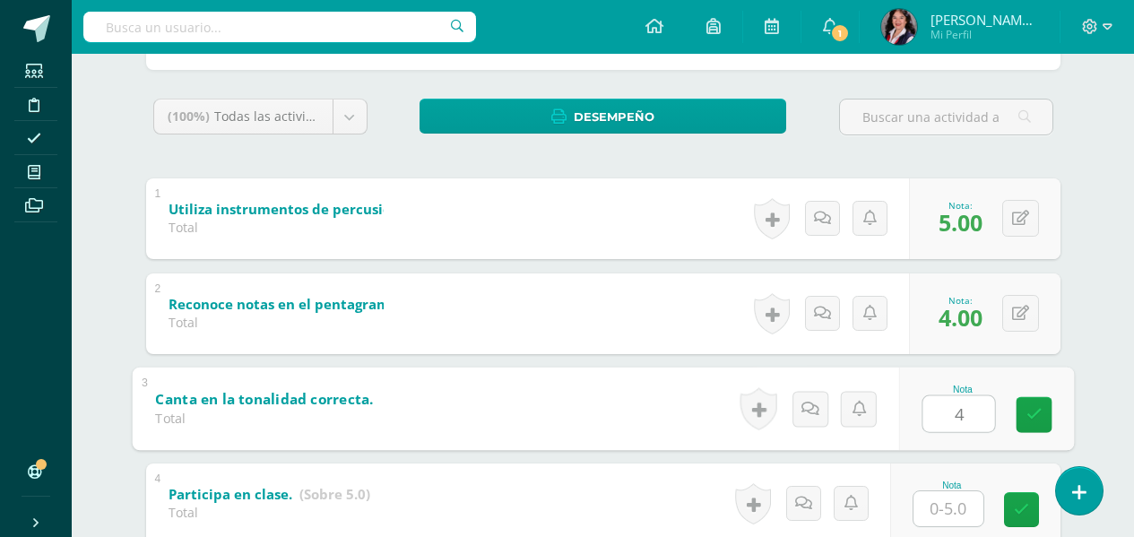
type input "4"
click at [958, 515] on input "text" at bounding box center [948, 508] width 70 height 35
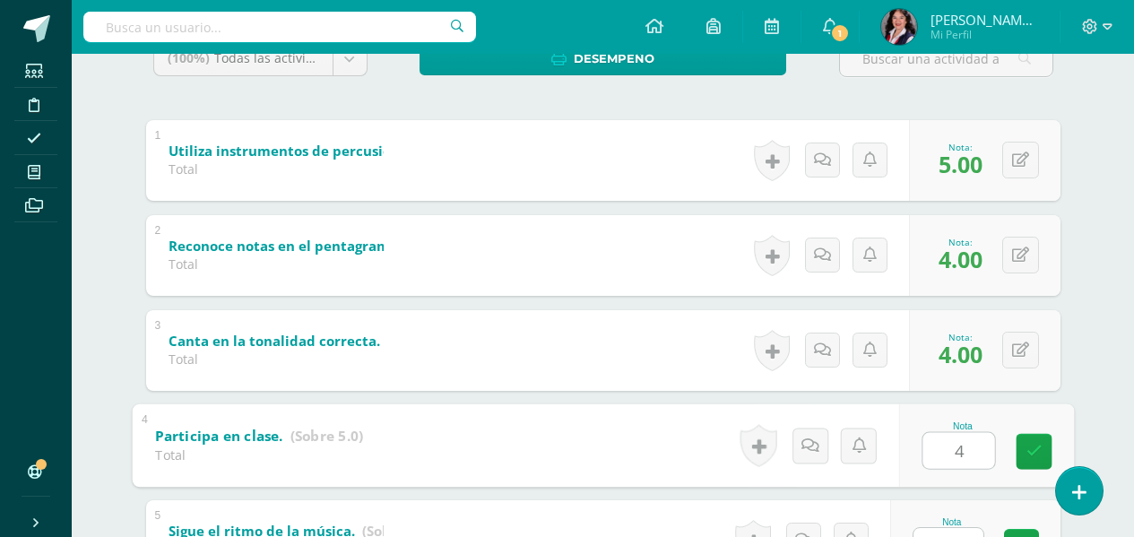
scroll to position [359, 0]
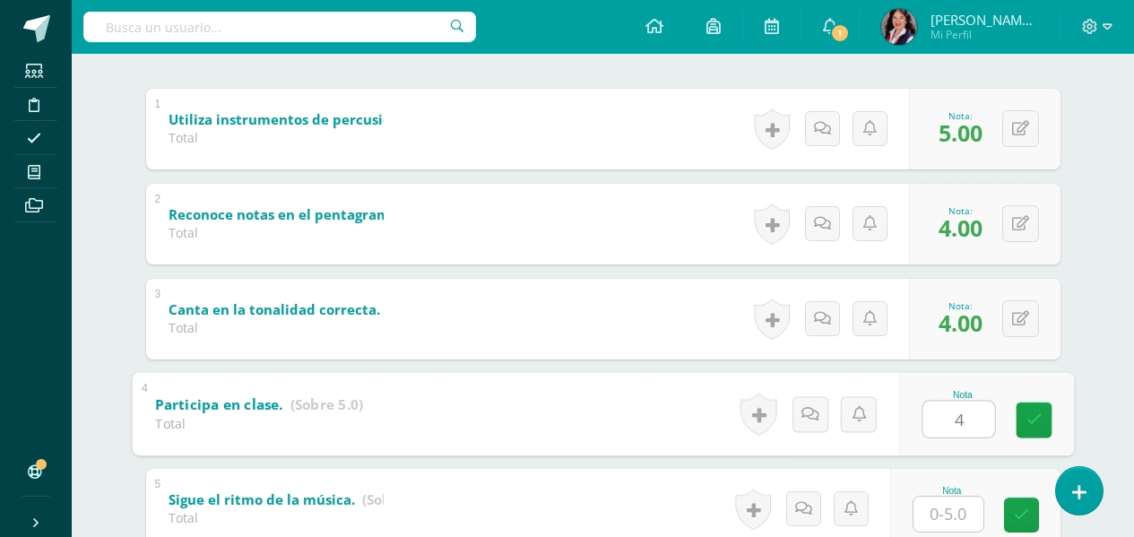
type input "4"
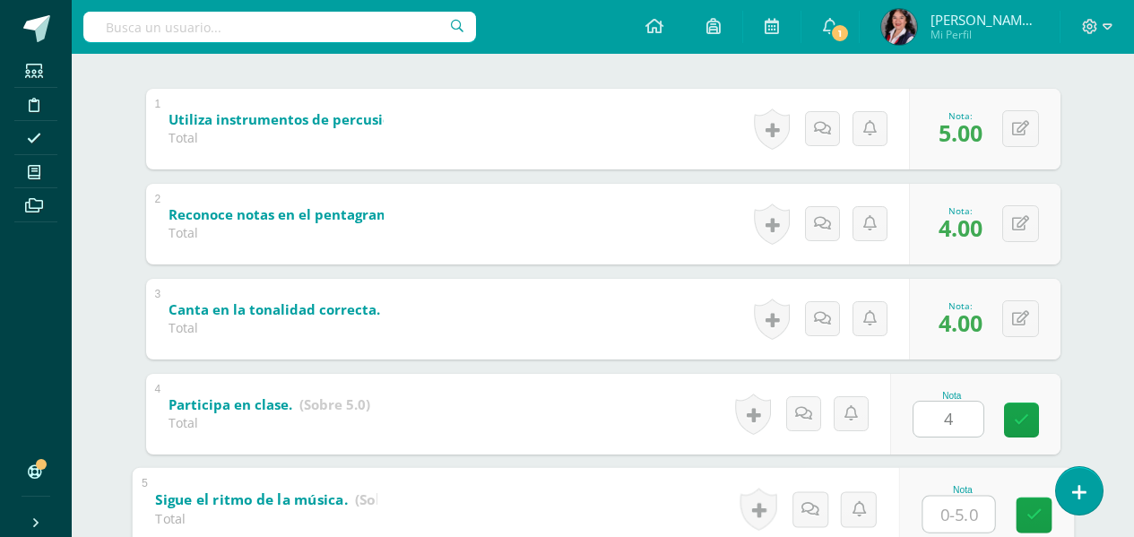
click at [944, 513] on input "text" at bounding box center [958, 514] width 72 height 36
type input "5"
click at [1033, 513] on icon at bounding box center [1033, 514] width 16 height 15
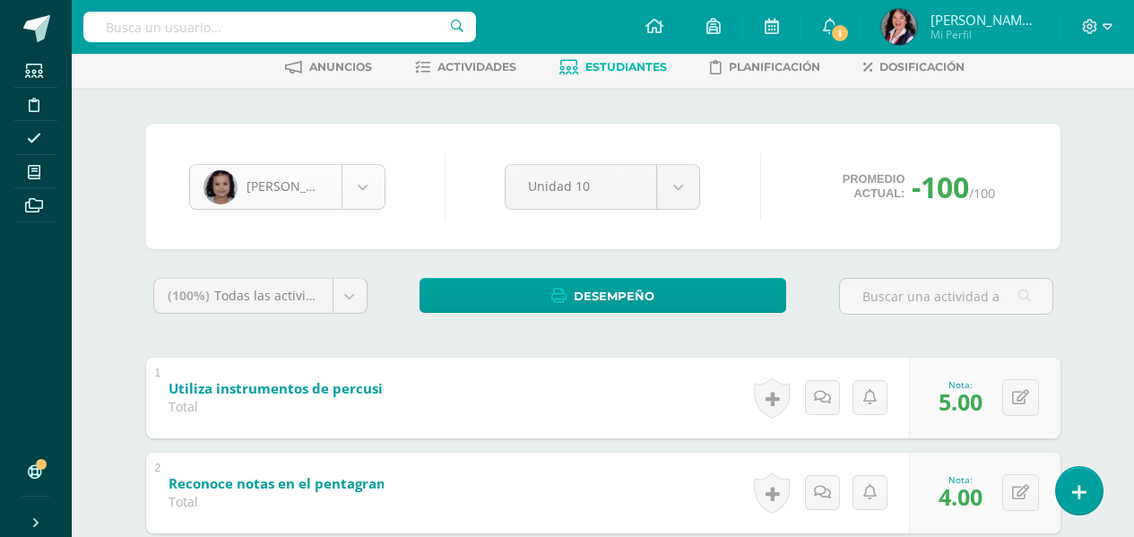
scroll to position [246, 0]
click at [376, 173] on body "Estudiantes Disciplina Asistencia Mis cursos Archivos Soporte Ayuda Reportar un…" at bounding box center [567, 423] width 1134 height 1027
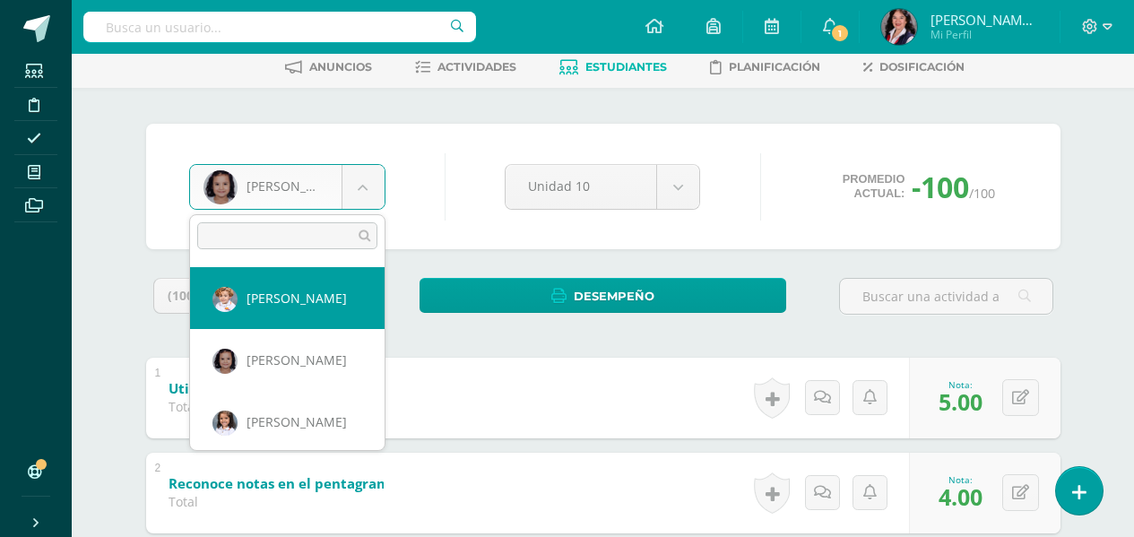
scroll to position [316, 0]
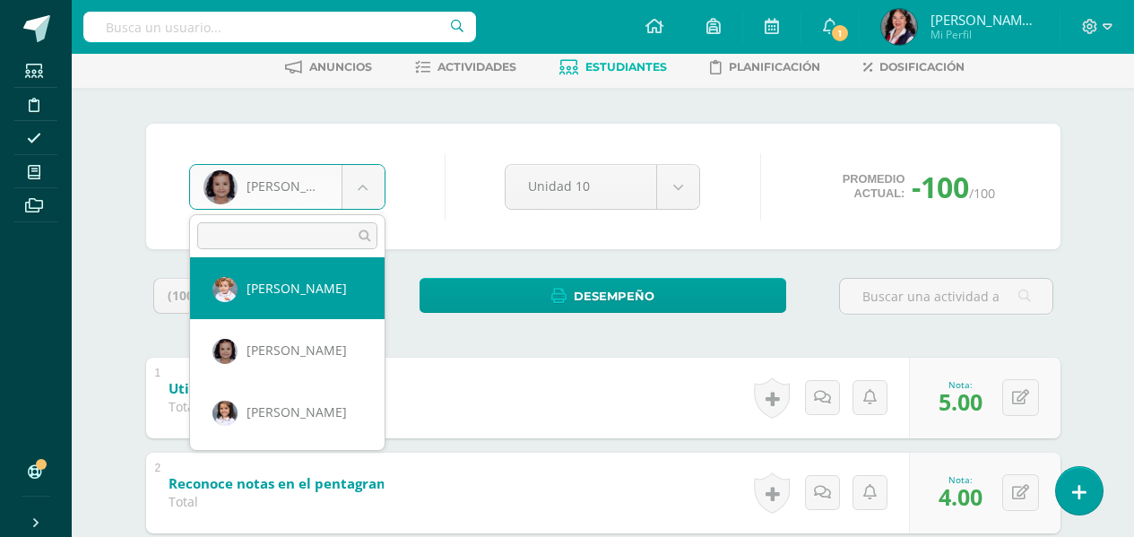
select select "3211"
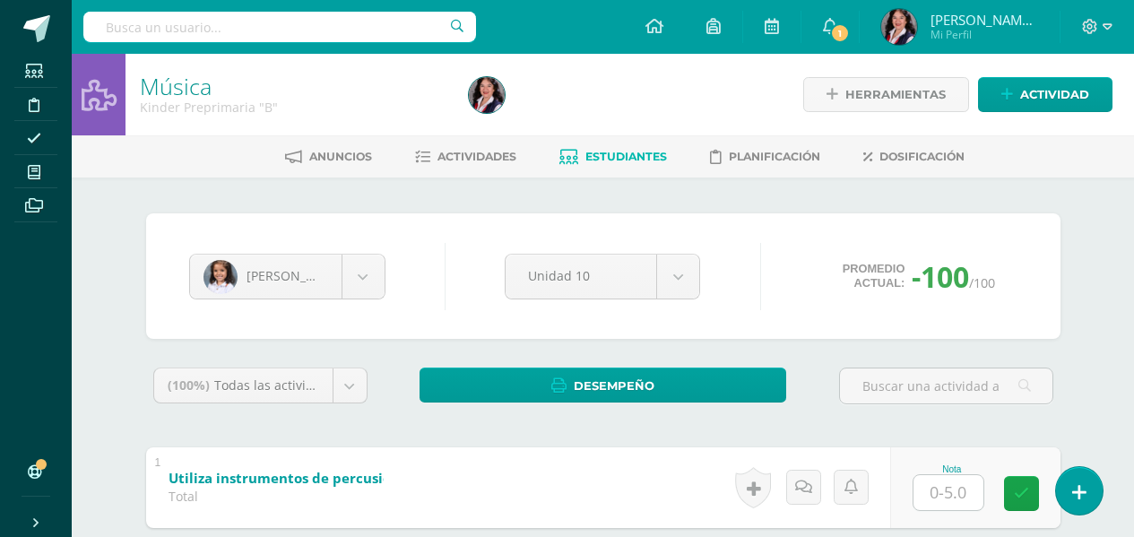
click at [959, 505] on input "text" at bounding box center [948, 492] width 70 height 35
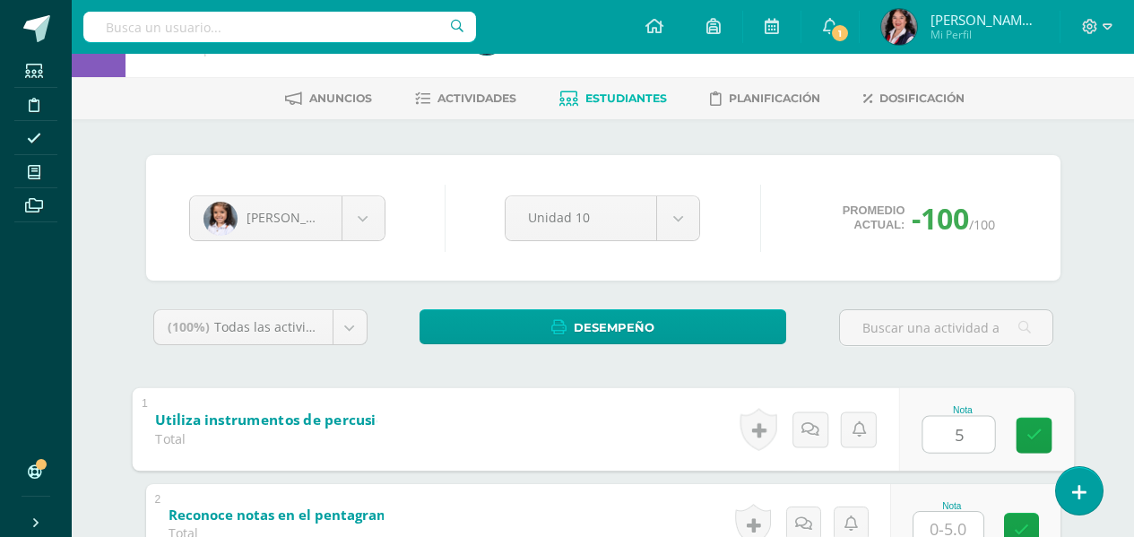
scroll to position [90, 0]
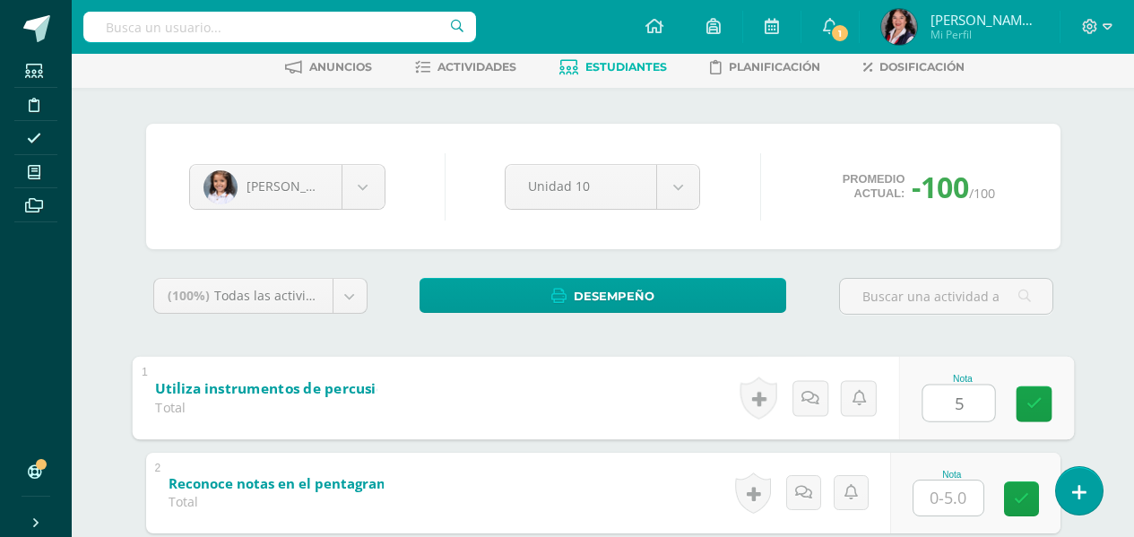
type input "5"
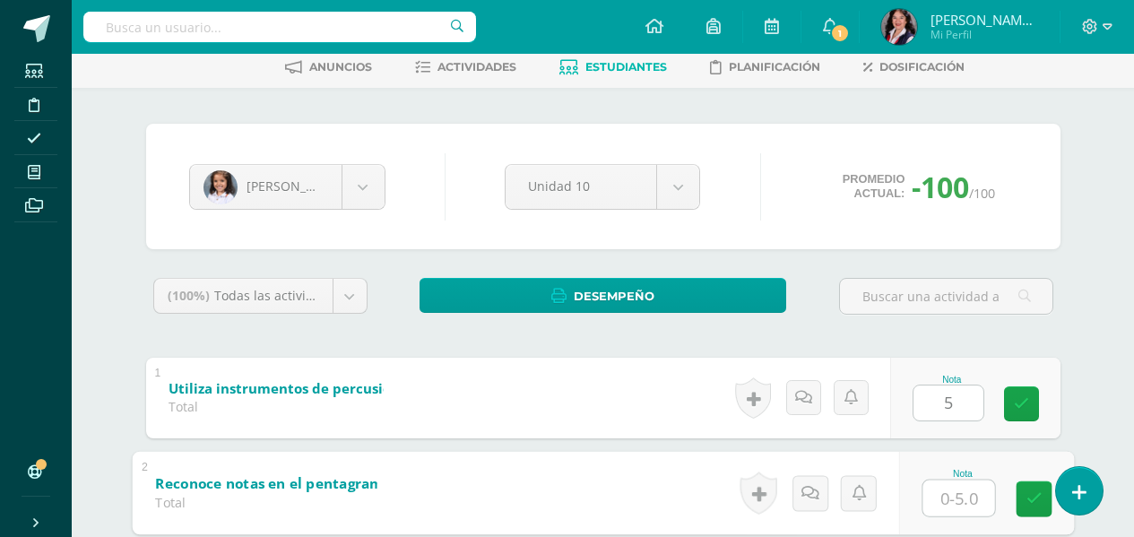
click at [959, 505] on input "text" at bounding box center [958, 498] width 72 height 36
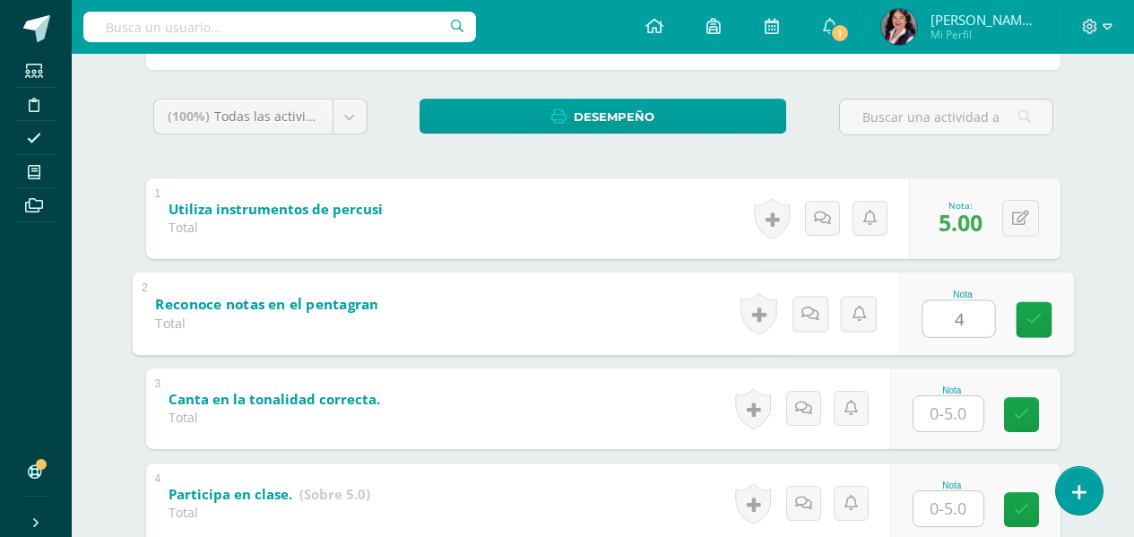
type input "4"
click at [951, 419] on input "text" at bounding box center [948, 413] width 70 height 35
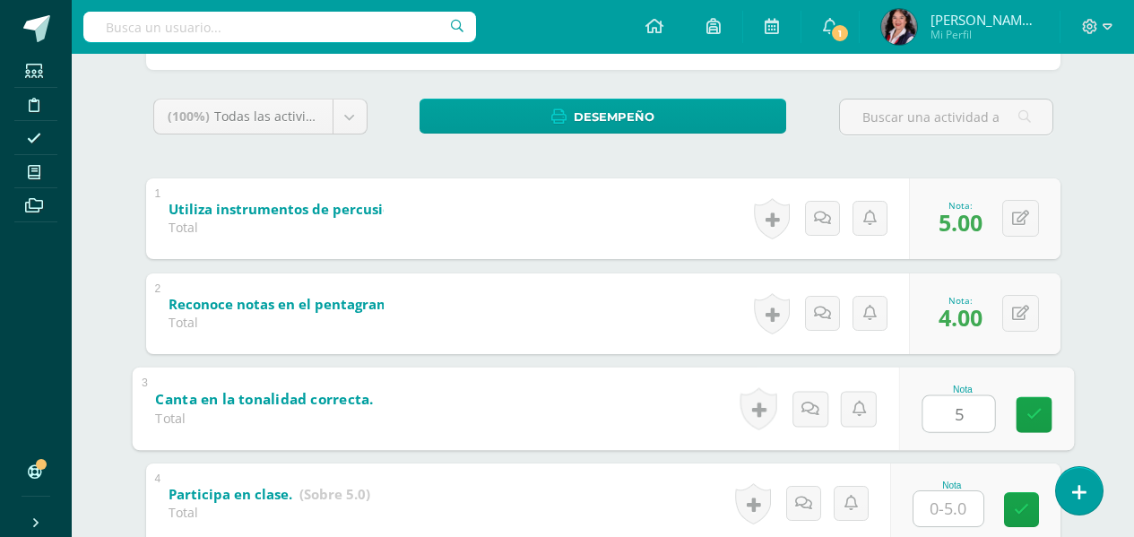
type input "5"
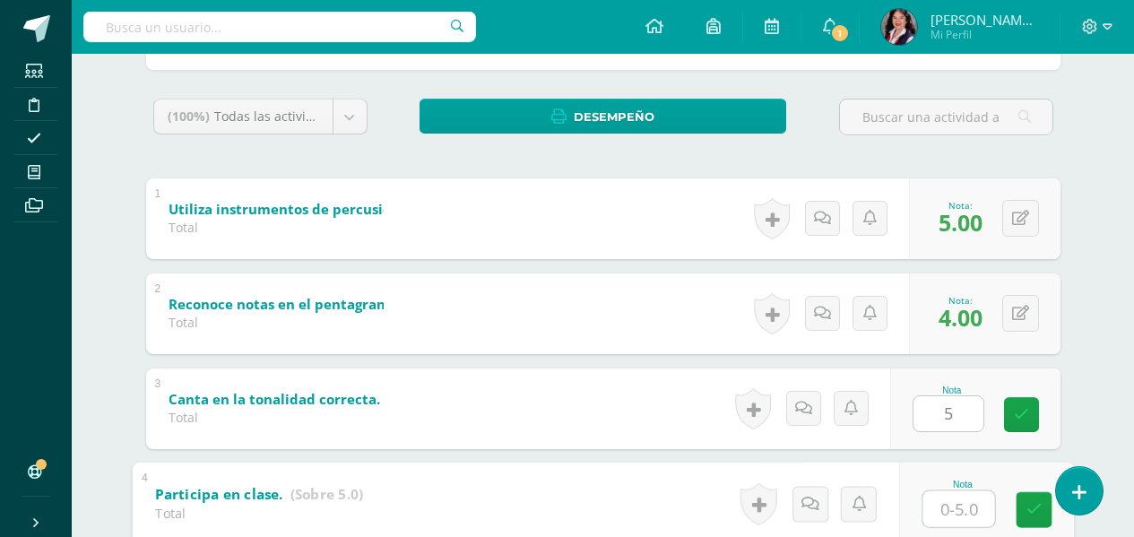
click at [964, 520] on input "text" at bounding box center [958, 508] width 72 height 36
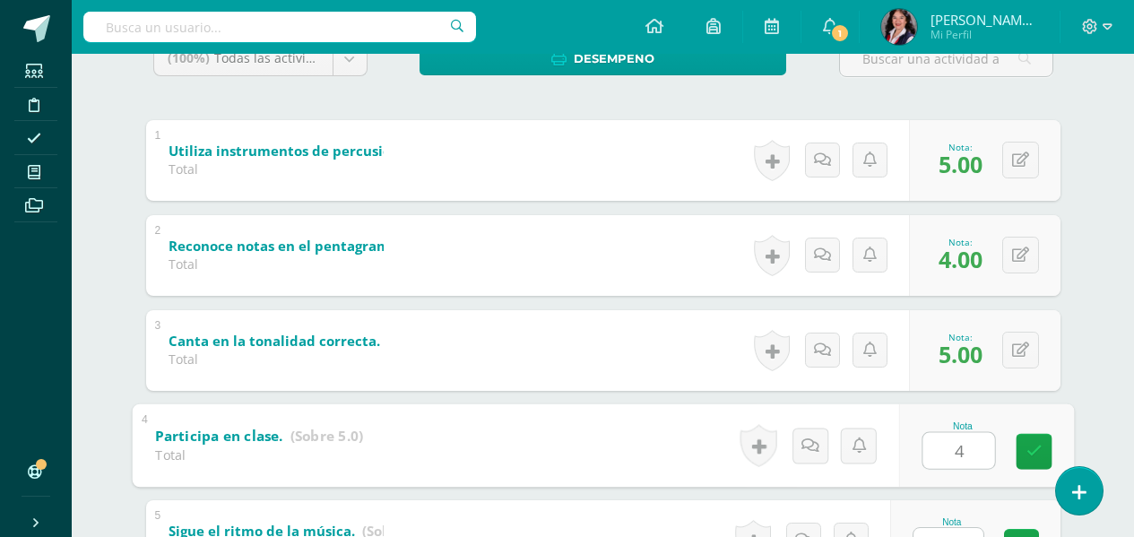
scroll to position [359, 0]
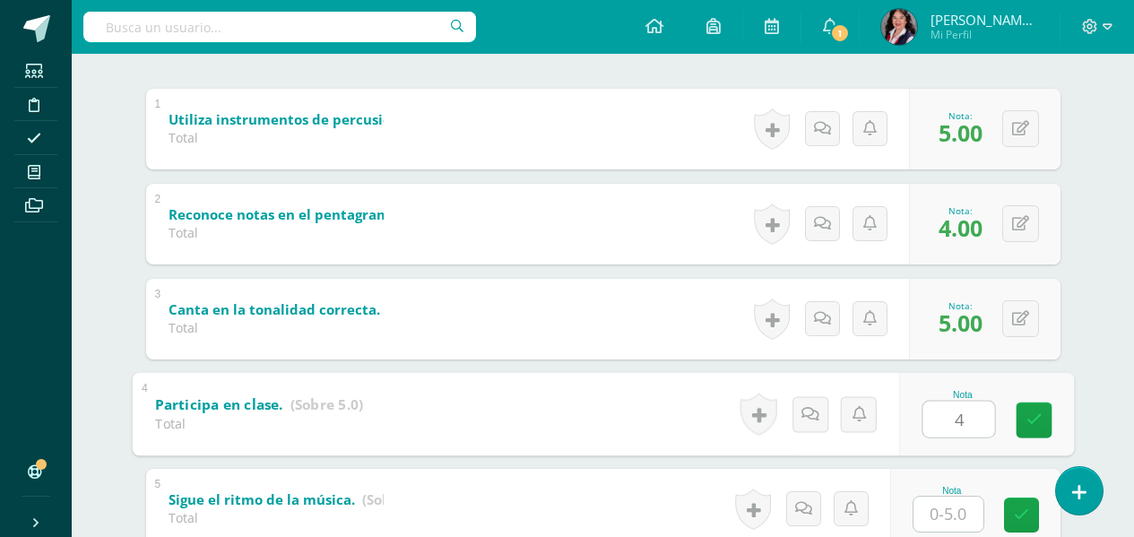
type input "4"
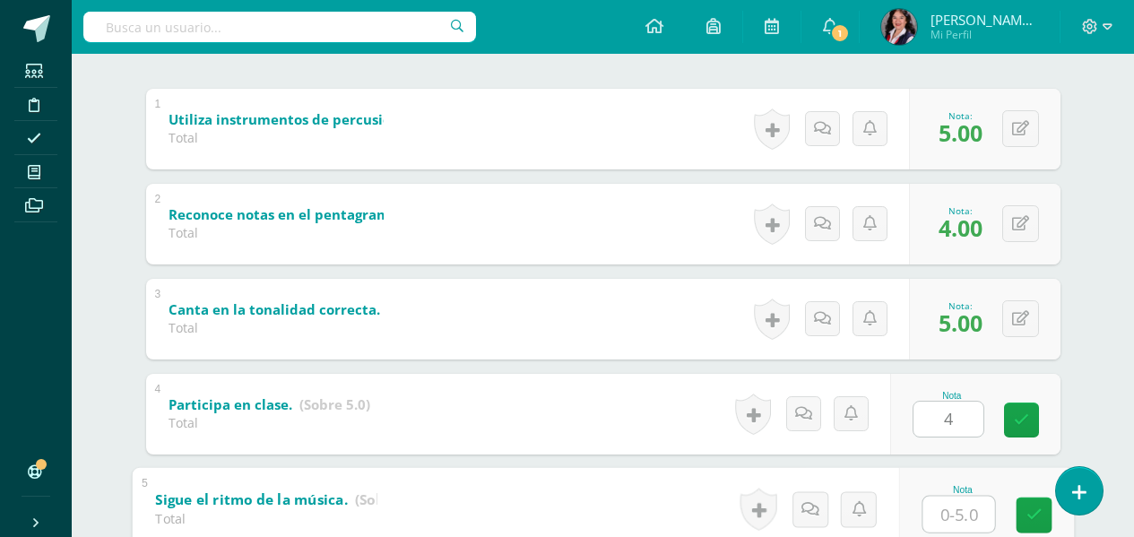
click at [964, 514] on input "text" at bounding box center [958, 514] width 72 height 36
type input "5"
click at [1045, 515] on link at bounding box center [1034, 515] width 36 height 36
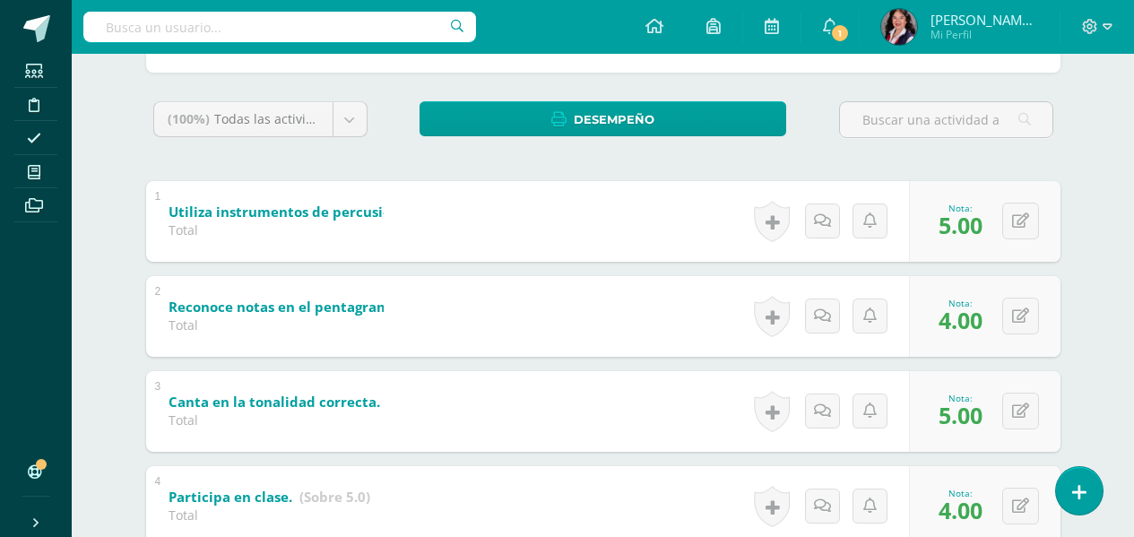
scroll to position [179, 0]
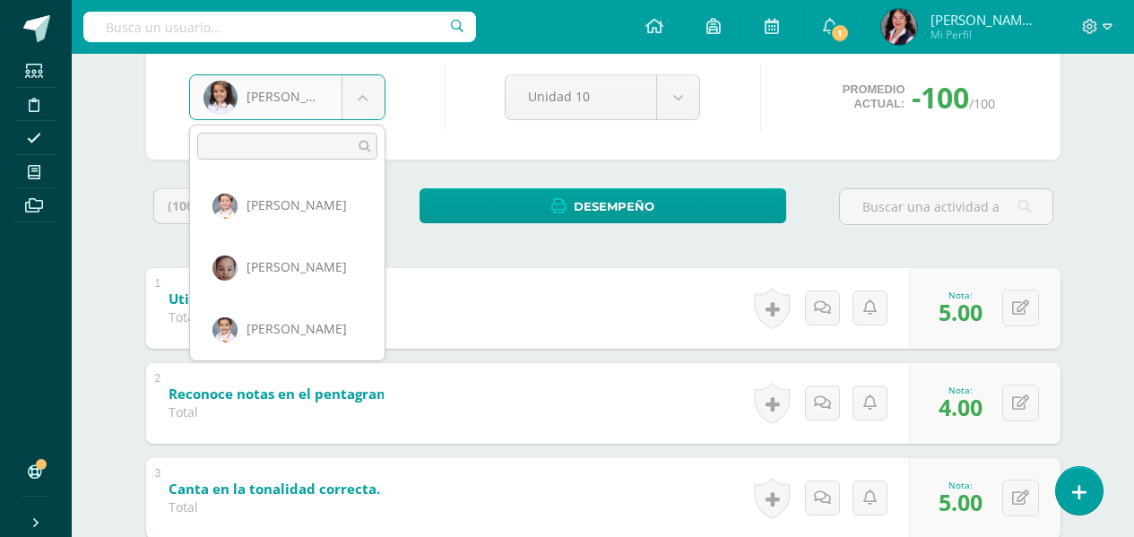
click at [360, 91] on body "Estudiantes Disciplina Asistencia Mis cursos Archivos Soporte Ayuda Reportar un…" at bounding box center [567, 334] width 1134 height 1027
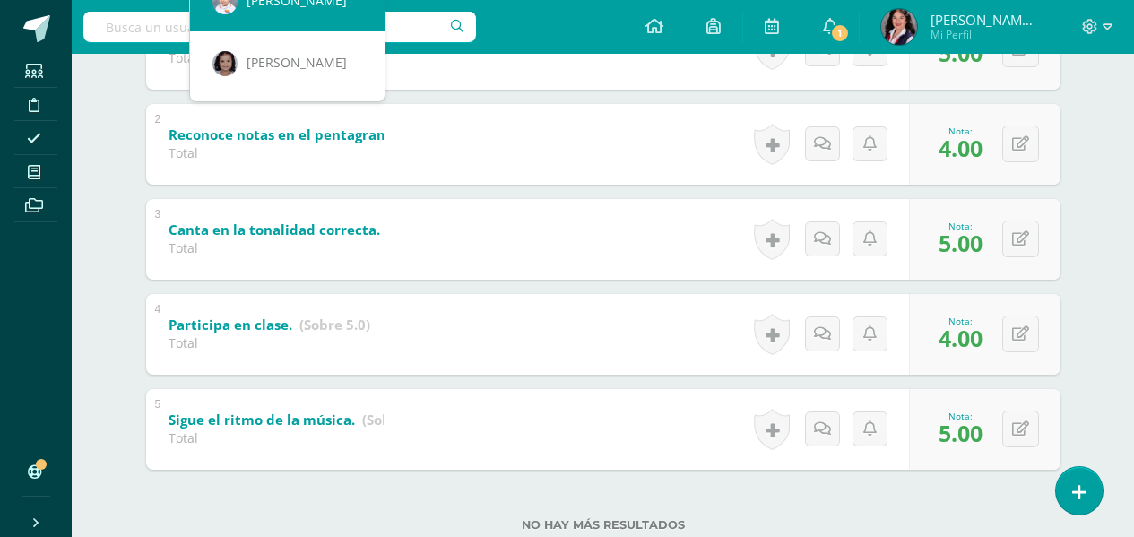
scroll to position [448, 0]
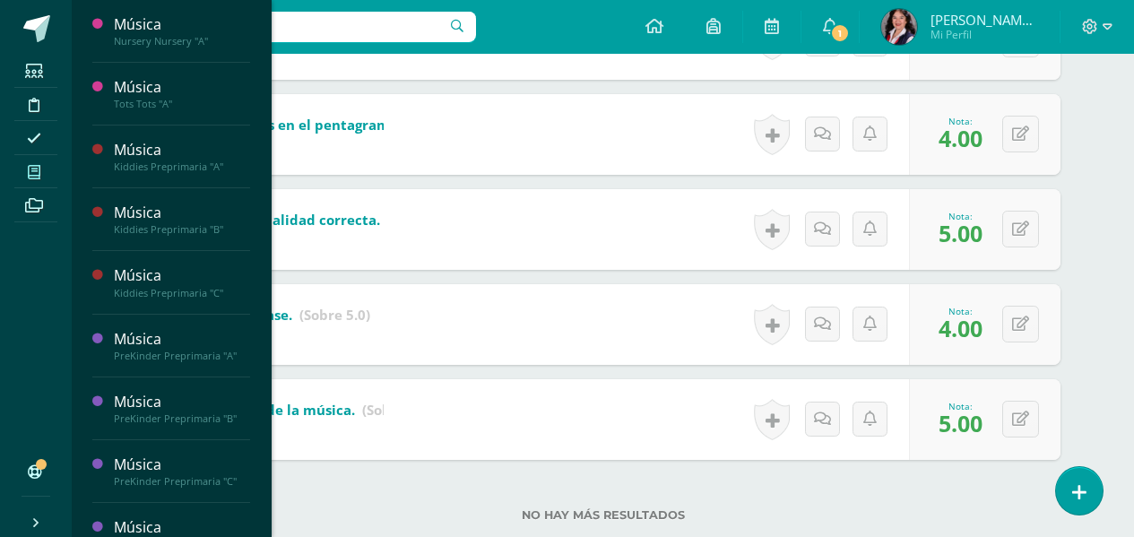
click at [32, 177] on body "Estudiantes Disciplina Asistencia Mis cursos Archivos Soporte Ayuda Reportar un…" at bounding box center [567, 65] width 1134 height 1027
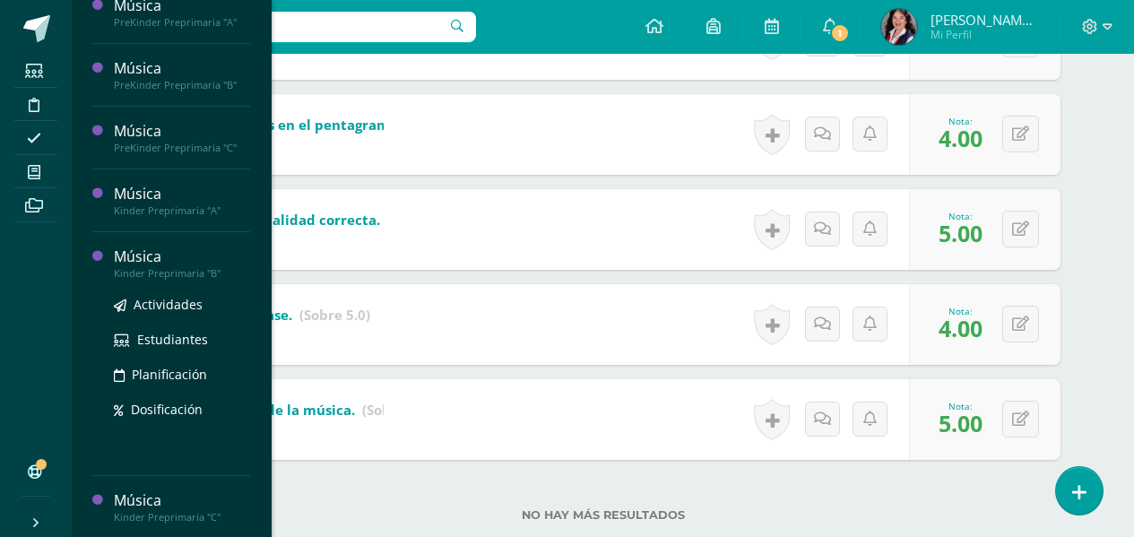
scroll to position [335, 0]
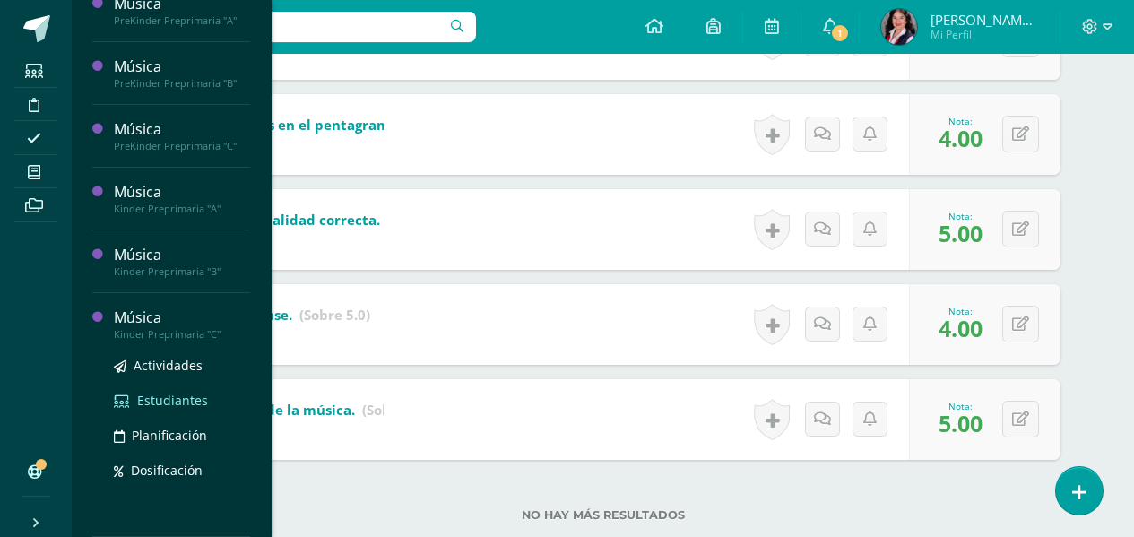
click at [146, 397] on span "Estudiantes" at bounding box center [172, 400] width 71 height 17
